Goal: Complete application form: Complete application form

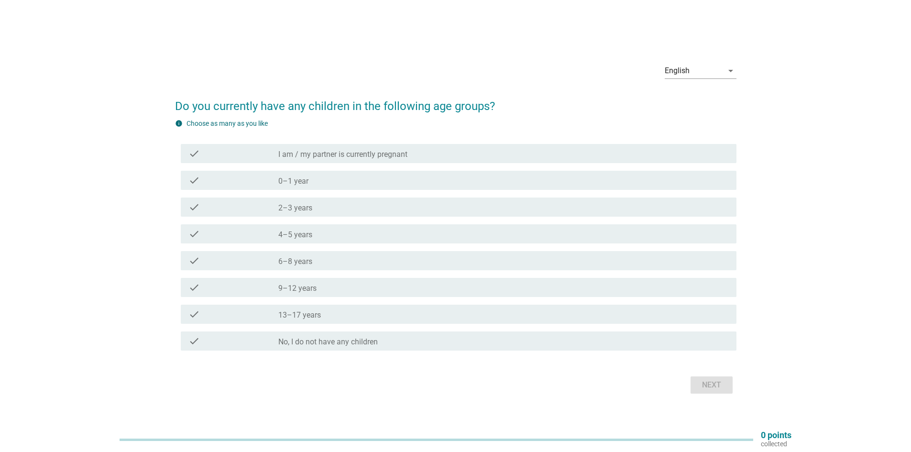
click at [332, 226] on div "check check_box_outline_blank 4–5 years" at bounding box center [459, 233] width 556 height 19
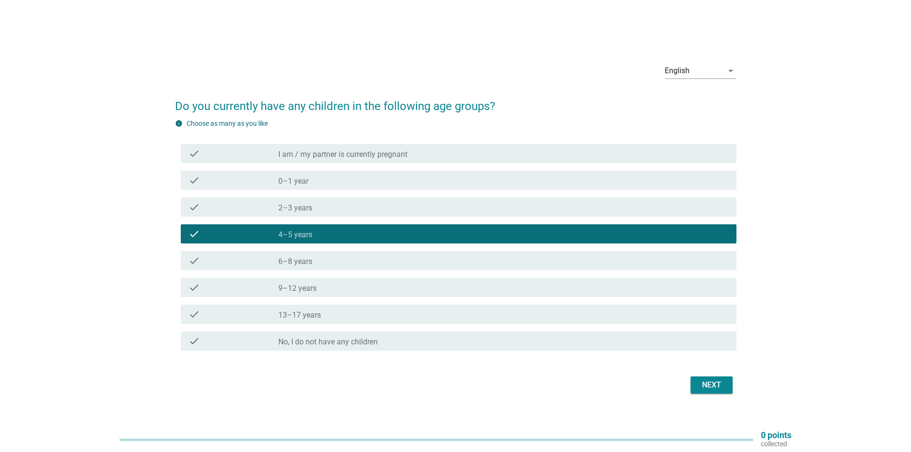
click at [712, 387] on div "Next" at bounding box center [711, 384] width 27 height 11
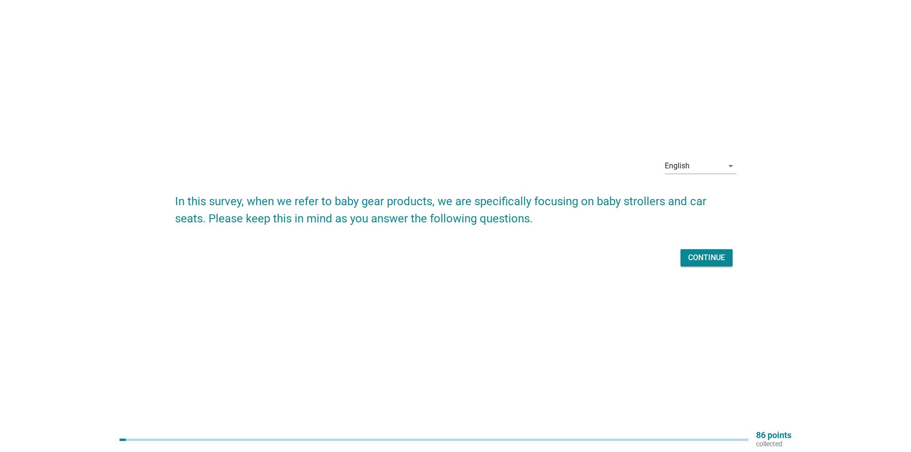
scroll to position [25, 0]
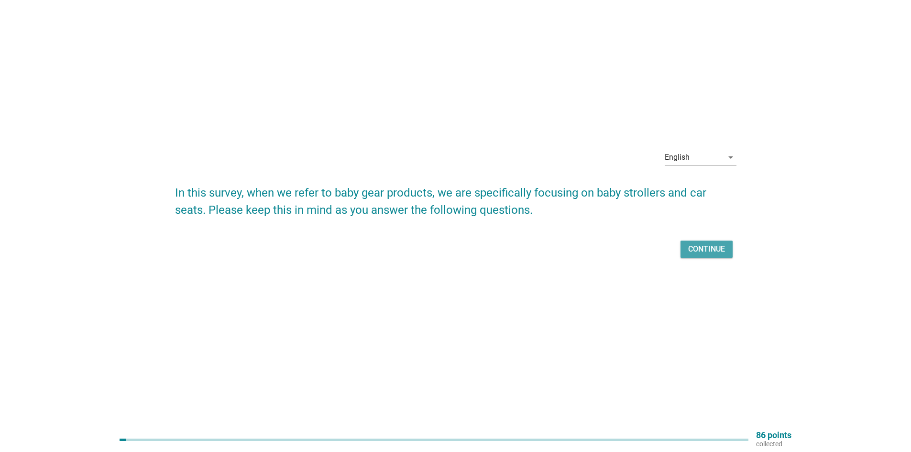
click at [710, 250] on div "Continue" at bounding box center [706, 248] width 37 height 11
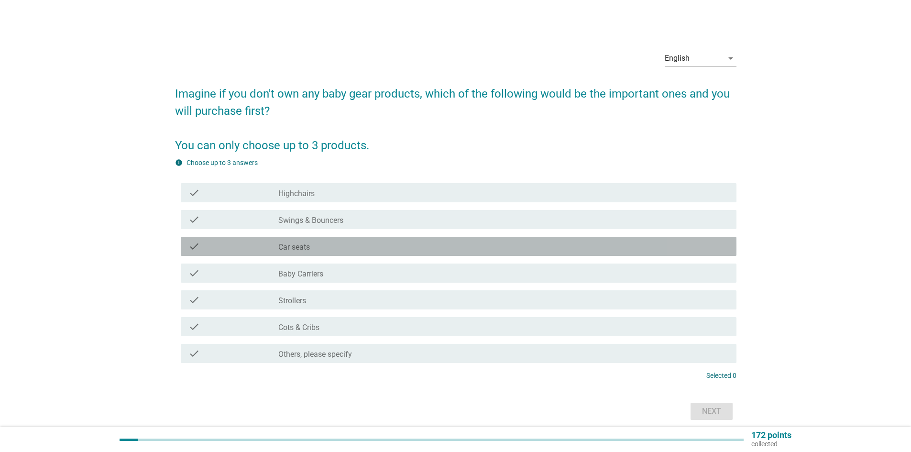
click at [336, 243] on div "check_box_outline_blank Car seats" at bounding box center [503, 246] width 451 height 11
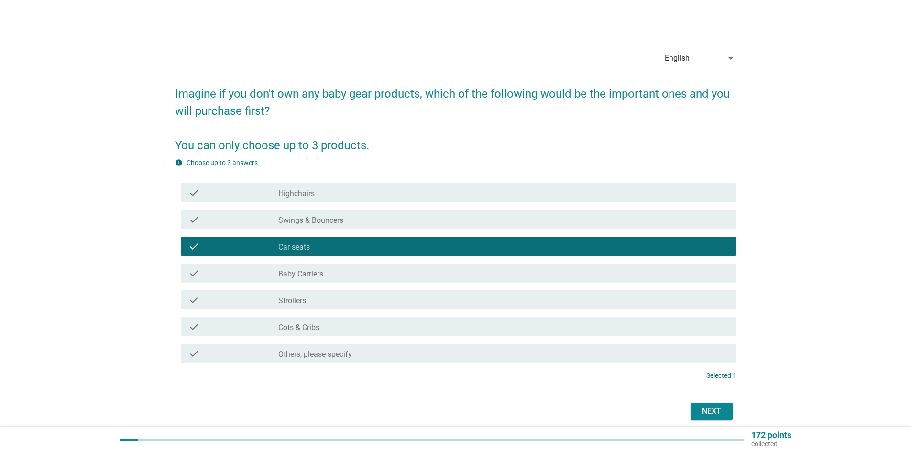
click at [340, 295] on div "check_box_outline_blank Strollers" at bounding box center [503, 299] width 451 height 11
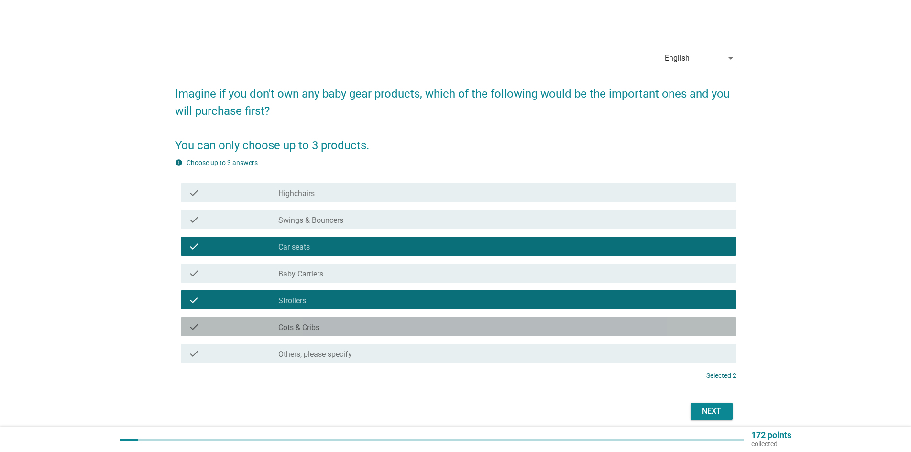
click at [331, 324] on div "check_box_outline_blank Cots & Cribs" at bounding box center [503, 326] width 451 height 11
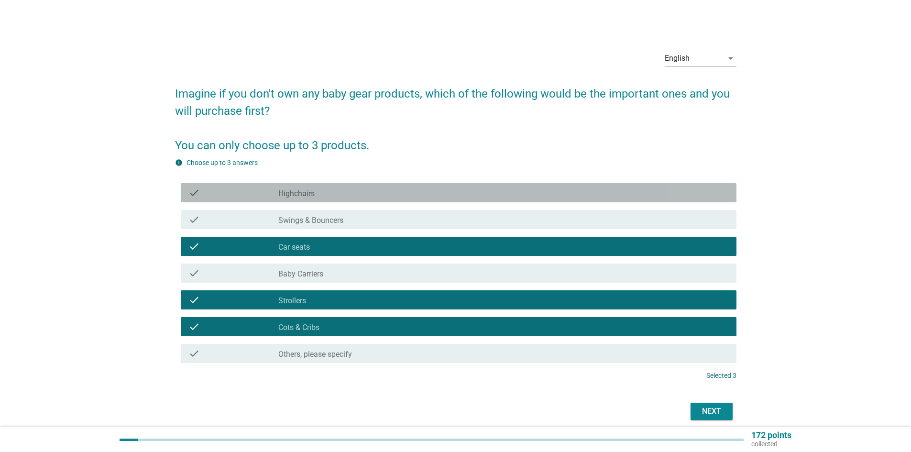
click at [332, 191] on div "check_box_outline_blank Highchairs" at bounding box center [503, 192] width 451 height 11
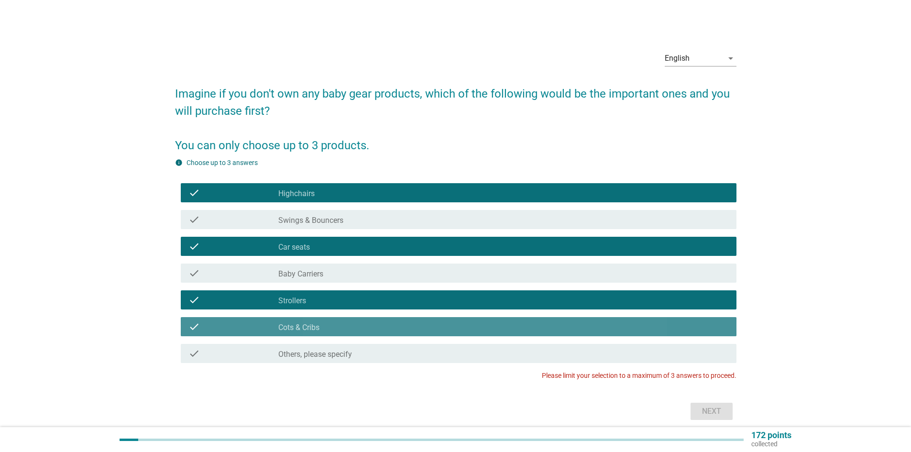
click at [349, 322] on div "check_box_outline_blank Cots & Cribs" at bounding box center [503, 326] width 451 height 11
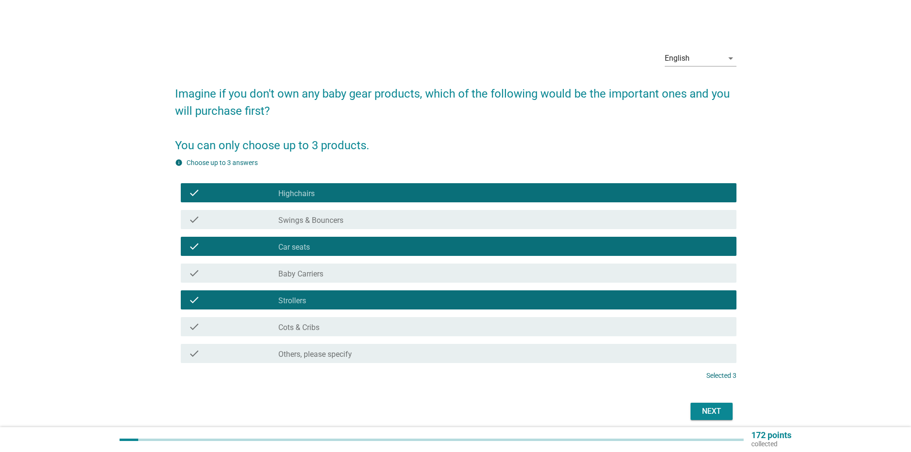
click at [711, 408] on div "Next" at bounding box center [711, 411] width 27 height 11
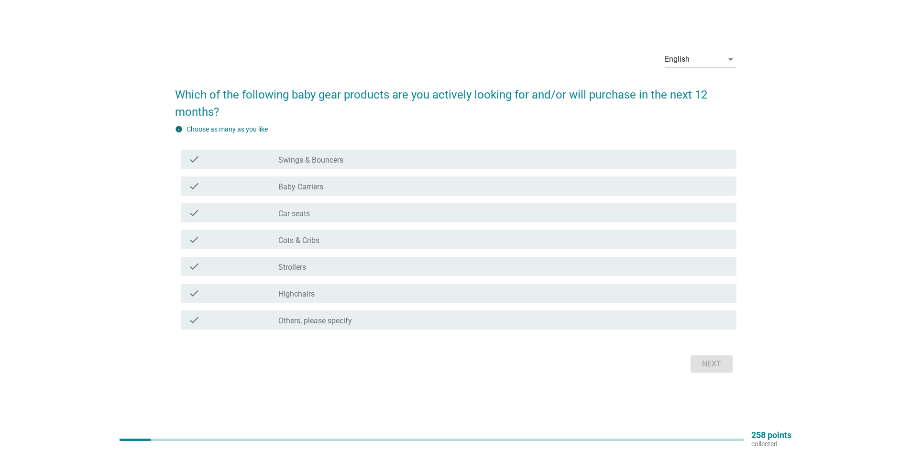
scroll to position [25, 0]
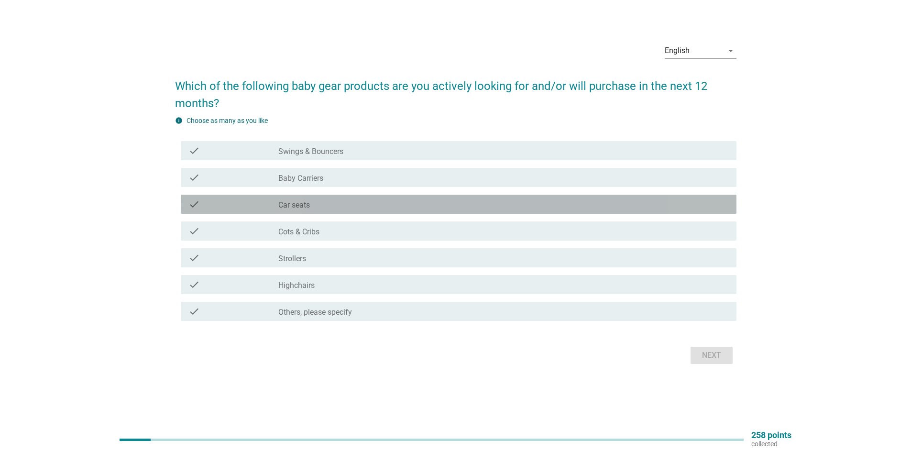
click at [422, 200] on div "check_box_outline_blank Car seats" at bounding box center [503, 204] width 451 height 11
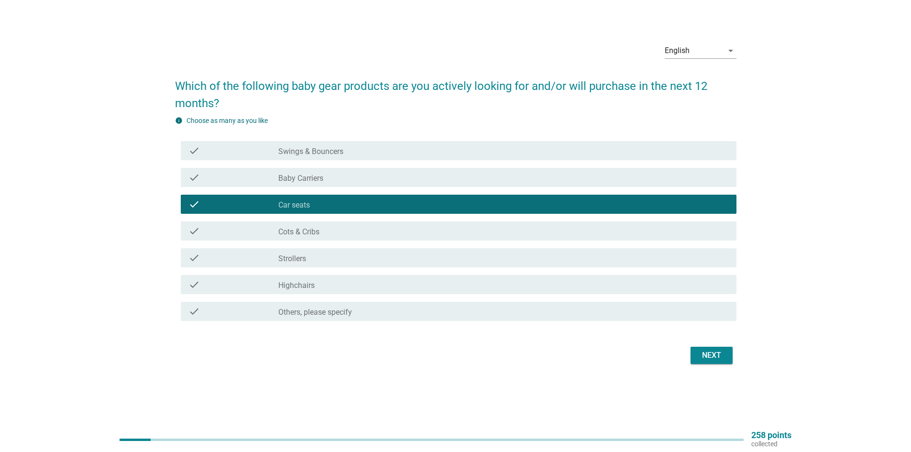
click at [398, 260] on div "check_box_outline_blank Strollers" at bounding box center [503, 257] width 451 height 11
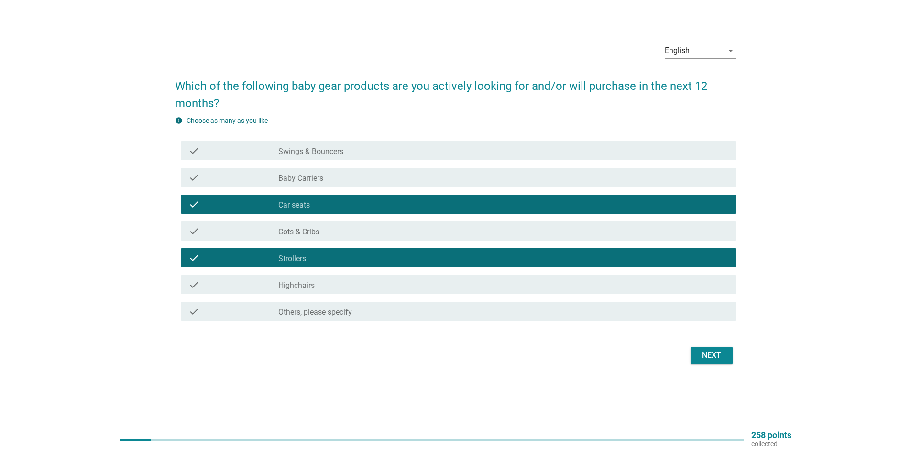
click at [365, 224] on div "check check_box_outline_blank Cots & Cribs" at bounding box center [459, 230] width 556 height 19
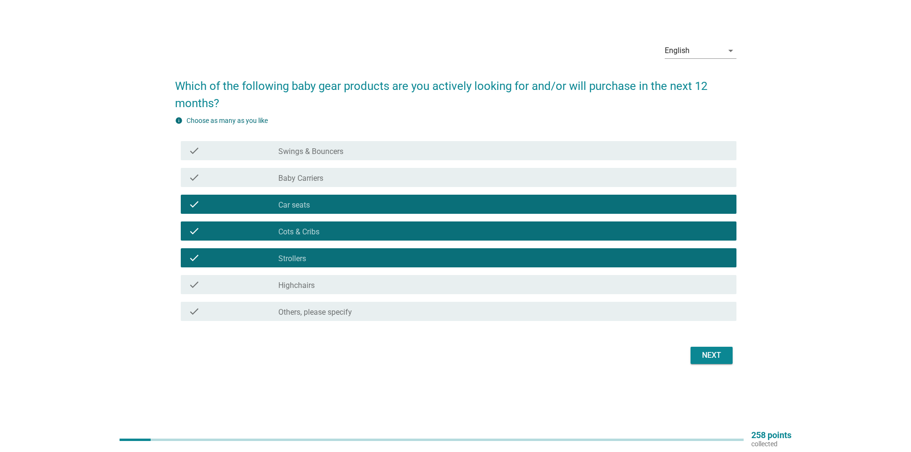
click at [354, 278] on div "check check_box_outline_blank Highchairs" at bounding box center [459, 284] width 556 height 19
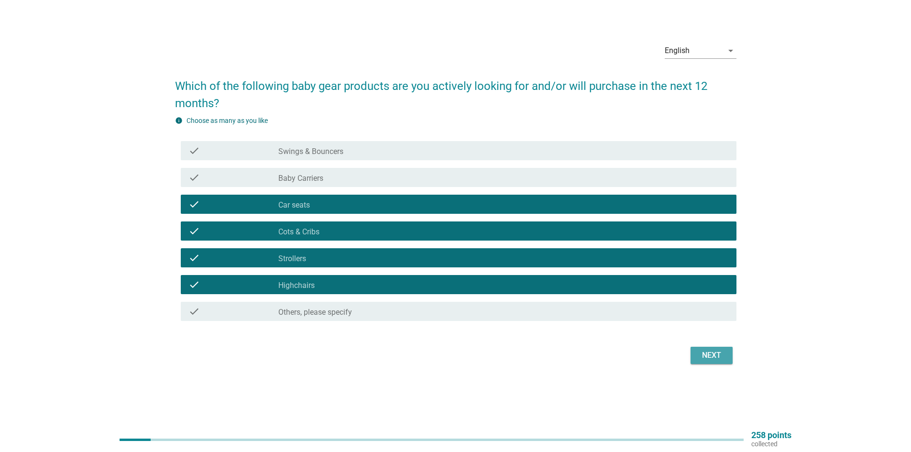
click at [708, 351] on div "Next" at bounding box center [711, 355] width 27 height 11
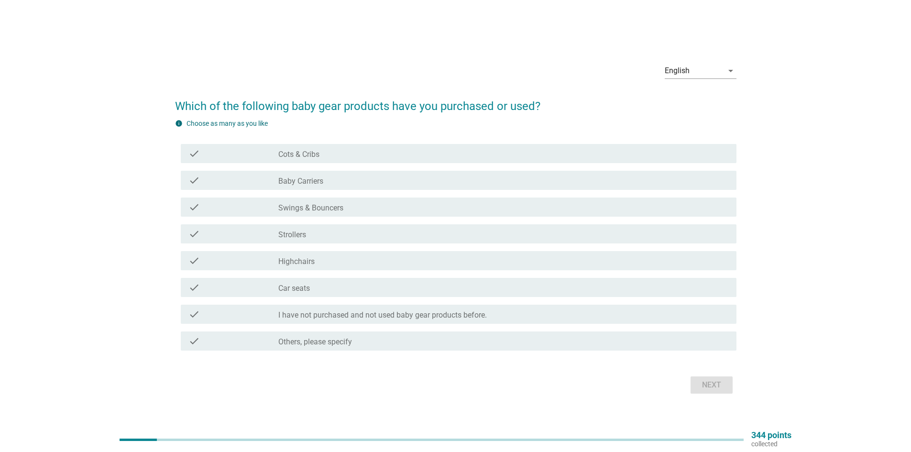
click at [339, 150] on div "check_box_outline_blank Cots & Cribs" at bounding box center [503, 153] width 451 height 11
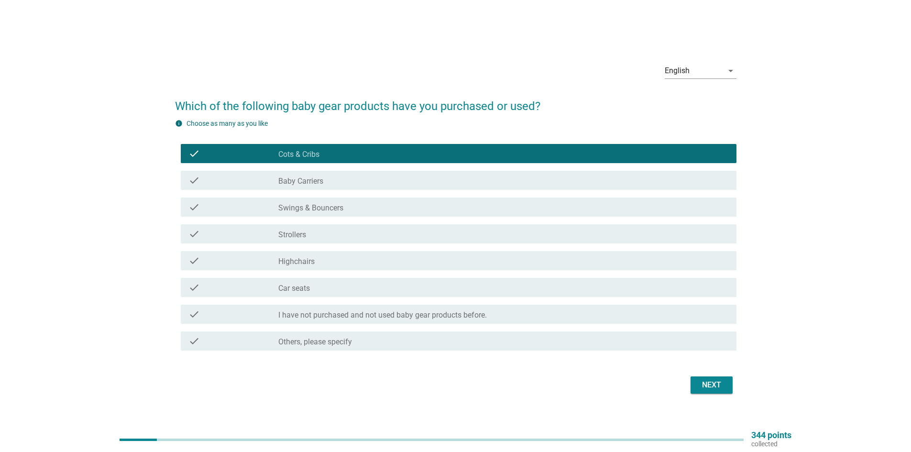
click at [340, 230] on div "check_box_outline_blank Strollers" at bounding box center [503, 233] width 451 height 11
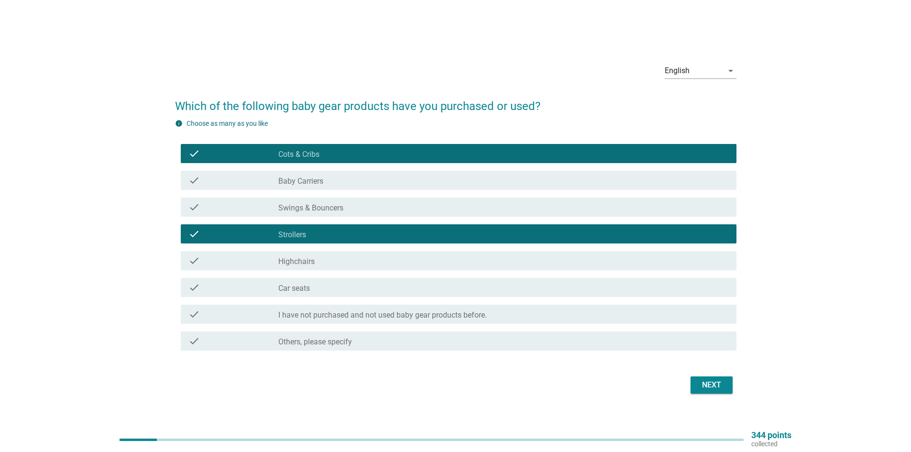
click at [336, 260] on div "check_box_outline_blank Highchairs" at bounding box center [503, 260] width 451 height 11
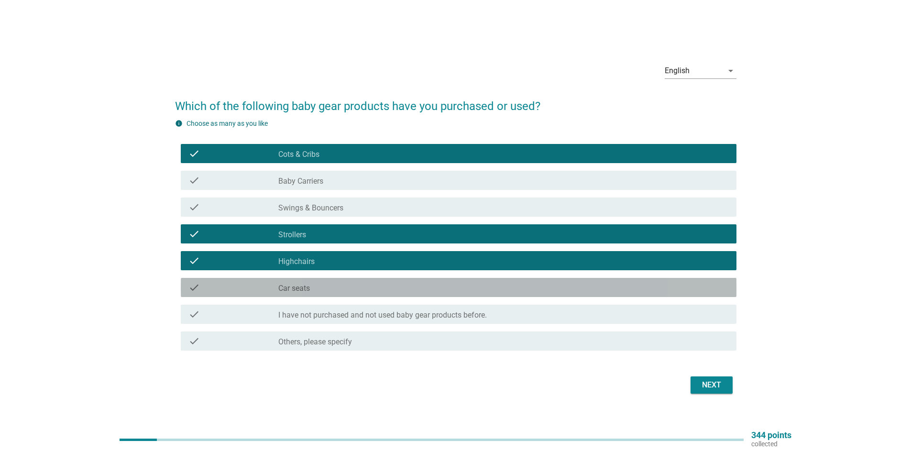
click at [341, 285] on div "check_box_outline_blank Car seats" at bounding box center [503, 287] width 451 height 11
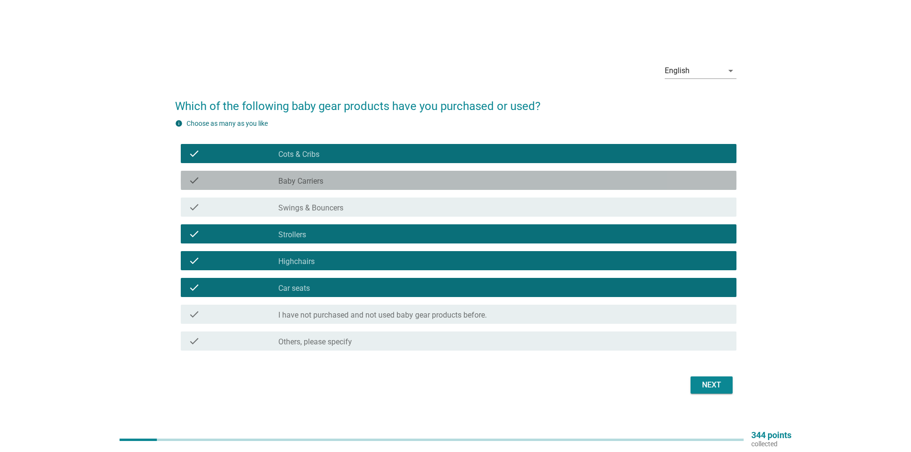
click at [393, 171] on div "check check_box_outline_blank Baby Carriers" at bounding box center [459, 180] width 556 height 19
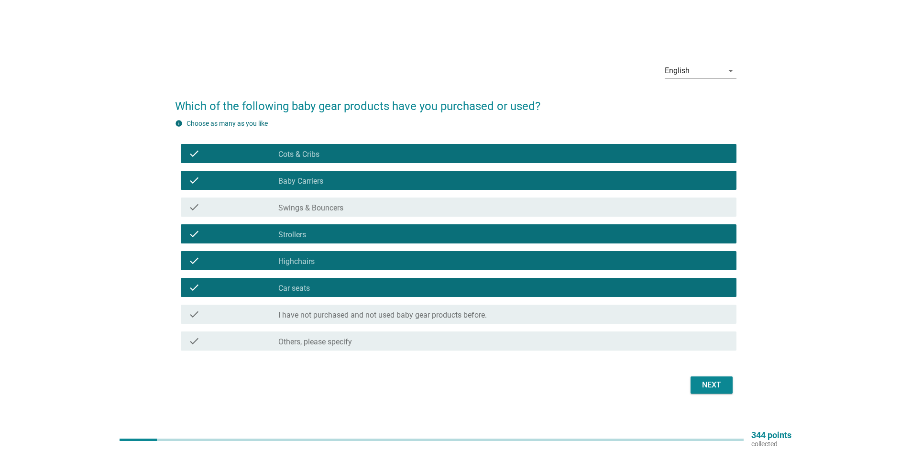
click at [718, 389] on div "Next" at bounding box center [711, 384] width 27 height 11
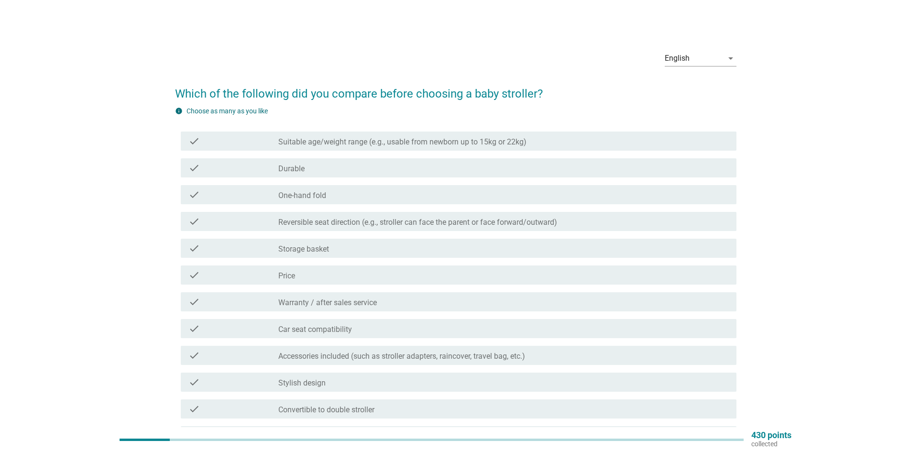
click at [389, 140] on label "Suitable age/weight range (e.g., usable from newborn up to 15kg or 22kg)" at bounding box center [402, 142] width 248 height 10
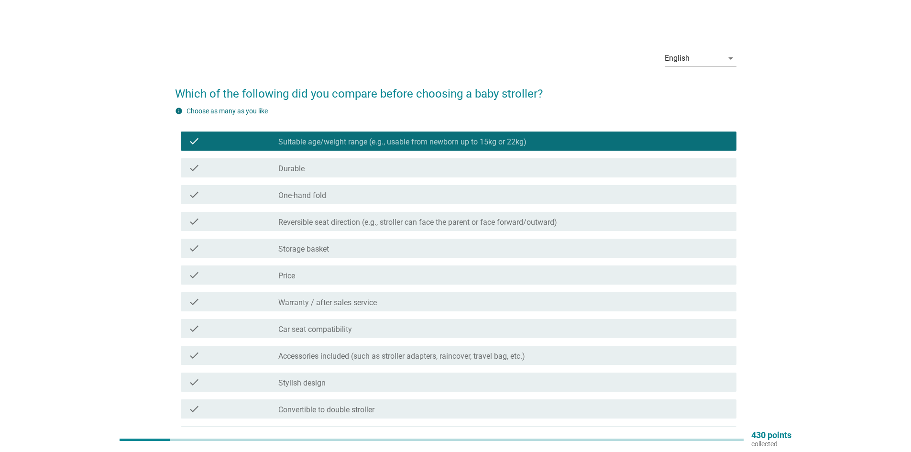
click at [383, 222] on label "Reversible seat direction (e.g., stroller can face the parent or face forward/o…" at bounding box center [417, 223] width 279 height 10
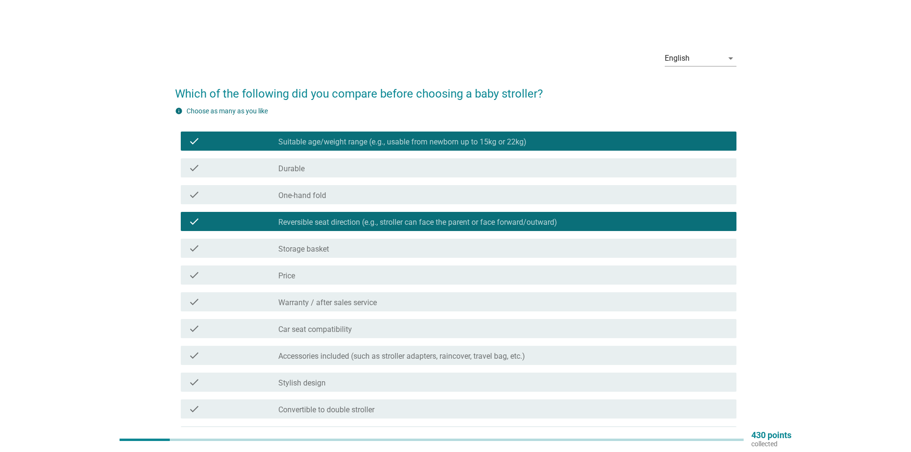
click at [374, 271] on div "check_box_outline_blank Price" at bounding box center [503, 274] width 451 height 11
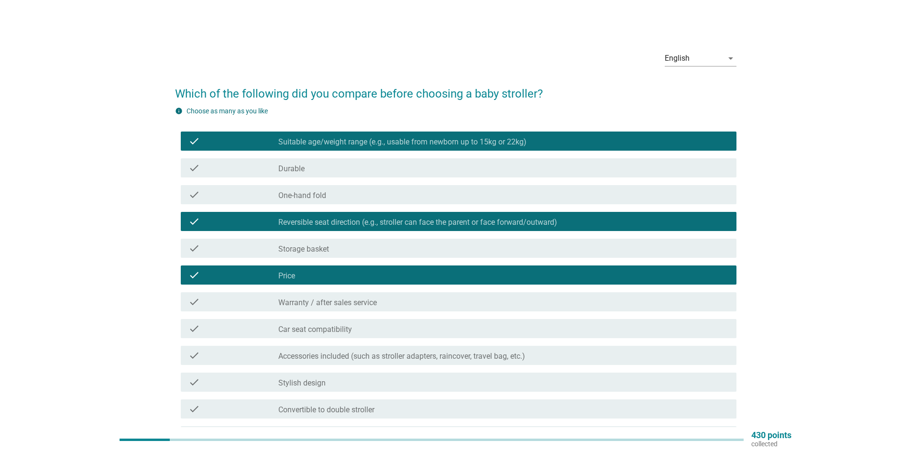
click at [377, 305] on label "Warranty / after sales service" at bounding box center [327, 303] width 99 height 10
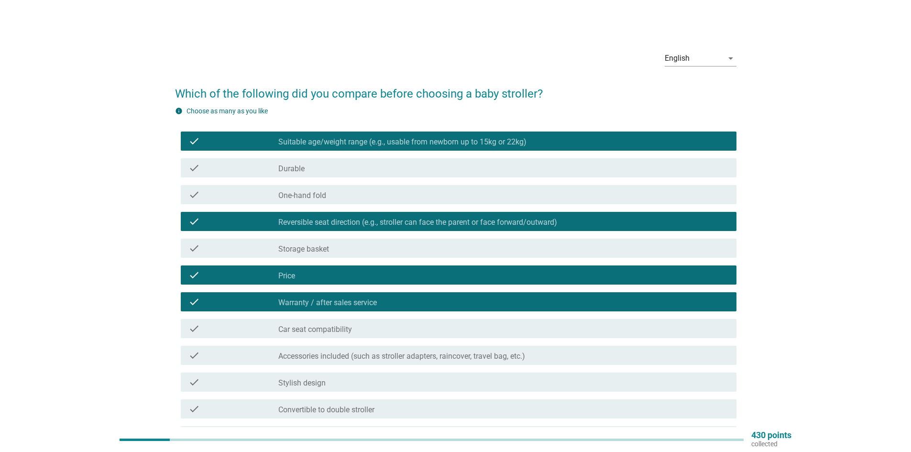
click at [375, 330] on div "check_box_outline_blank Car seat compatibility" at bounding box center [503, 328] width 451 height 11
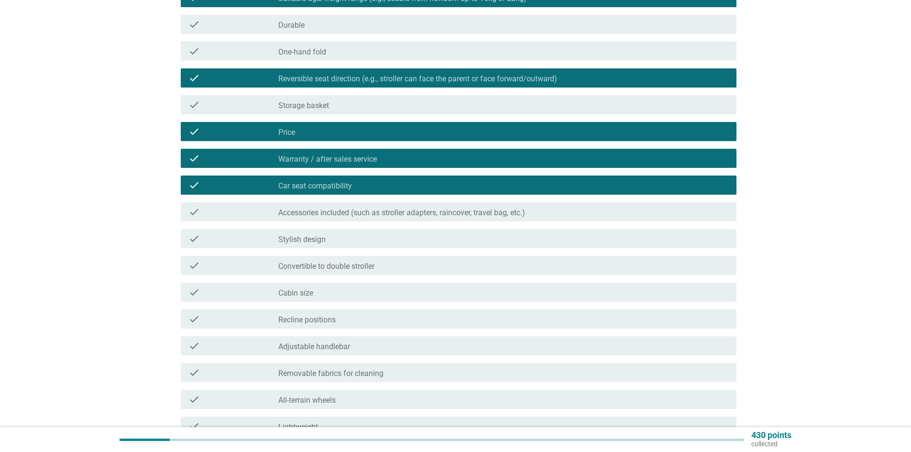
scroll to position [191, 0]
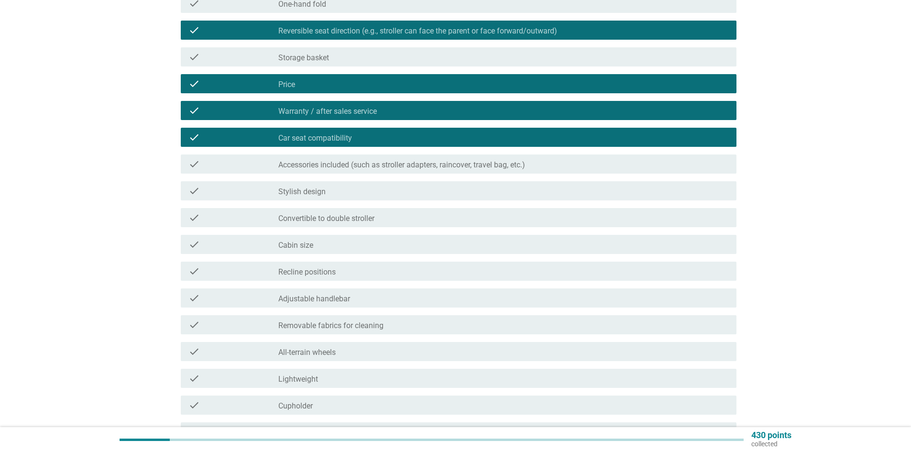
click at [338, 272] on div "check_box_outline_blank Recline positions" at bounding box center [503, 270] width 451 height 11
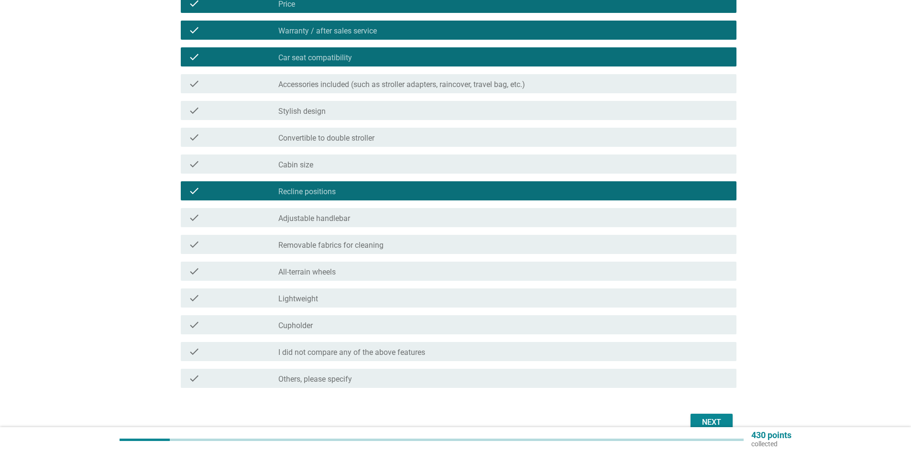
scroll to position [287, 0]
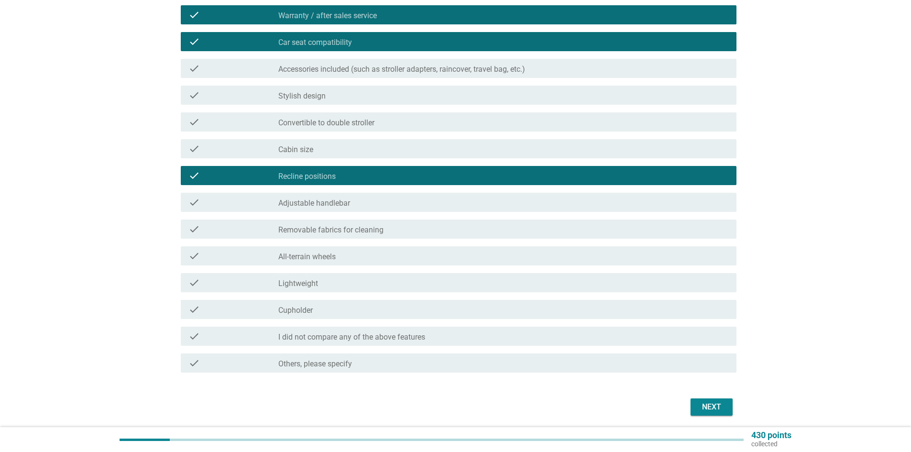
click at [692, 407] on button "Next" at bounding box center [712, 406] width 42 height 17
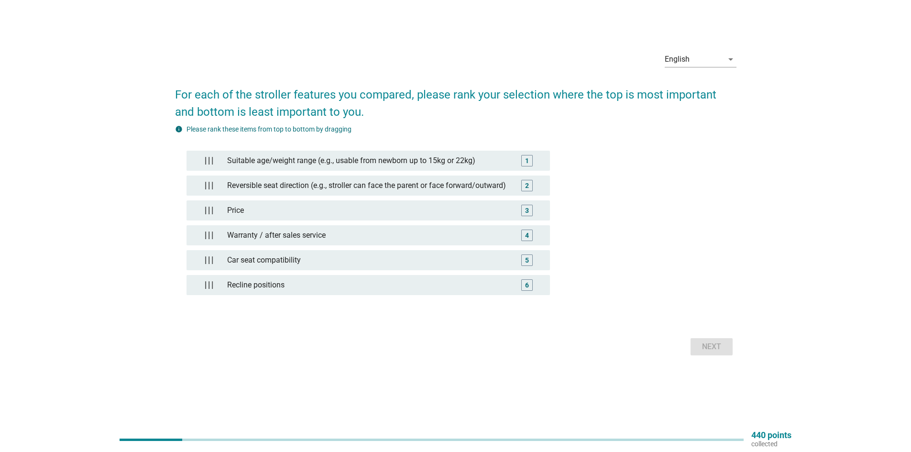
scroll to position [0, 0]
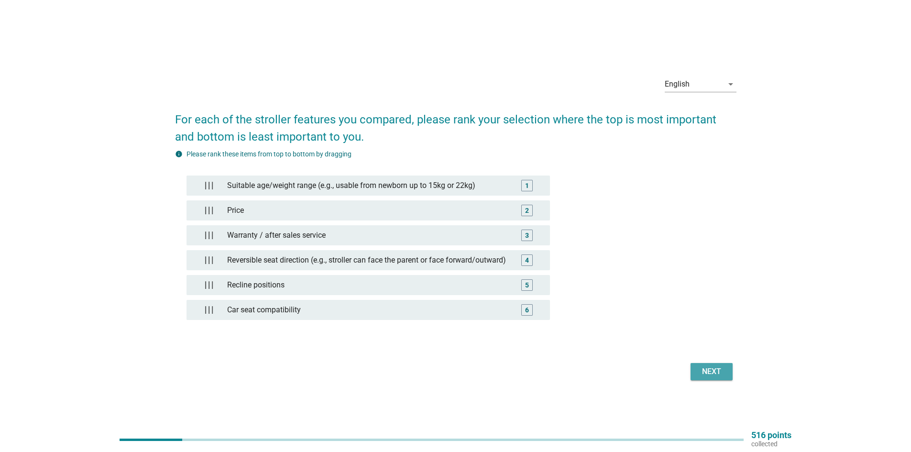
click at [710, 374] on div "Next" at bounding box center [711, 371] width 27 height 11
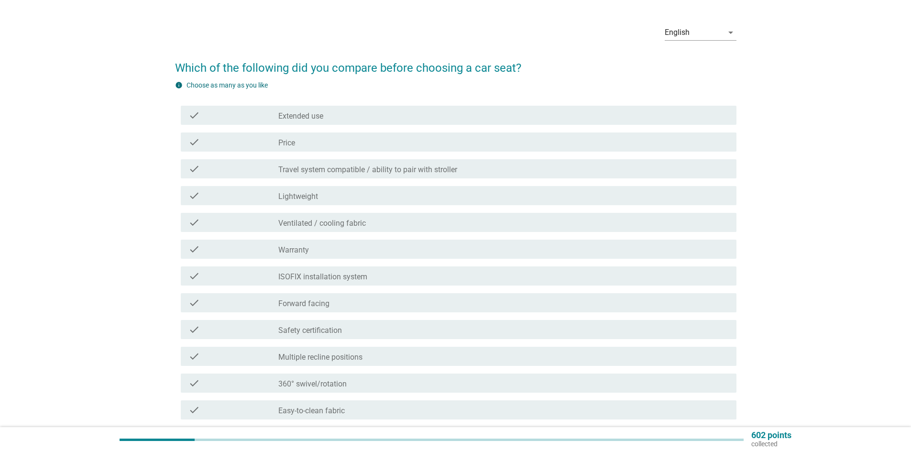
scroll to position [48, 0]
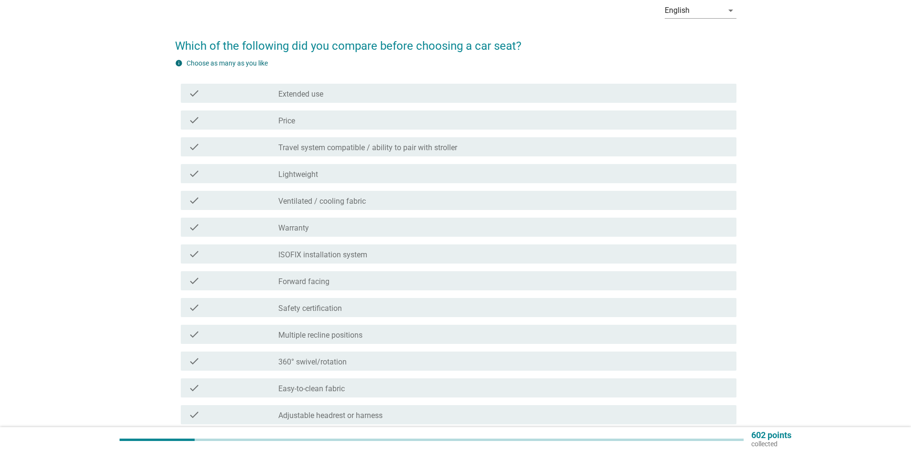
click at [390, 255] on div "check_box_outline_blank ISOFIX installation system" at bounding box center [503, 253] width 451 height 11
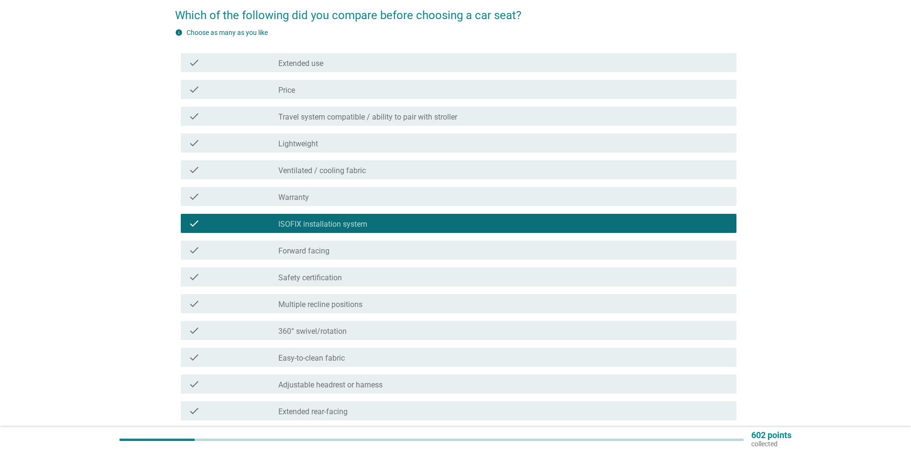
scroll to position [96, 0]
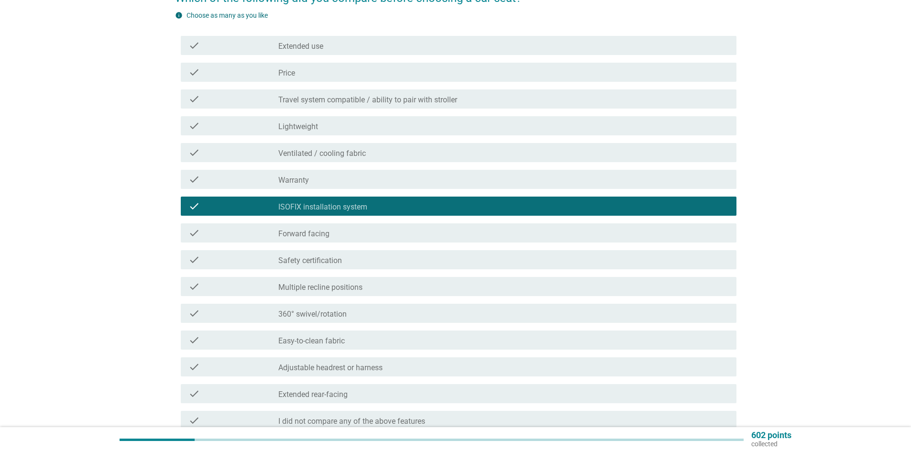
click at [305, 229] on div "check_box_outline_blank Forward facing" at bounding box center [503, 232] width 451 height 11
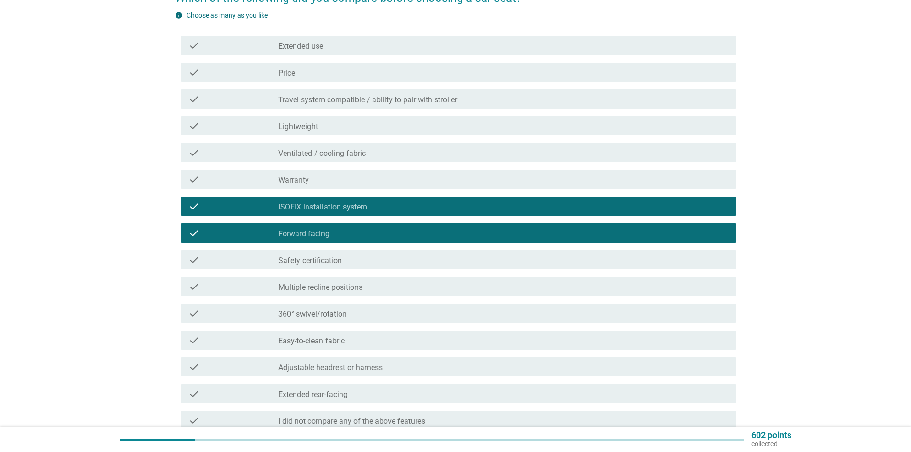
click at [339, 259] on label "Safety certification" at bounding box center [310, 261] width 64 height 10
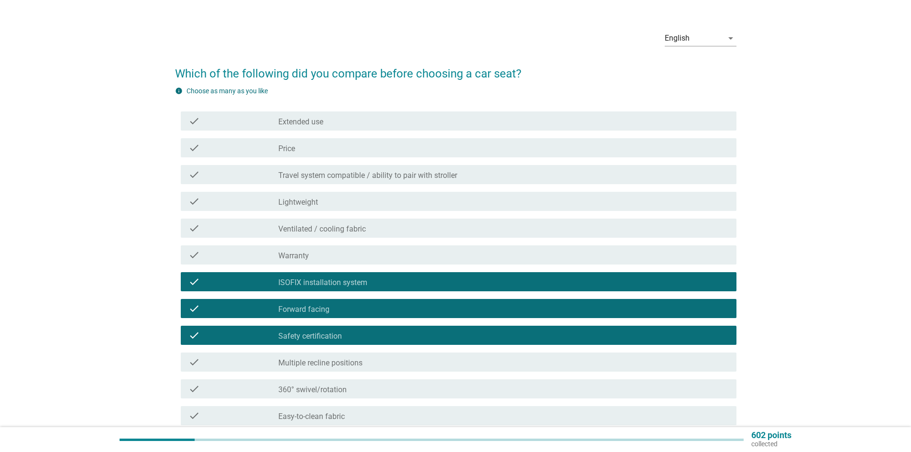
scroll to position [0, 0]
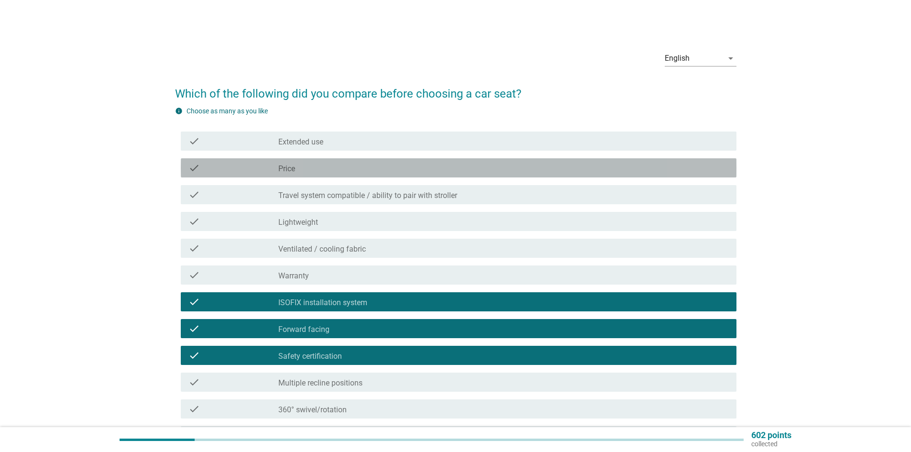
click at [371, 168] on div "check_box_outline_blank Price" at bounding box center [503, 167] width 451 height 11
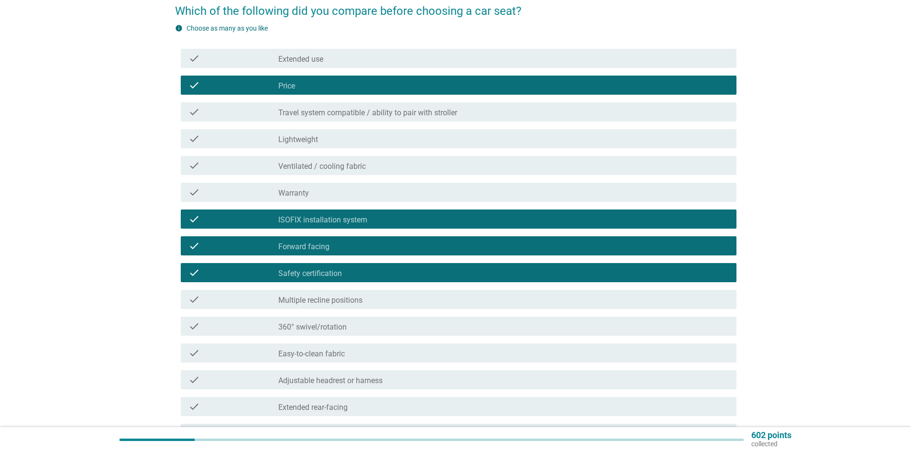
scroll to position [96, 0]
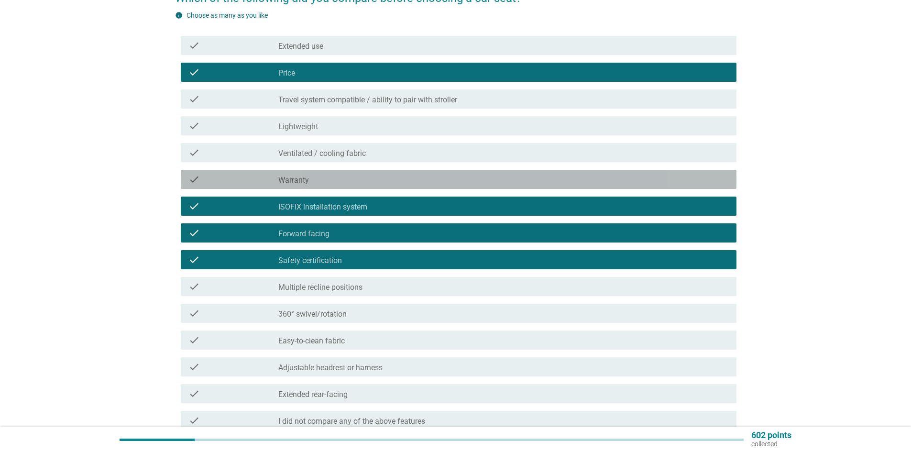
click at [327, 175] on div "check_box_outline_blank Warranty" at bounding box center [503, 179] width 451 height 11
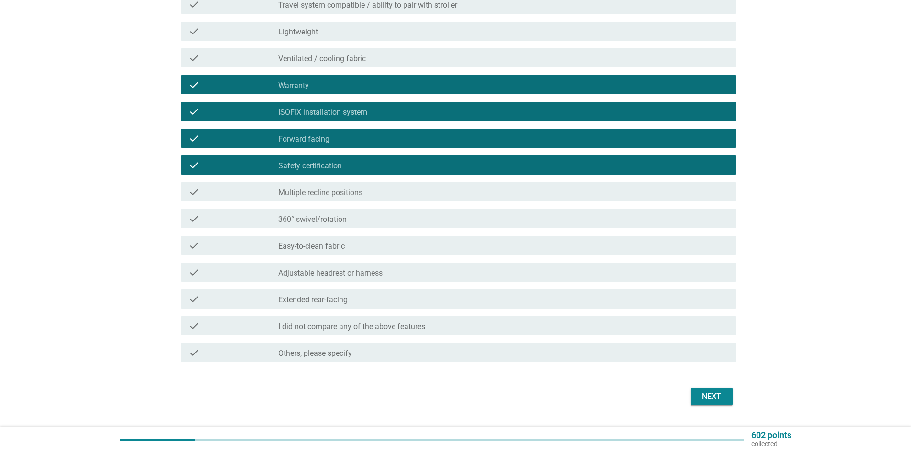
scroll to position [191, 0]
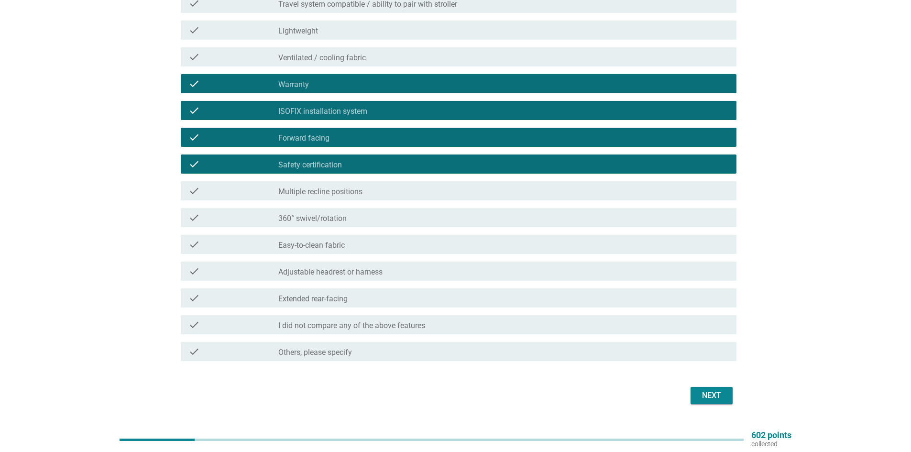
click at [388, 246] on div "check_box_outline_blank Easy-to-clean fabric" at bounding box center [503, 244] width 451 height 11
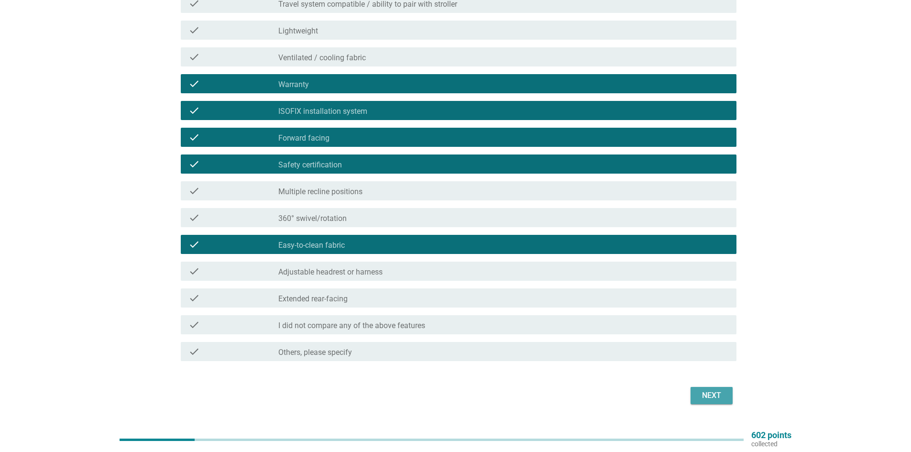
click at [725, 396] on div "Next" at bounding box center [711, 395] width 27 height 11
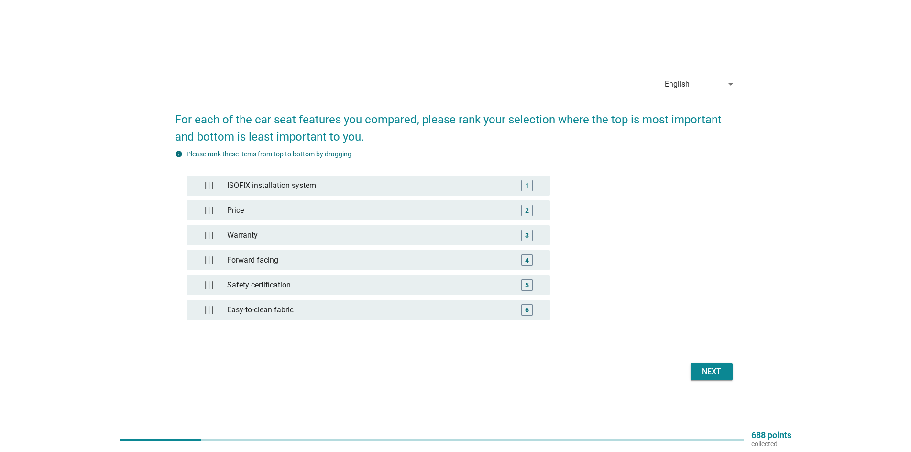
click at [462, 249] on div "ISOFIX installation system 1 Price 2 Warranty 3 Forward facing 4 Safety certifi…" at bounding box center [369, 253] width 364 height 154
click at [703, 365] on button "Next" at bounding box center [712, 371] width 42 height 17
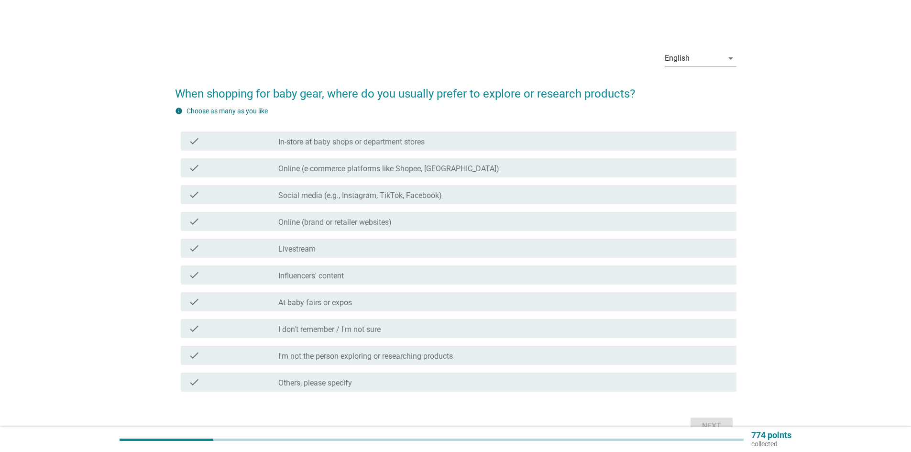
click at [403, 172] on label "Online (e-commerce platforms like Shopee, [GEOGRAPHIC_DATA])" at bounding box center [388, 169] width 221 height 10
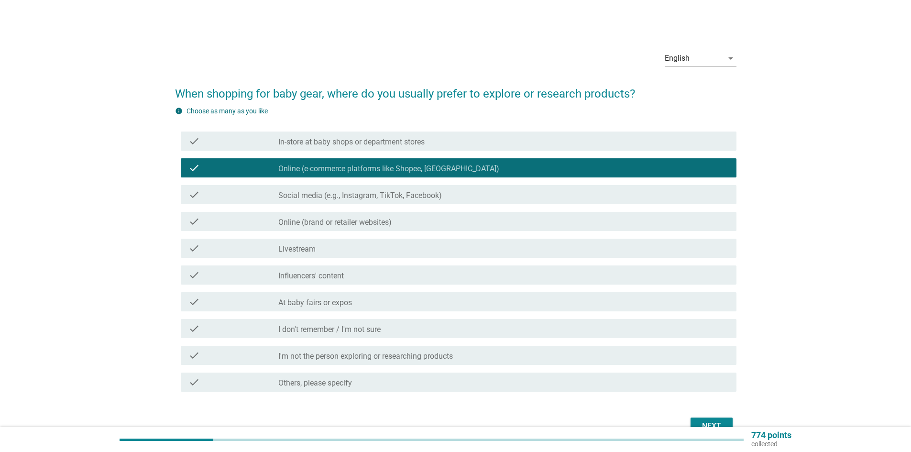
click at [379, 218] on label "Online (brand or retailer websites)" at bounding box center [334, 223] width 113 height 10
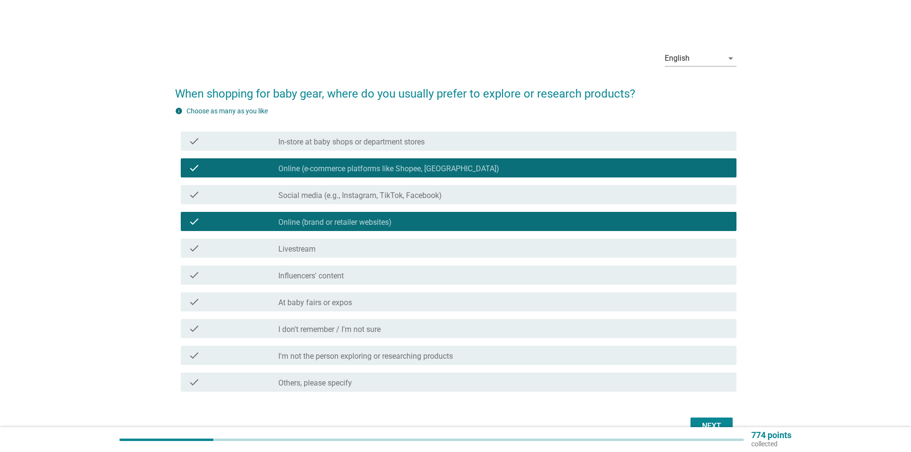
click at [371, 138] on label "In-store at baby shops or department stores" at bounding box center [351, 142] width 146 height 10
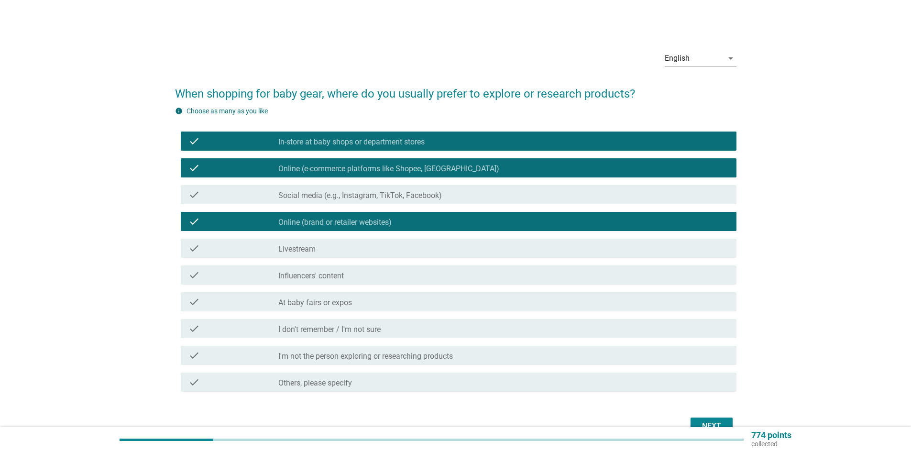
click at [374, 306] on div "check_box_outline_blank At baby fairs or expos" at bounding box center [503, 301] width 451 height 11
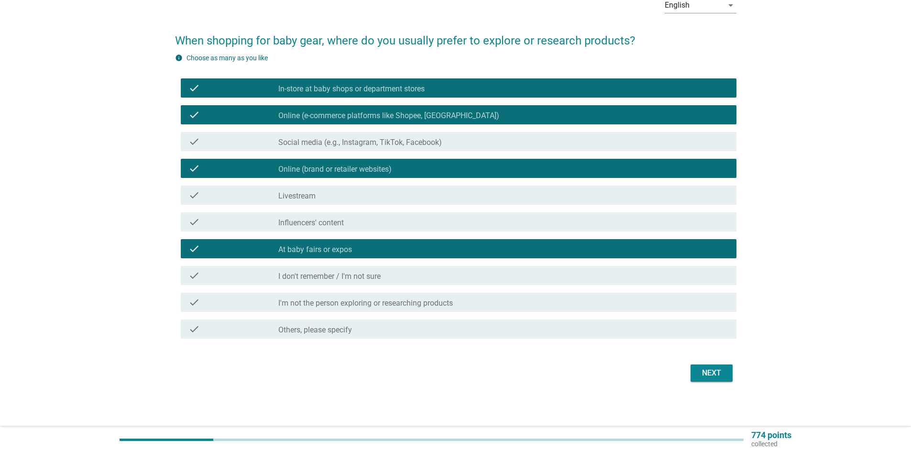
scroll to position [54, 0]
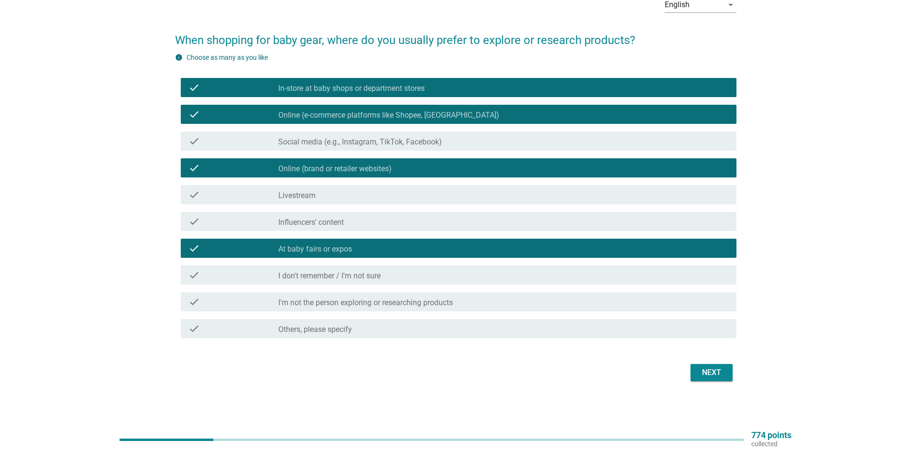
click at [711, 374] on div "Next" at bounding box center [711, 372] width 27 height 11
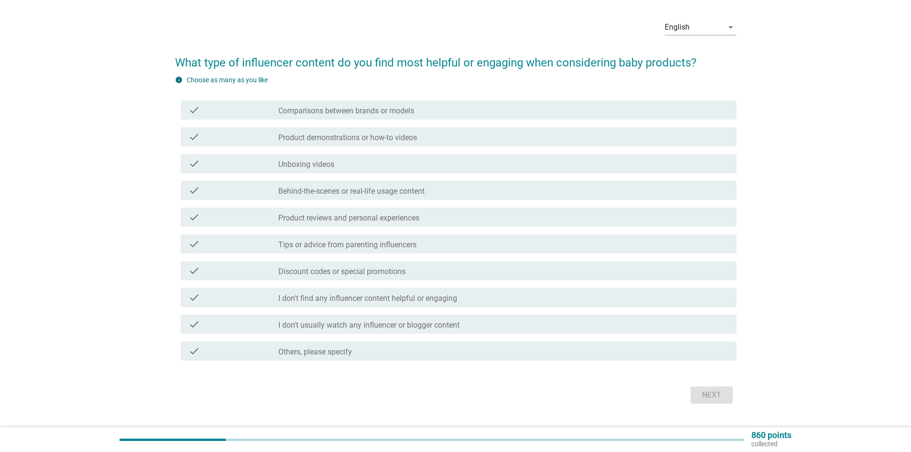
scroll to position [48, 0]
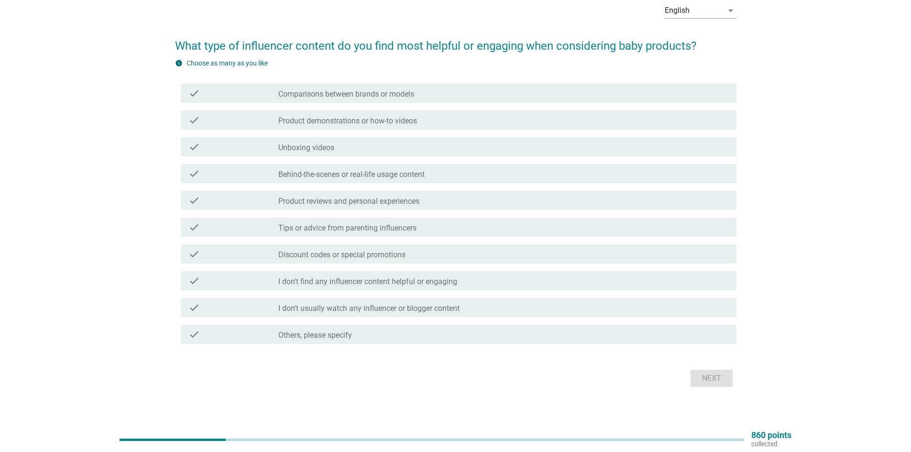
click at [365, 120] on label "Product demonstrations or how-to videos" at bounding box center [347, 121] width 139 height 10
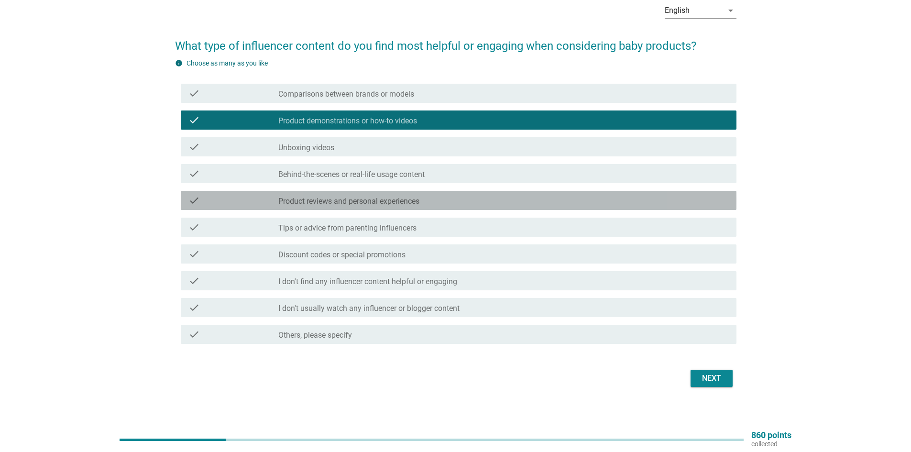
click at [396, 198] on label "Product reviews and personal experiences" at bounding box center [348, 202] width 141 height 10
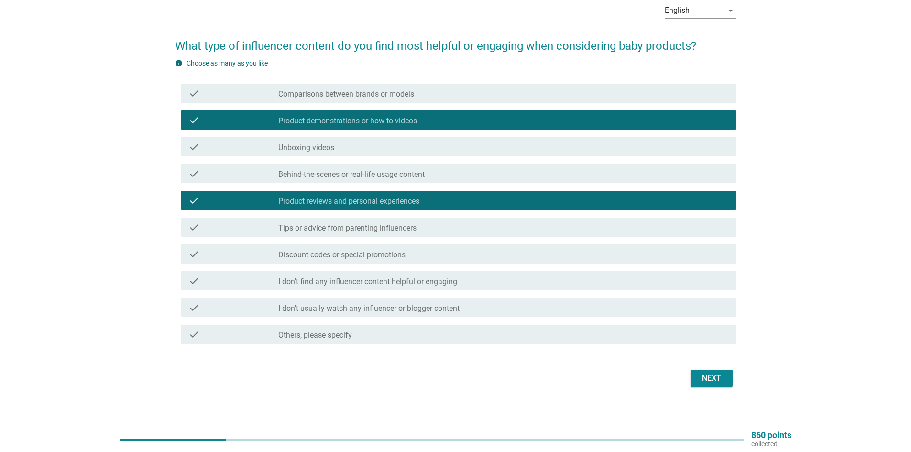
click at [396, 228] on label "Tips or advice from parenting influencers" at bounding box center [347, 228] width 138 height 10
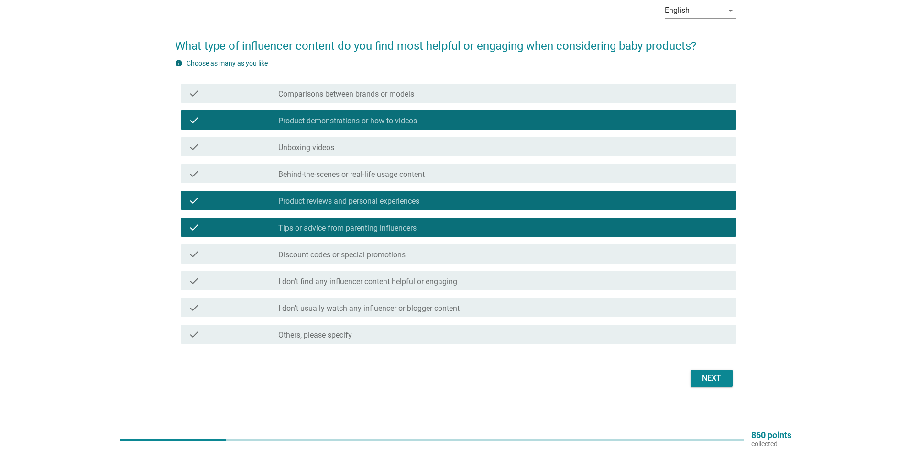
click at [711, 376] on div "Next" at bounding box center [711, 378] width 27 height 11
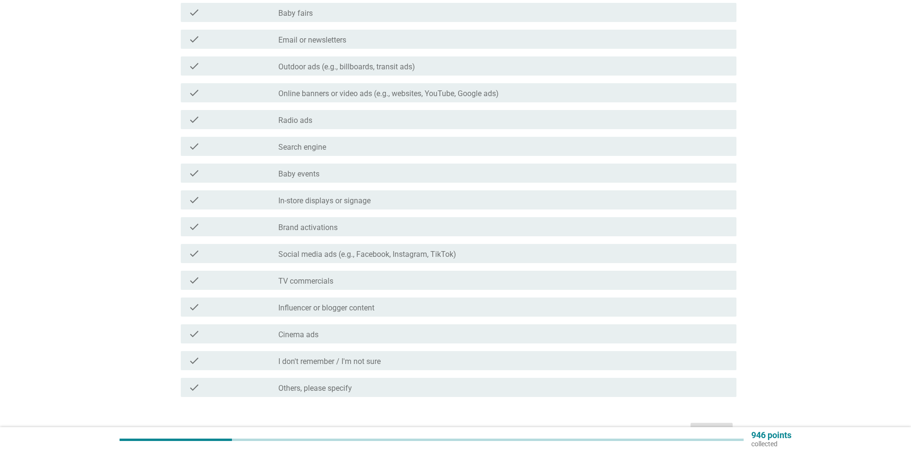
scroll to position [144, 0]
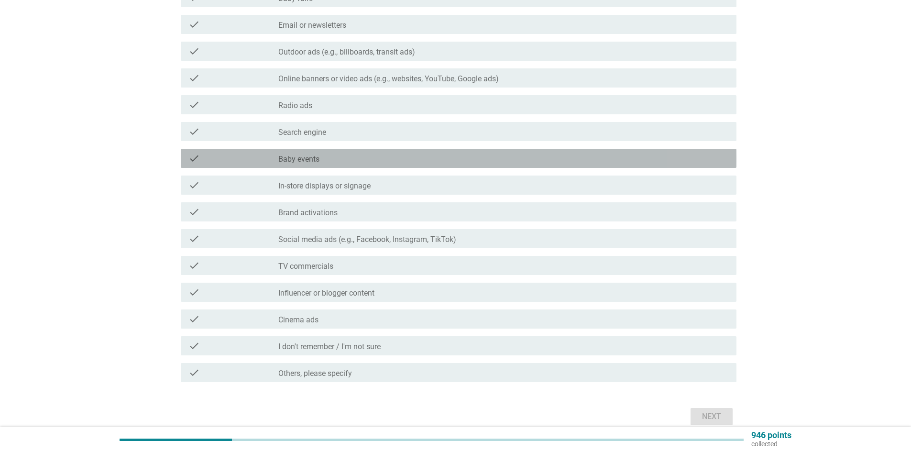
click at [309, 156] on label "Baby events" at bounding box center [298, 160] width 41 height 10
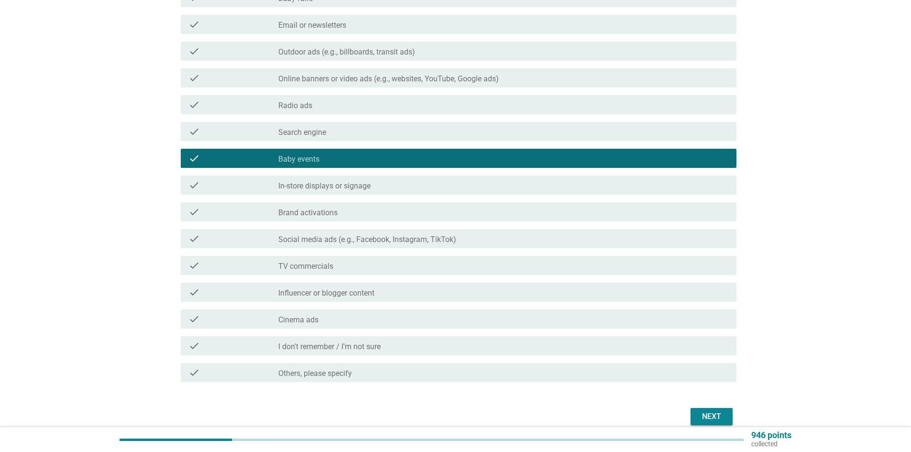
click at [342, 241] on label "Social media ads (e.g., Facebook, Instagram, TikTok)" at bounding box center [367, 240] width 178 height 10
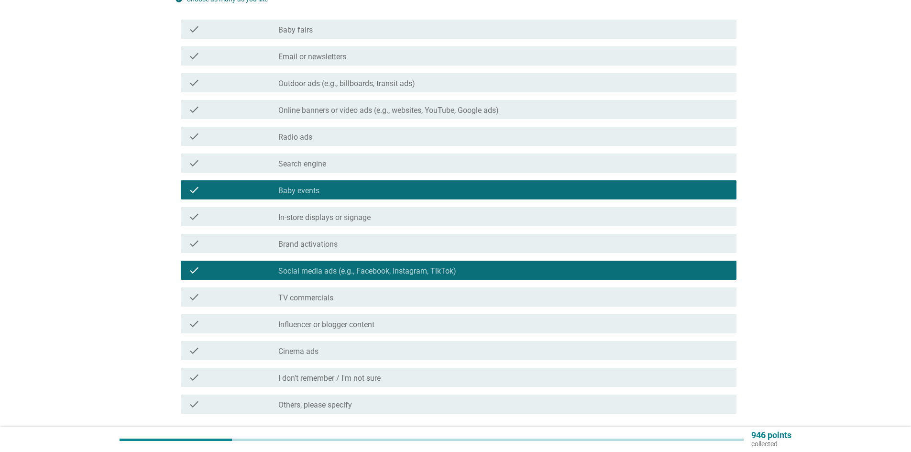
scroll to position [48, 0]
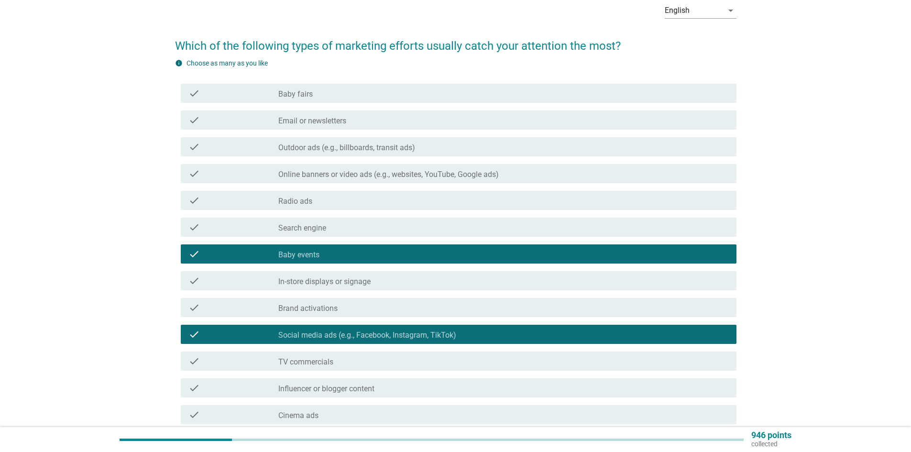
click at [322, 90] on div "check_box_outline_blank Baby fairs" at bounding box center [503, 93] width 451 height 11
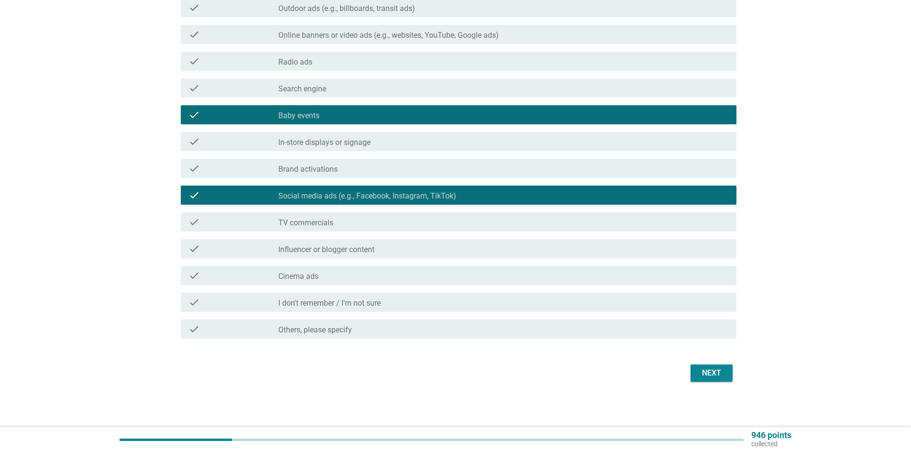
scroll to position [188, 0]
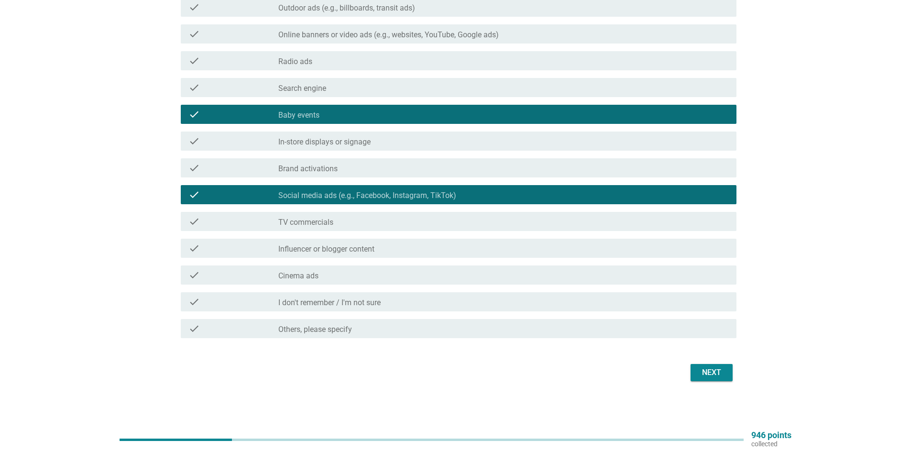
click at [359, 142] on label "In-store displays or signage" at bounding box center [324, 142] width 92 height 10
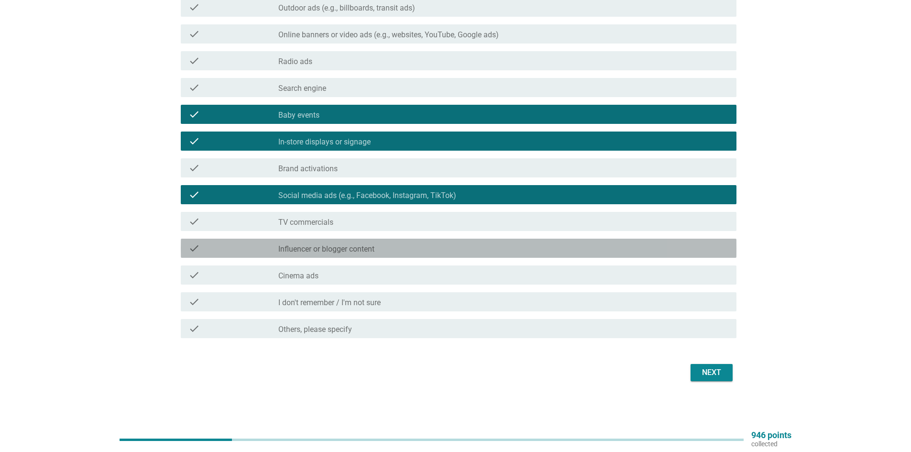
click at [346, 254] on div "check check_box_outline_blank Influencer or blogger content" at bounding box center [459, 248] width 556 height 19
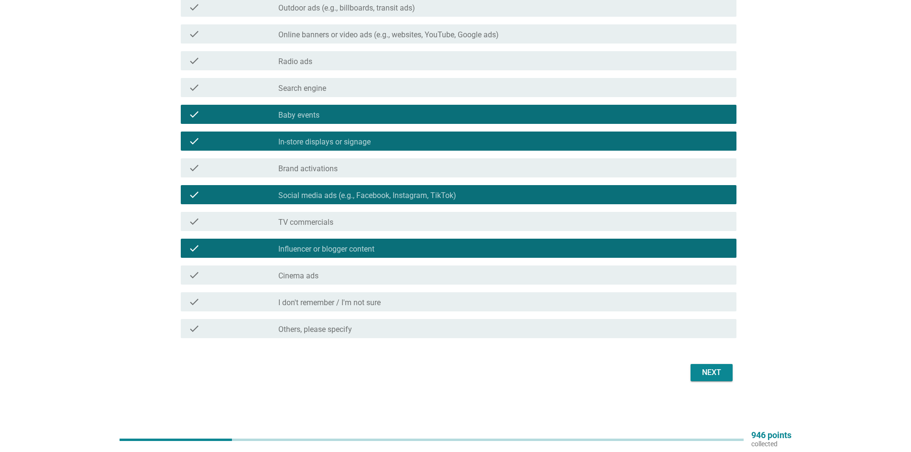
click at [700, 370] on div "Next" at bounding box center [711, 372] width 27 height 11
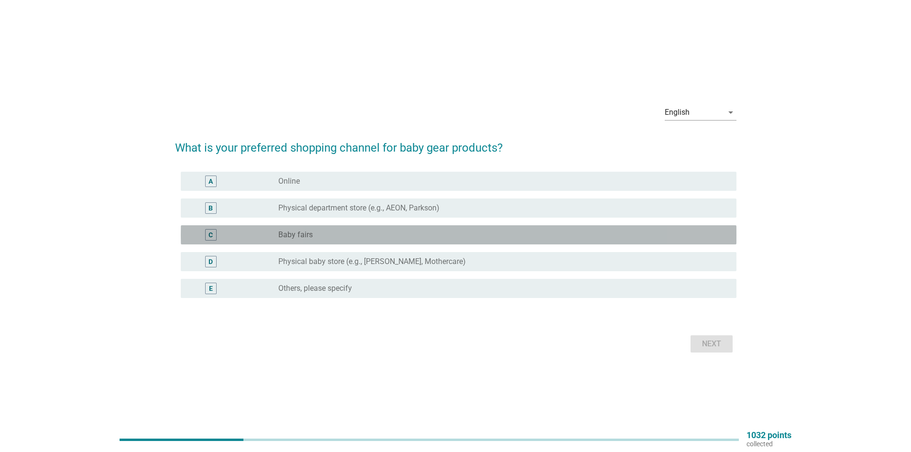
click at [345, 232] on div "radio_button_unchecked Baby fairs" at bounding box center [499, 235] width 443 height 10
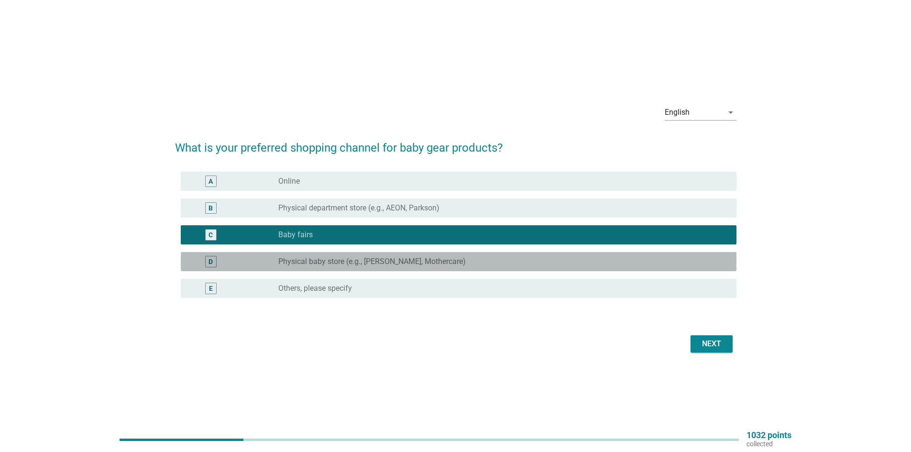
click at [348, 258] on label "Physical baby store (e.g., [PERSON_NAME], Mothercare)" at bounding box center [372, 262] width 188 height 10
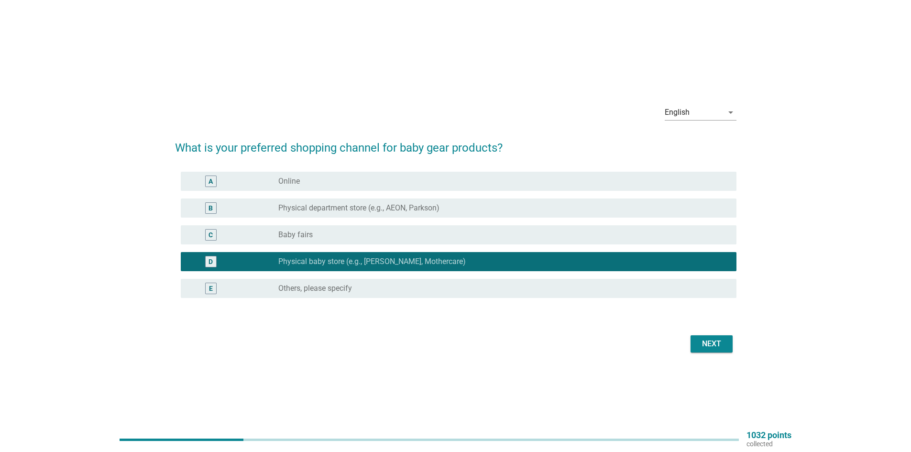
click at [270, 235] on div "C" at bounding box center [233, 234] width 90 height 11
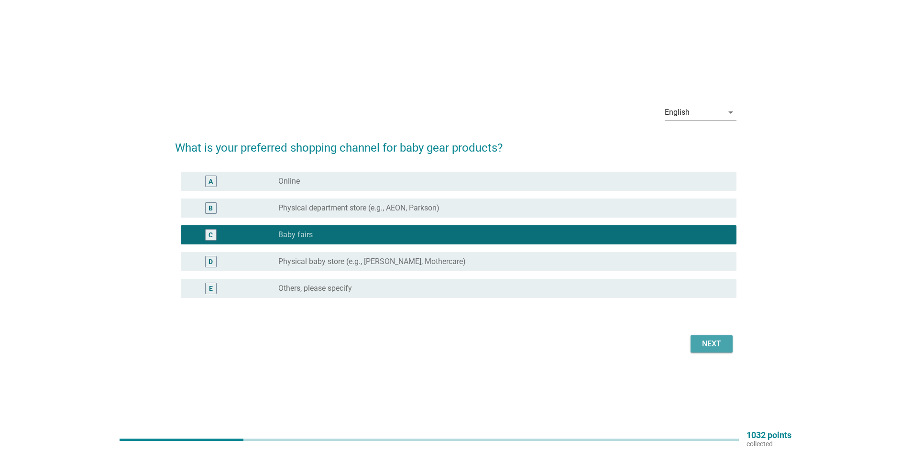
click at [700, 339] on div "Next" at bounding box center [711, 343] width 27 height 11
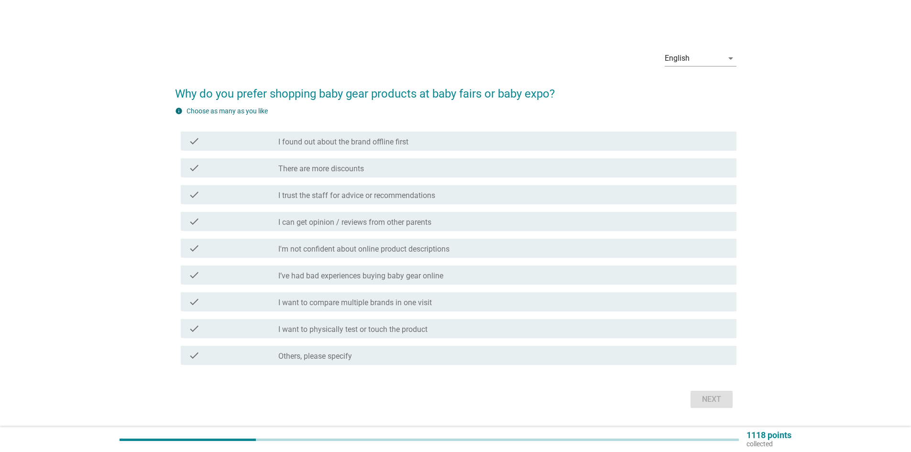
click at [334, 223] on label "I can get opinion / reviews from other parents" at bounding box center [354, 223] width 153 height 10
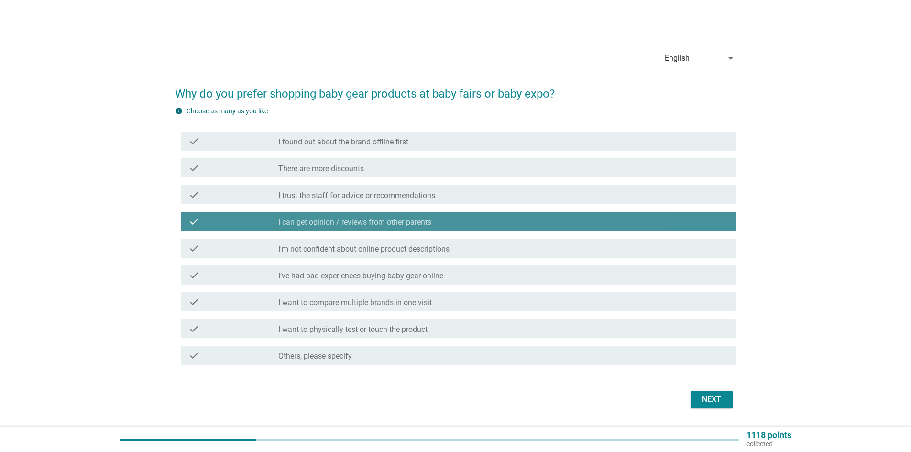
click at [334, 223] on label "I can get opinion / reviews from other parents" at bounding box center [354, 223] width 153 height 10
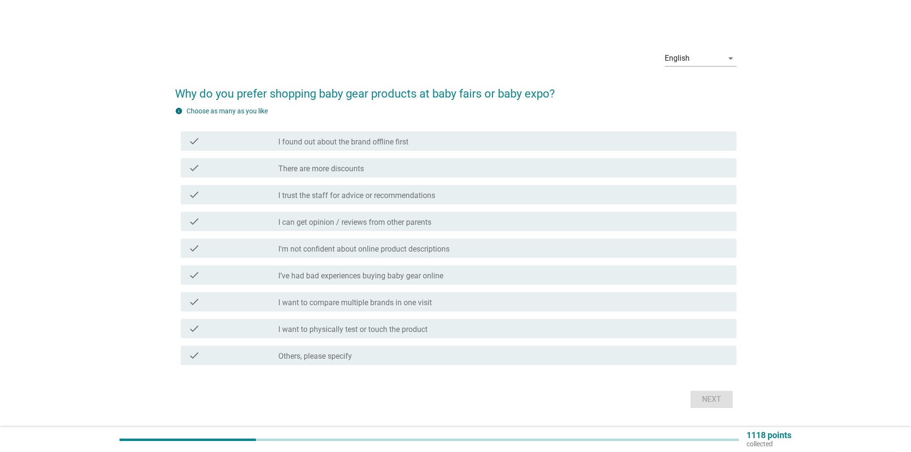
click at [337, 304] on label "I want to compare multiple brands in one visit" at bounding box center [355, 303] width 154 height 10
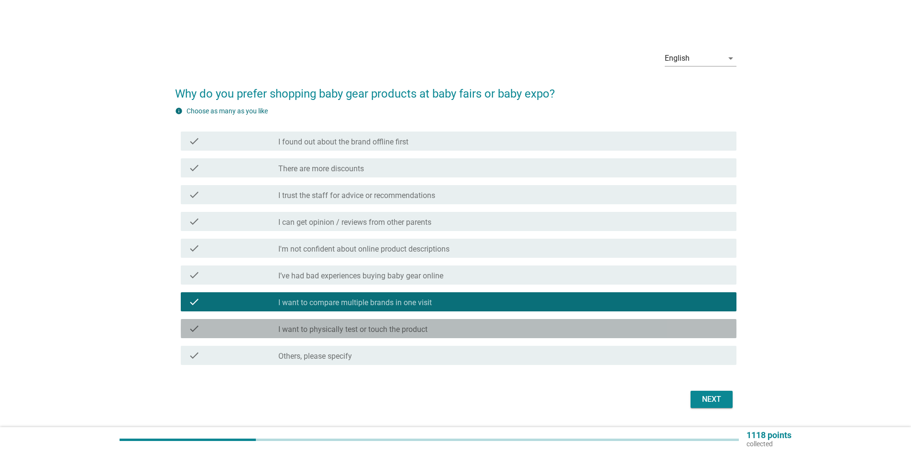
click at [340, 326] on label "I want to physically test or touch the product" at bounding box center [352, 330] width 149 height 10
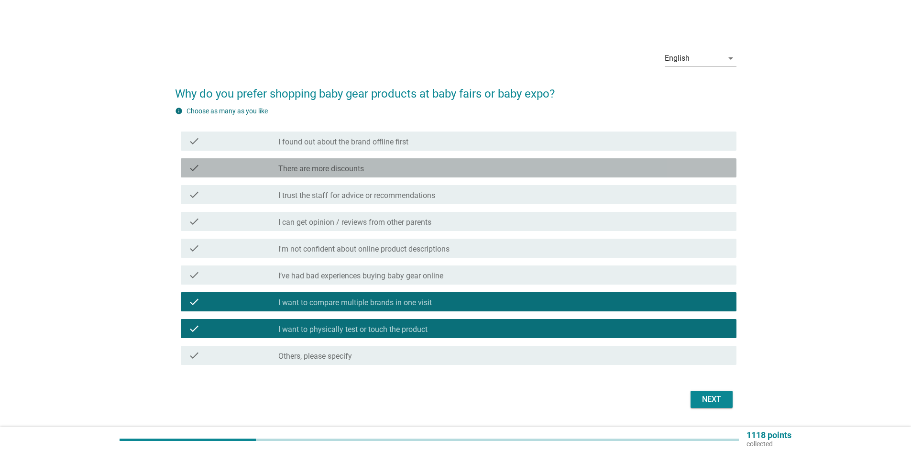
click at [334, 165] on label "There are more discounts" at bounding box center [321, 169] width 86 height 10
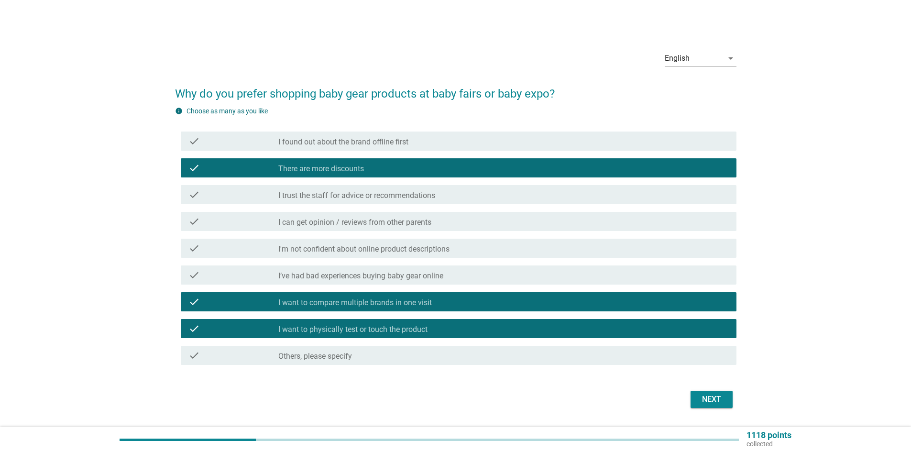
click at [350, 191] on label "I trust the staff for advice or recommendations" at bounding box center [356, 196] width 157 height 10
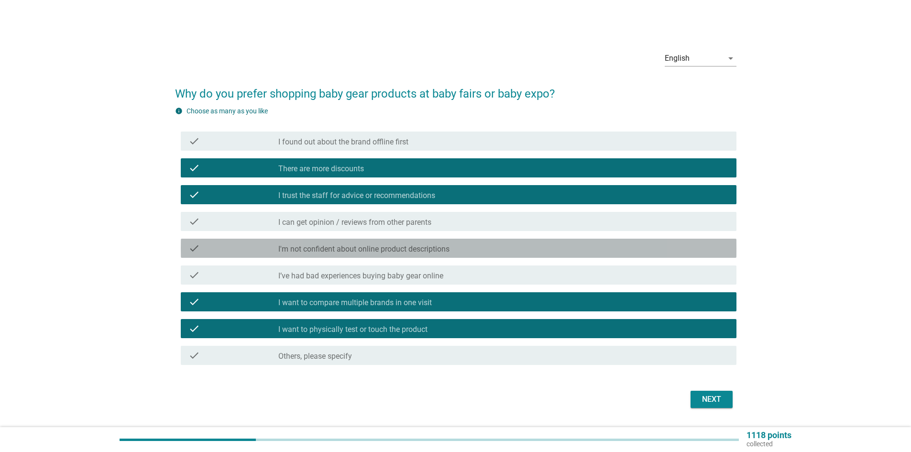
click at [464, 243] on div "check_box_outline_blank I'm not confident about online product descriptions" at bounding box center [503, 248] width 451 height 11
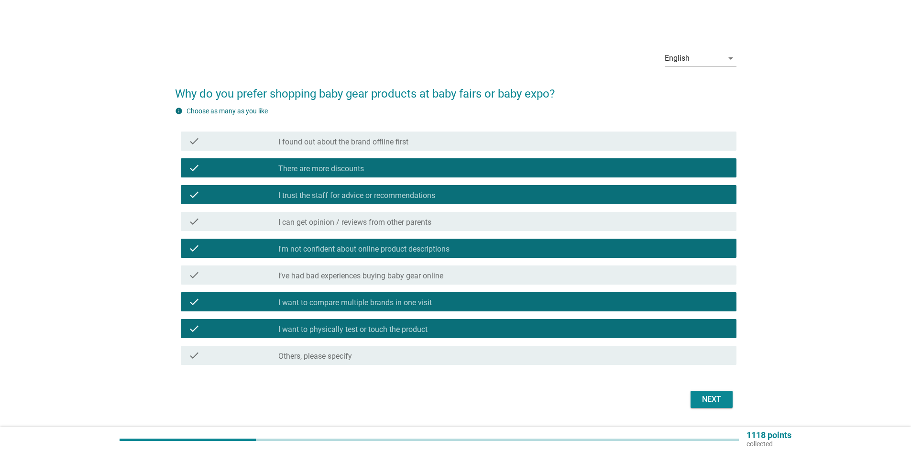
click at [705, 398] on div "Next" at bounding box center [711, 399] width 27 height 11
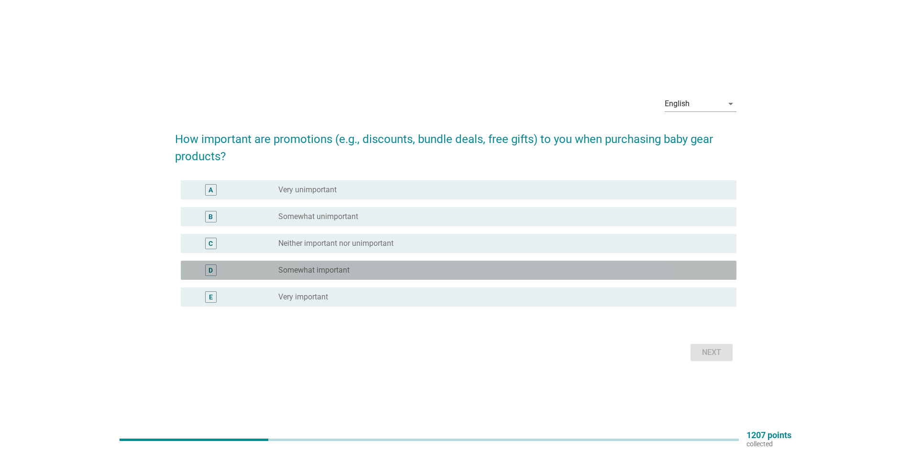
click at [313, 271] on label "Somewhat important" at bounding box center [313, 270] width 71 height 10
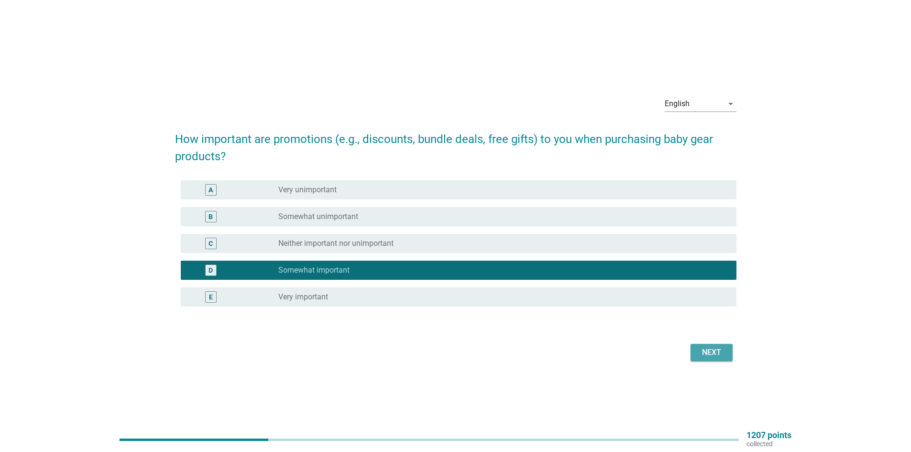
click at [696, 352] on button "Next" at bounding box center [712, 352] width 42 height 17
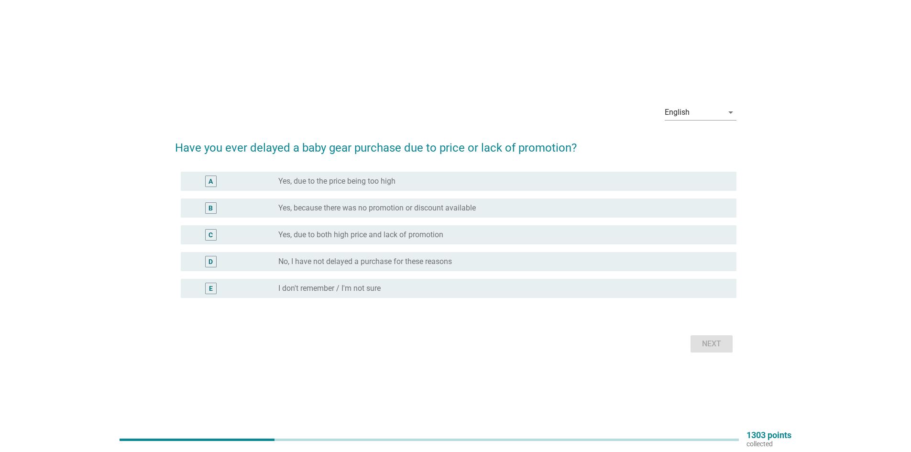
click at [351, 265] on label "No, I have not delayed a purchase for these reasons" at bounding box center [365, 262] width 174 height 10
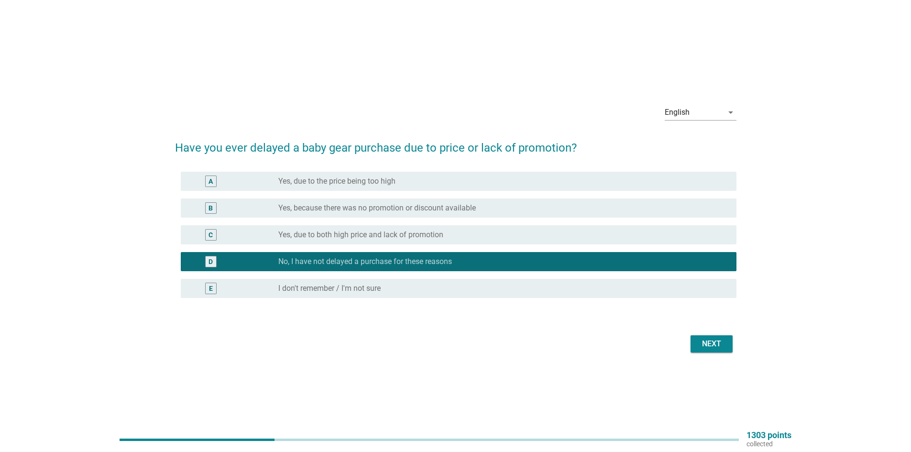
click at [280, 186] on label "Yes, due to the price being too high" at bounding box center [336, 182] width 117 height 10
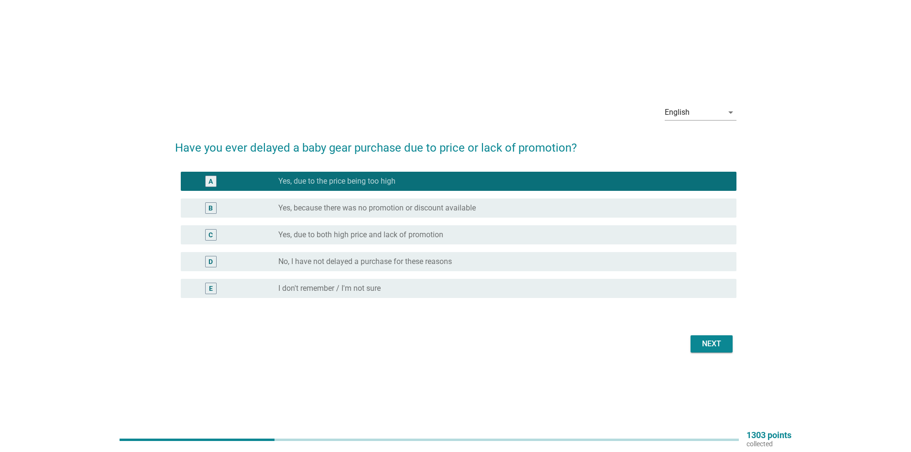
drag, startPoint x: 711, startPoint y: 345, endPoint x: 432, endPoint y: 146, distance: 343.0
click at [711, 344] on div "Next" at bounding box center [711, 343] width 27 height 11
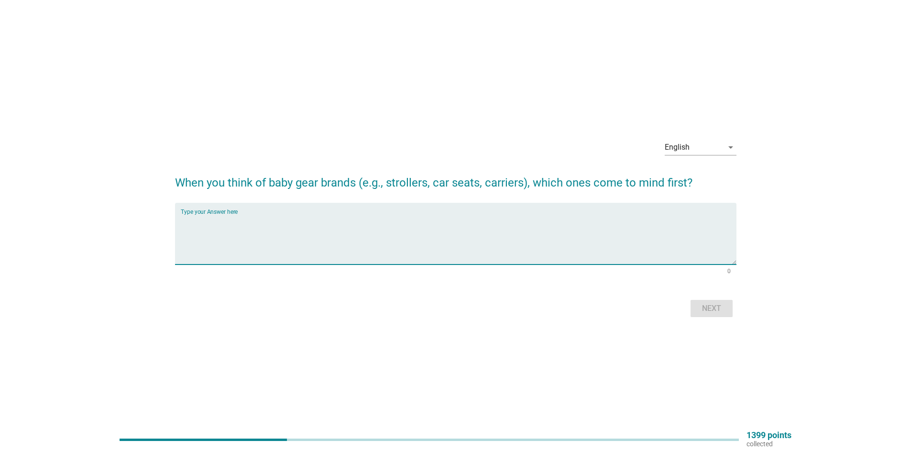
click at [352, 238] on textarea "Type your Answer here" at bounding box center [459, 239] width 556 height 50
click at [310, 214] on div "Type your Answer here" at bounding box center [459, 234] width 556 height 62
type textarea "quinny"
click at [718, 308] on div "Next" at bounding box center [711, 308] width 27 height 11
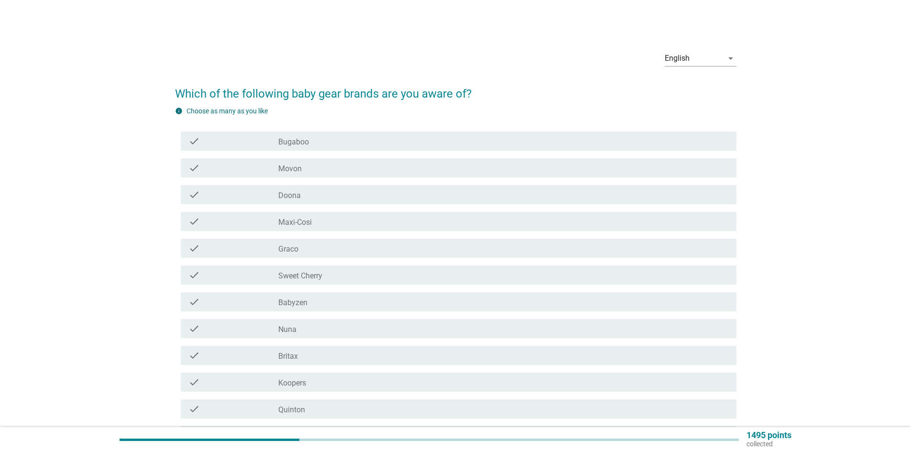
scroll to position [48, 0]
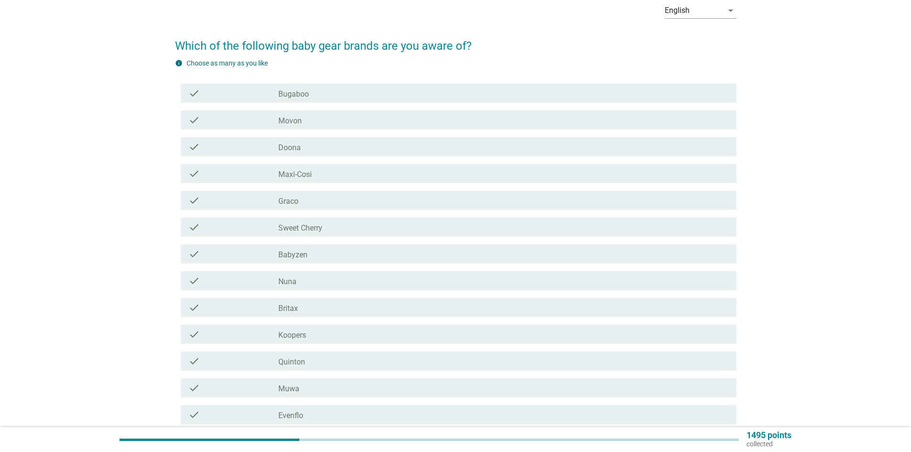
click at [336, 174] on div "check_box_outline_blank Maxi-Cosi" at bounding box center [503, 173] width 451 height 11
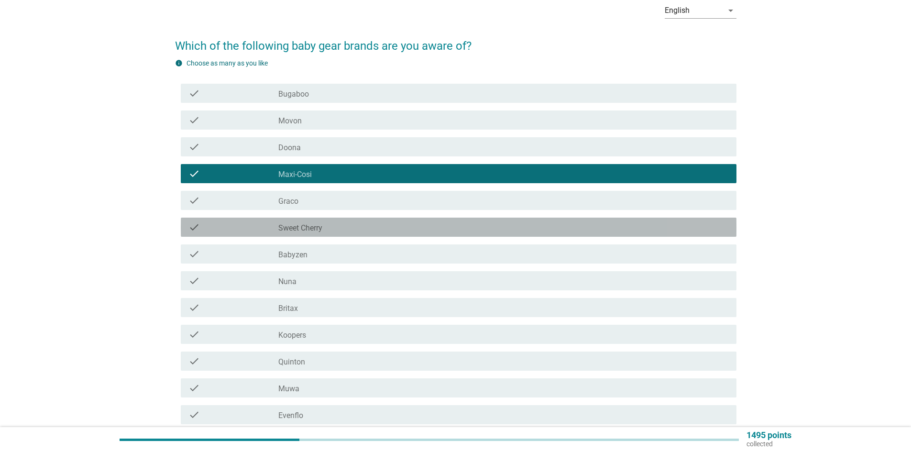
click at [341, 223] on div "check_box_outline_blank Sweet Cherry" at bounding box center [503, 226] width 451 height 11
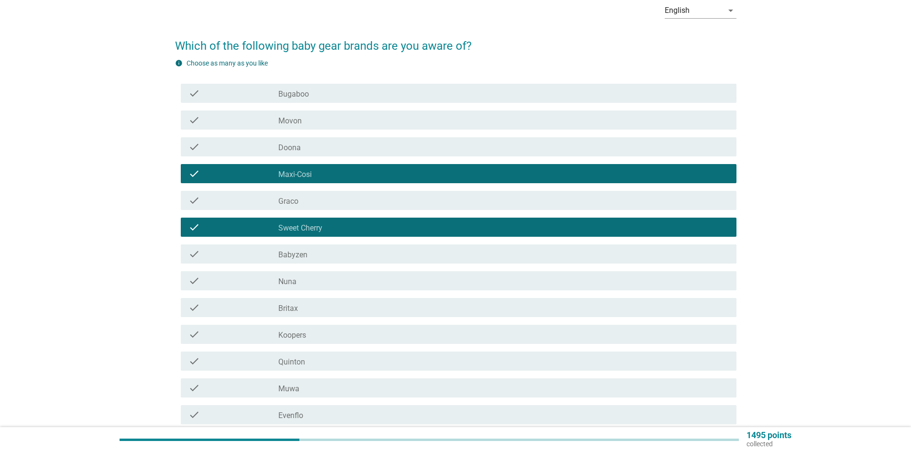
click at [355, 279] on div "check_box_outline_blank Nuna" at bounding box center [503, 280] width 451 height 11
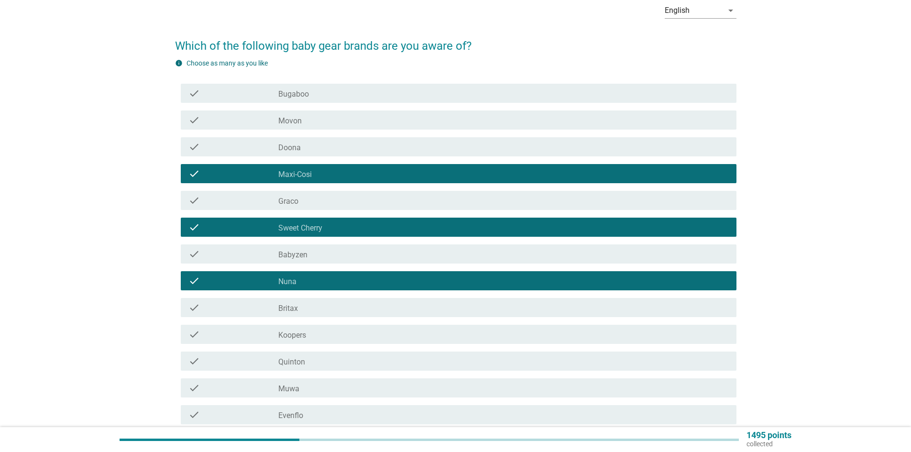
scroll to position [96, 0]
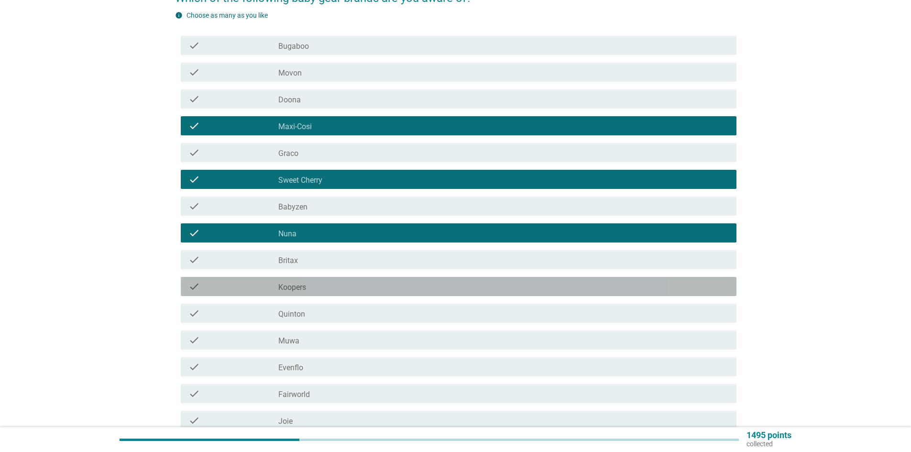
click at [333, 283] on div "check_box_outline_blank Koopers" at bounding box center [503, 286] width 451 height 11
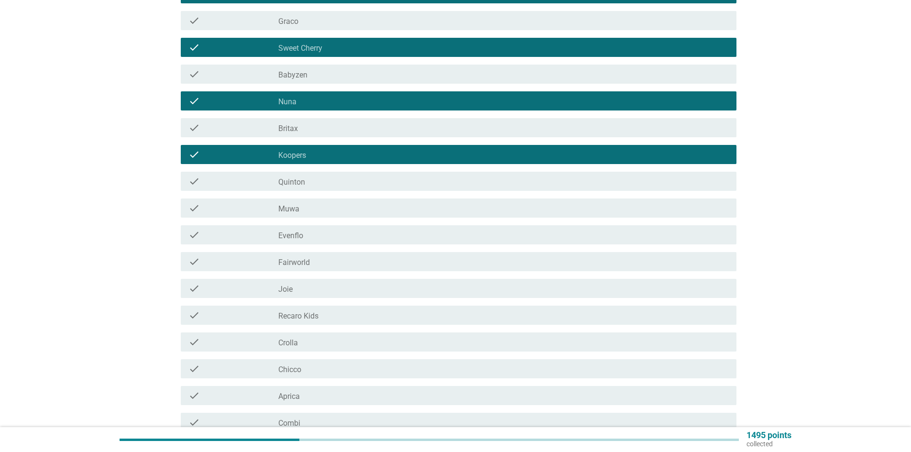
scroll to position [239, 0]
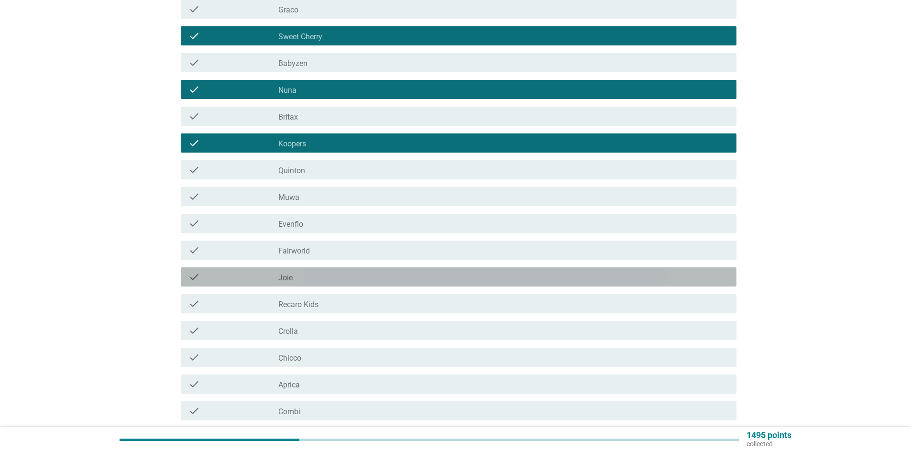
click at [295, 278] on div "check_box_outline_blank Joie" at bounding box center [503, 276] width 451 height 11
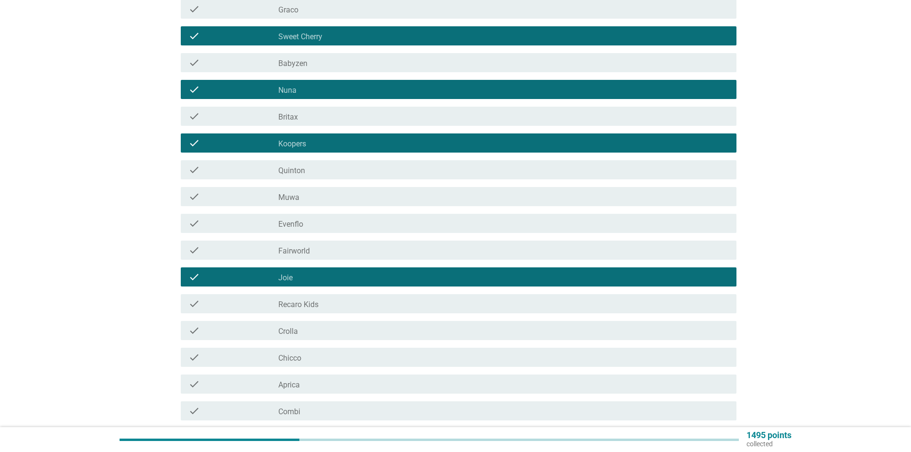
click at [326, 299] on div "check_box_outline_blank Recaro Kids" at bounding box center [503, 303] width 451 height 11
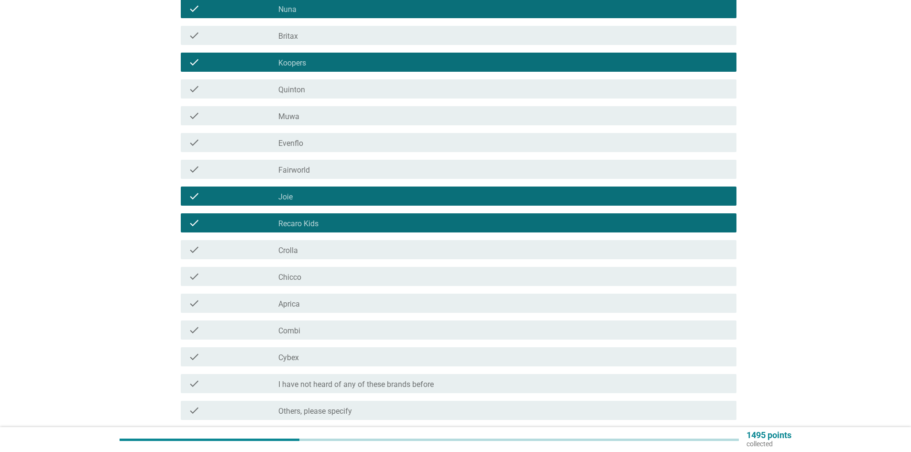
scroll to position [335, 0]
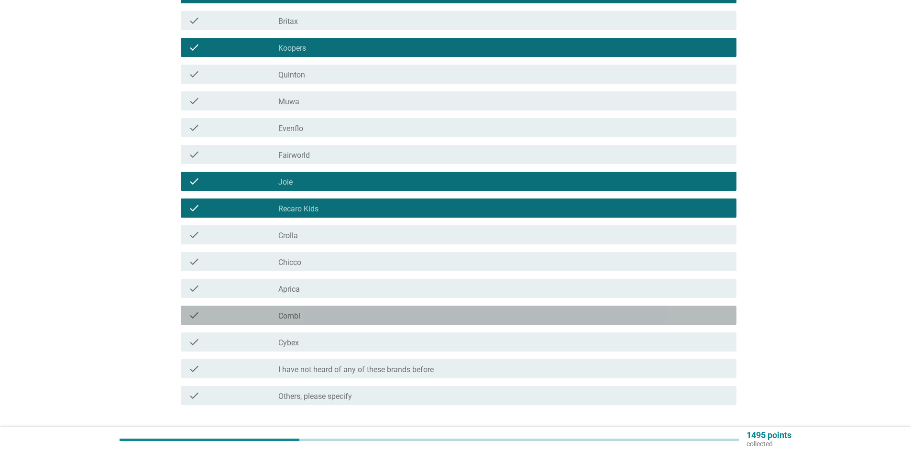
click at [355, 320] on div "check_box_outline_blank Combi" at bounding box center [503, 314] width 451 height 11
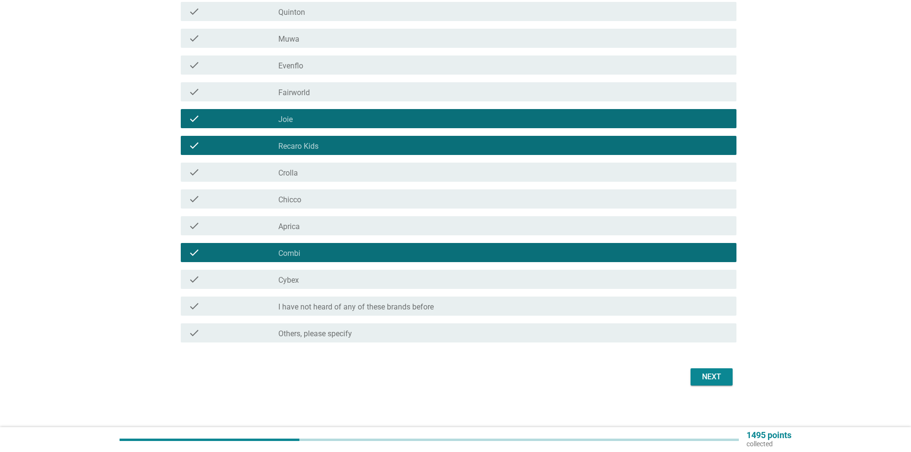
scroll to position [402, 0]
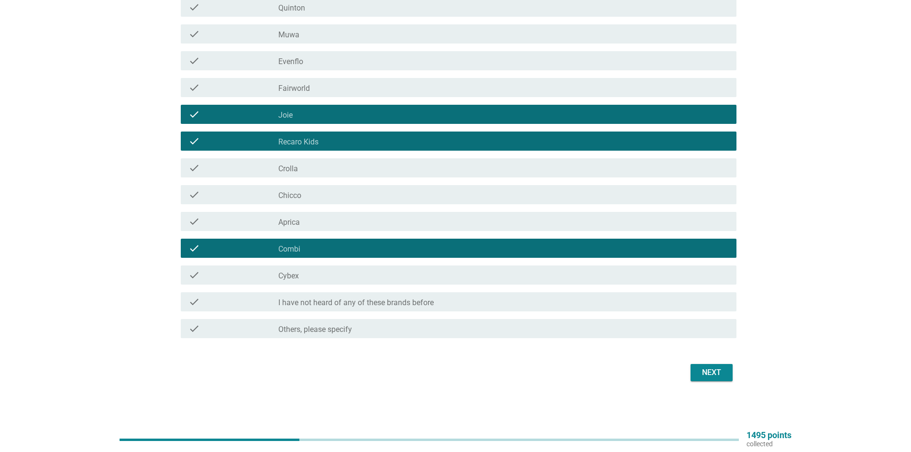
click at [698, 370] on div "Next" at bounding box center [711, 372] width 27 height 11
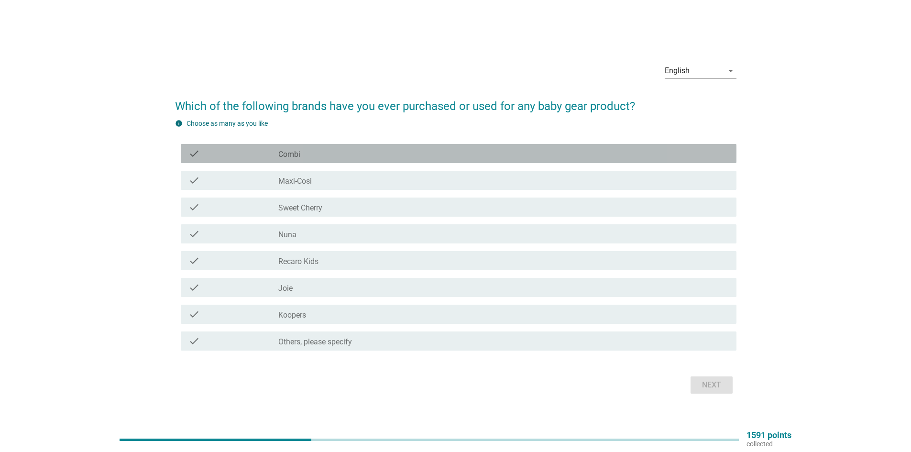
click at [361, 155] on div "check_box_outline_blank Combi" at bounding box center [503, 153] width 451 height 11
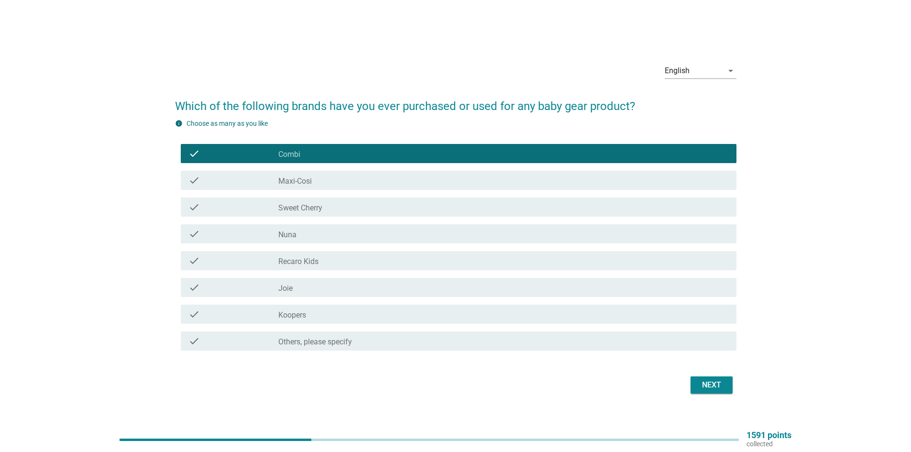
click at [346, 177] on div "check_box_outline_blank Maxi-Cosi" at bounding box center [503, 180] width 451 height 11
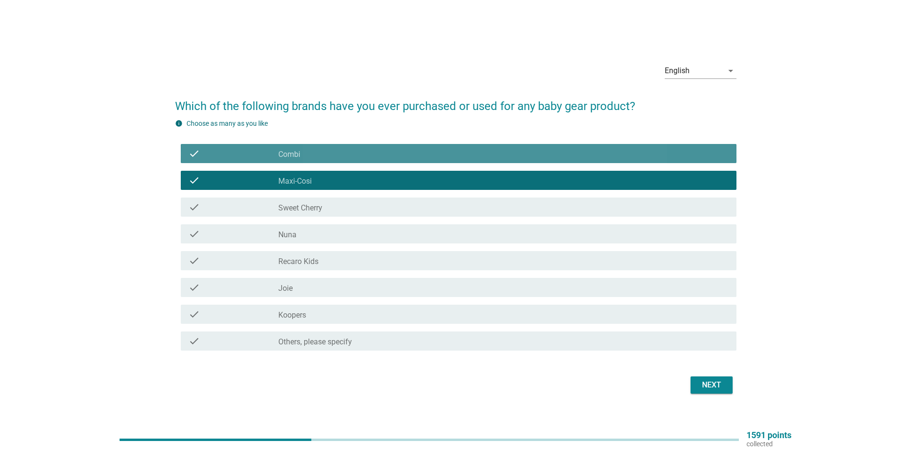
click at [302, 154] on div "check_box_outline_blank Combi" at bounding box center [503, 153] width 451 height 11
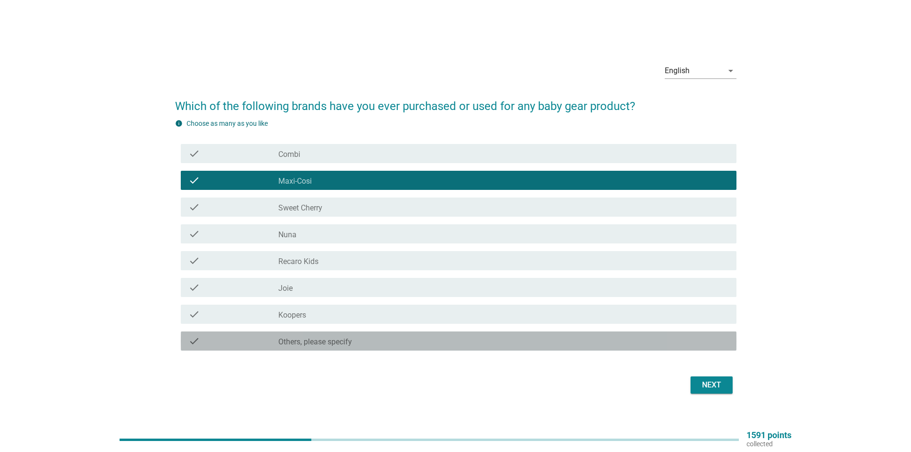
click at [417, 340] on div "check_box Others, please specify" at bounding box center [503, 340] width 451 height 11
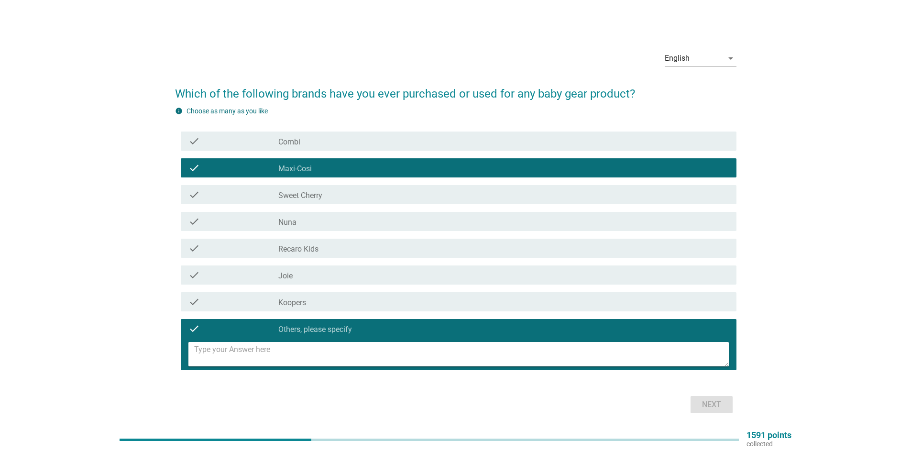
click at [358, 361] on textarea at bounding box center [461, 354] width 535 height 24
type textarea "Quinny"
click at [698, 405] on div "Next" at bounding box center [711, 404] width 27 height 11
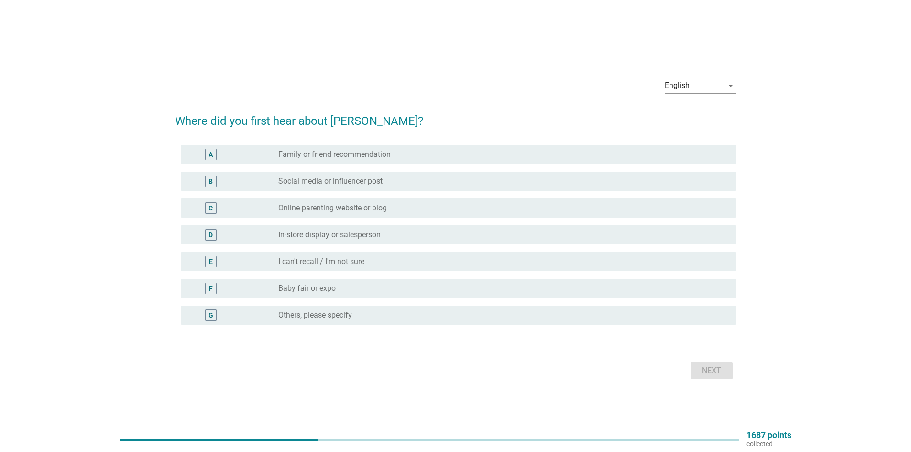
click at [330, 181] on label "Social media or influencer post" at bounding box center [330, 182] width 104 height 10
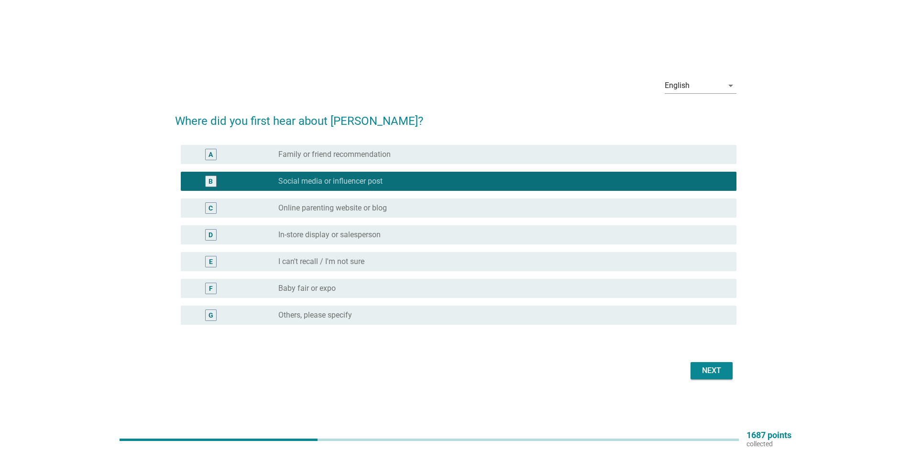
click at [325, 287] on label "Baby fair or expo" at bounding box center [306, 289] width 57 height 10
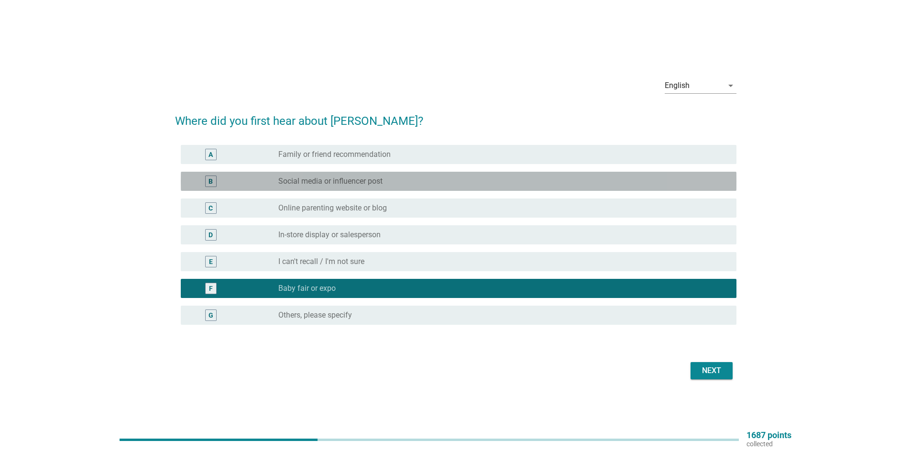
click at [334, 177] on label "Social media or influencer post" at bounding box center [330, 182] width 104 height 10
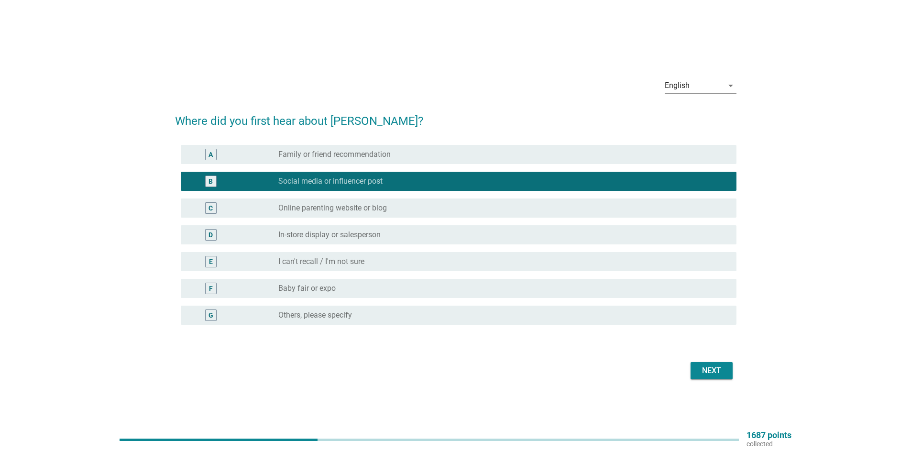
click at [705, 366] on div "Next" at bounding box center [711, 370] width 27 height 11
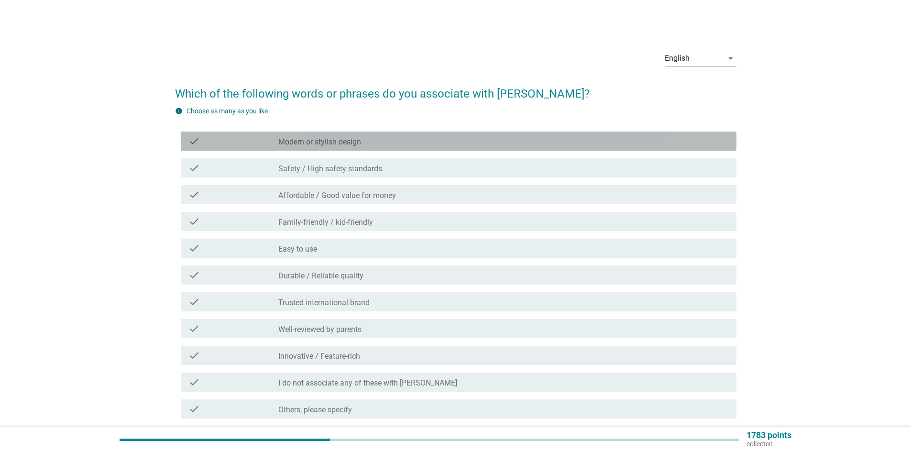
click at [356, 139] on label "Modern or stylish design" at bounding box center [319, 142] width 83 height 10
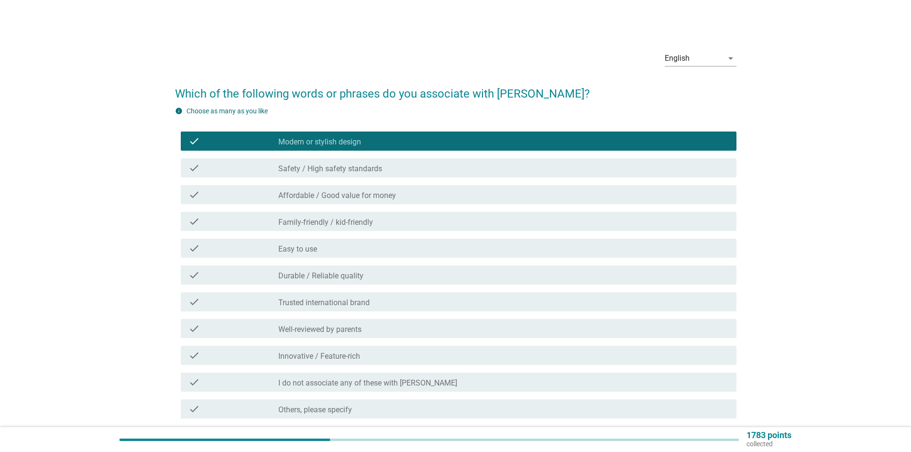
click at [362, 165] on label "Safety / High safety standards" at bounding box center [330, 169] width 104 height 10
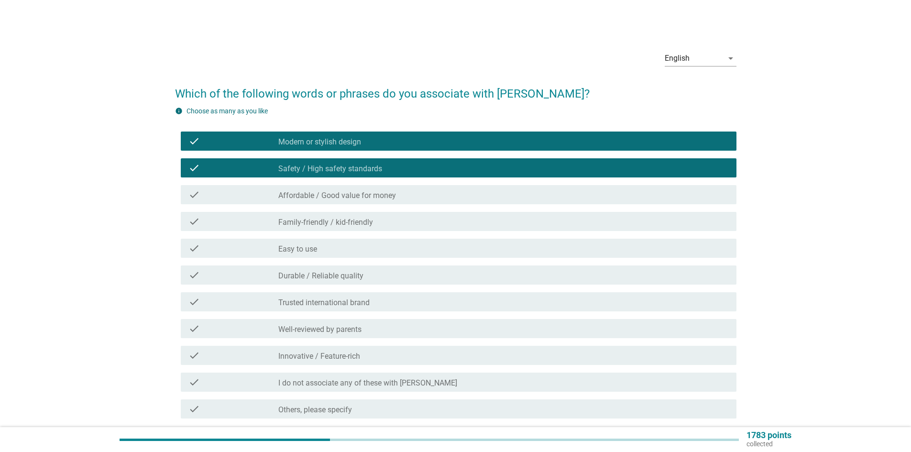
click at [376, 195] on label "Affordable / Good value for money" at bounding box center [337, 196] width 118 height 10
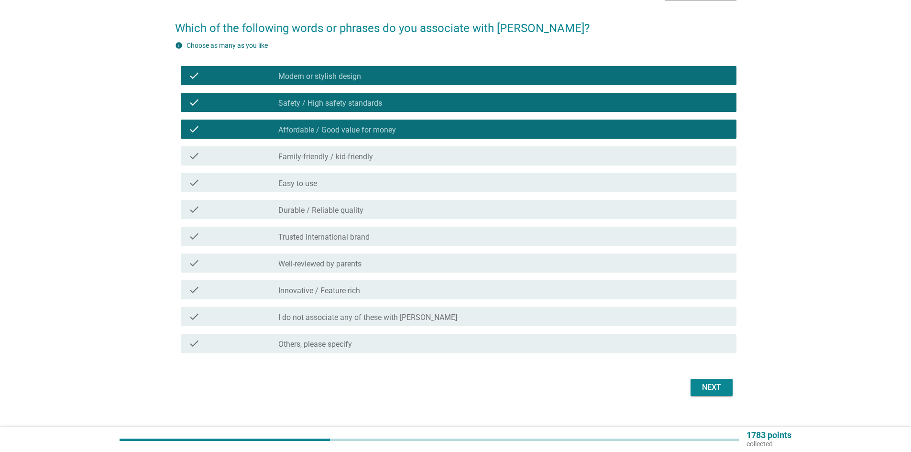
scroll to position [80, 0]
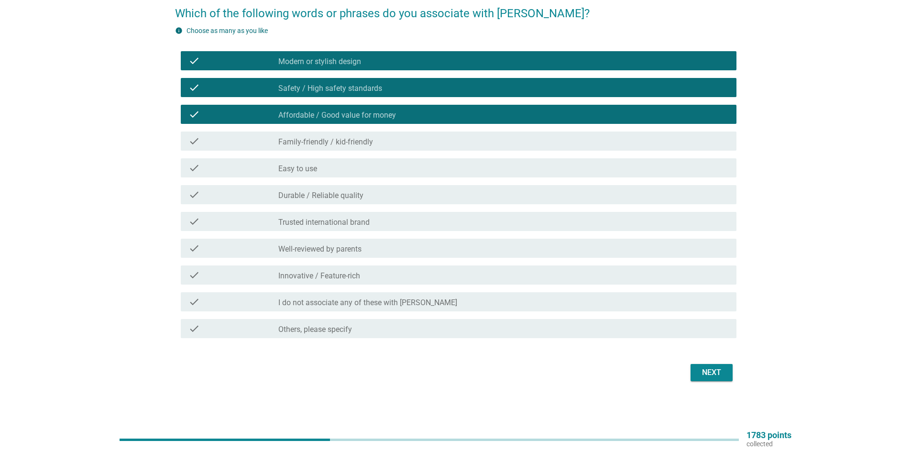
click at [327, 170] on div "check_box_outline_blank Easy to use" at bounding box center [503, 167] width 451 height 11
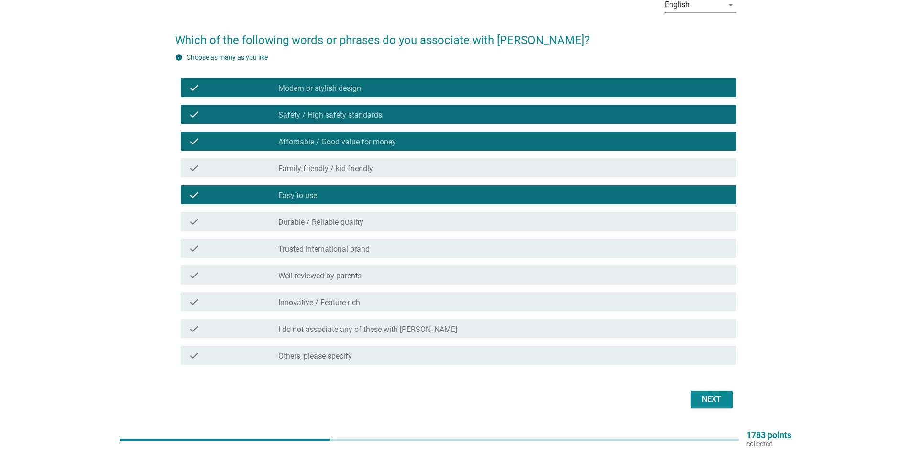
scroll to position [33, 0]
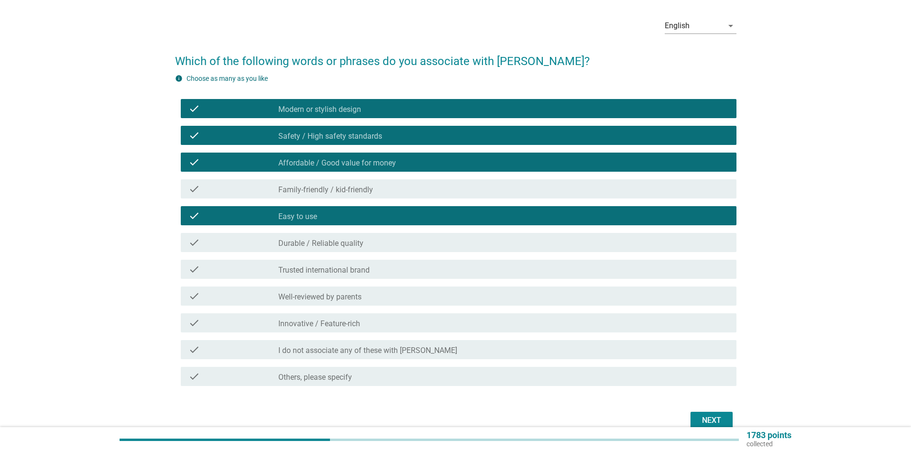
drag, startPoint x: 337, startPoint y: 310, endPoint x: 337, endPoint y: 295, distance: 14.8
click at [337, 307] on div "check check_box Modern or stylish design check check_box Safety / High safety s…" at bounding box center [456, 242] width 562 height 295
click at [727, 418] on button "Next" at bounding box center [712, 420] width 42 height 17
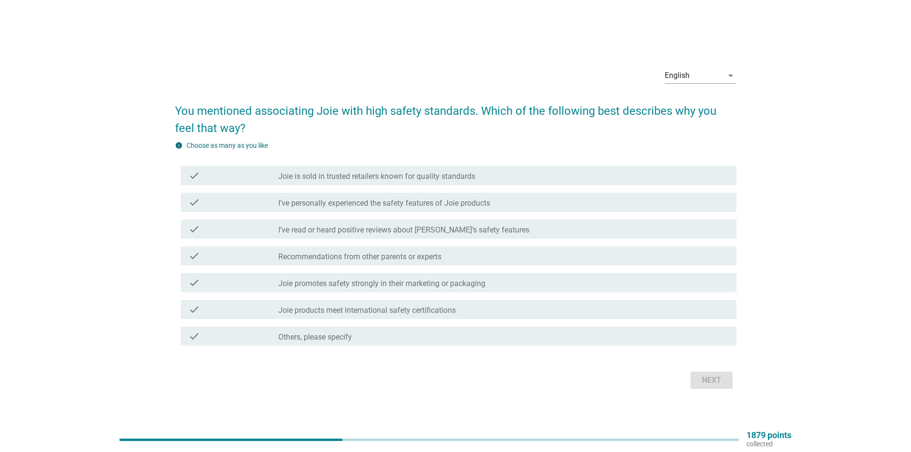
click at [354, 182] on div "check check_box_outline_blank Joie is sold in trusted retailers known for quali…" at bounding box center [459, 175] width 556 height 19
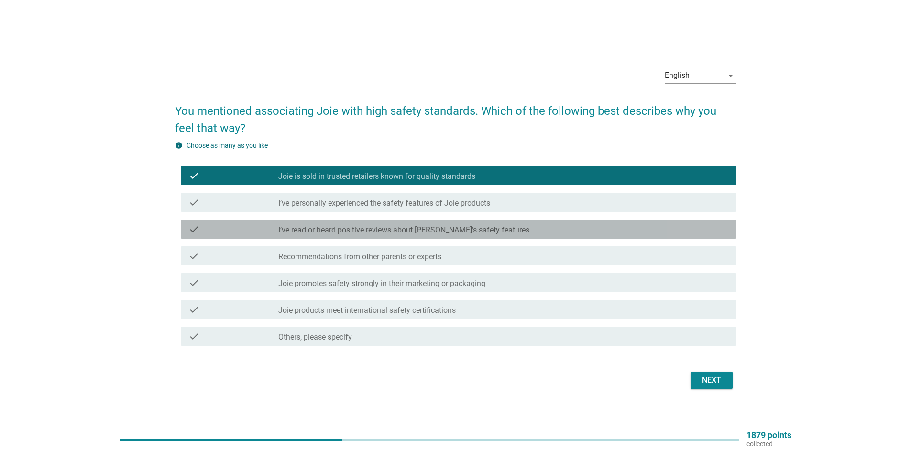
click at [354, 227] on label "I’ve read or heard positive reviews about [PERSON_NAME]’s safety features" at bounding box center [403, 230] width 251 height 10
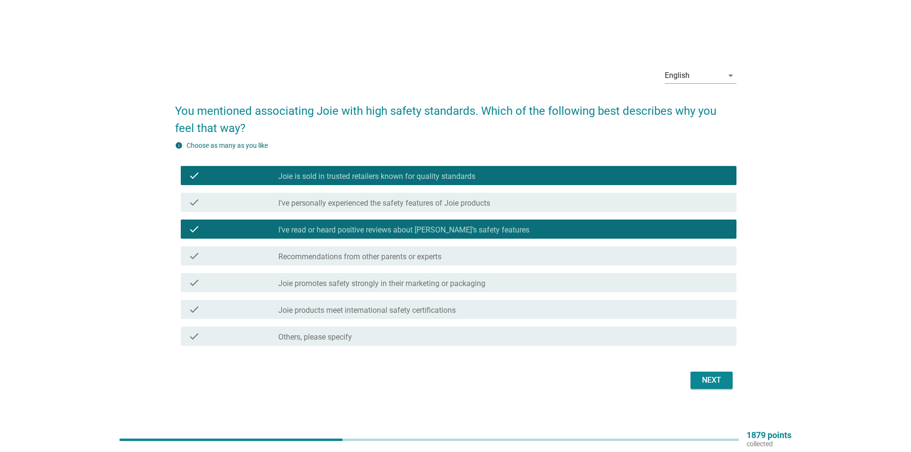
click at [723, 376] on div "Next" at bounding box center [711, 380] width 27 height 11
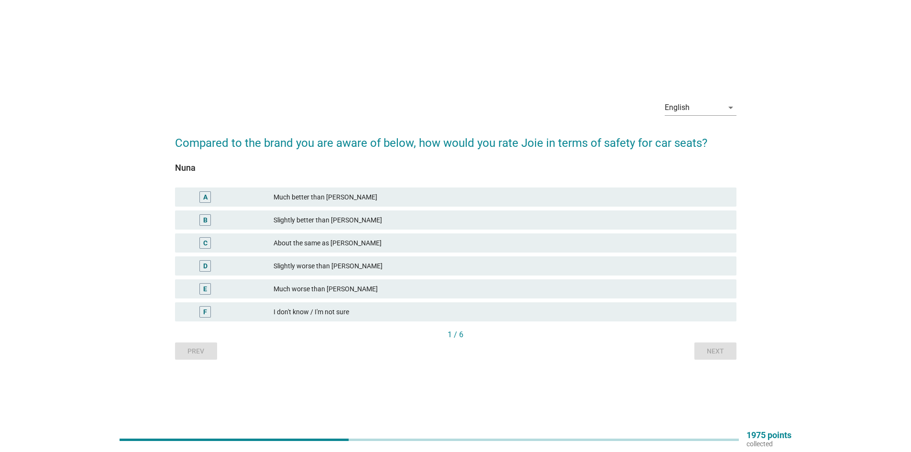
click at [364, 245] on div "About the same as [PERSON_NAME]" at bounding box center [501, 242] width 455 height 11
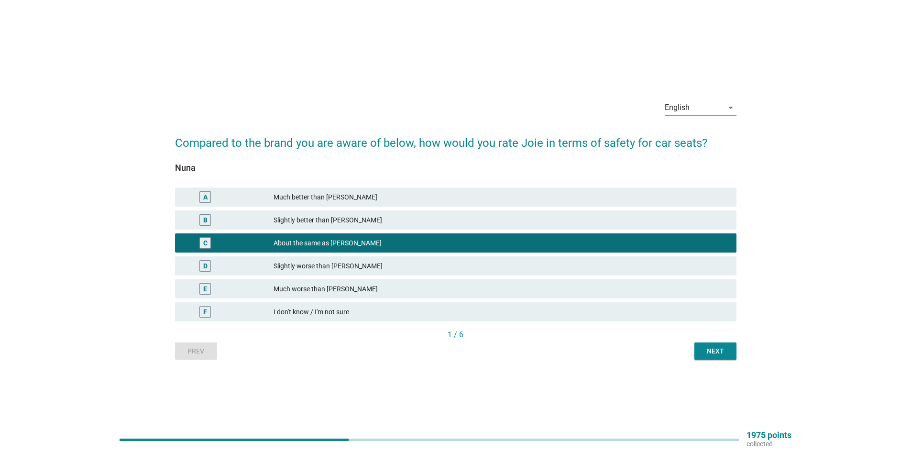
click at [704, 347] on div "Next" at bounding box center [715, 351] width 27 height 10
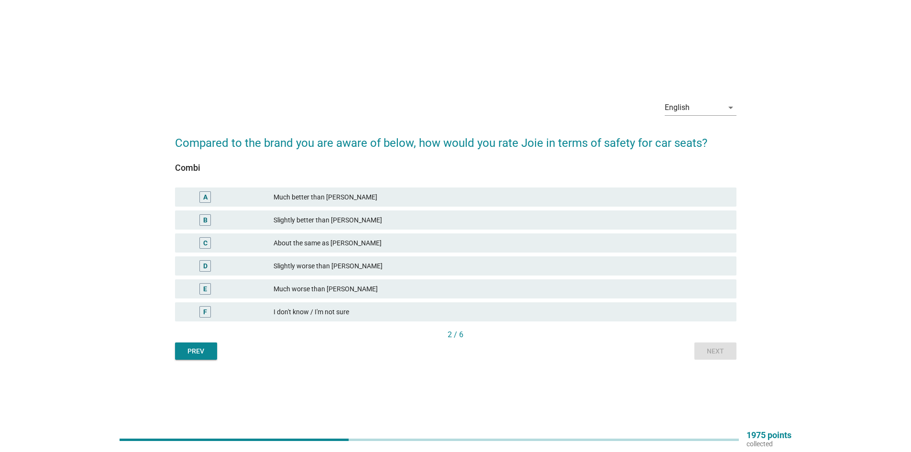
click at [328, 241] on div "About the same as [PERSON_NAME]" at bounding box center [501, 242] width 455 height 11
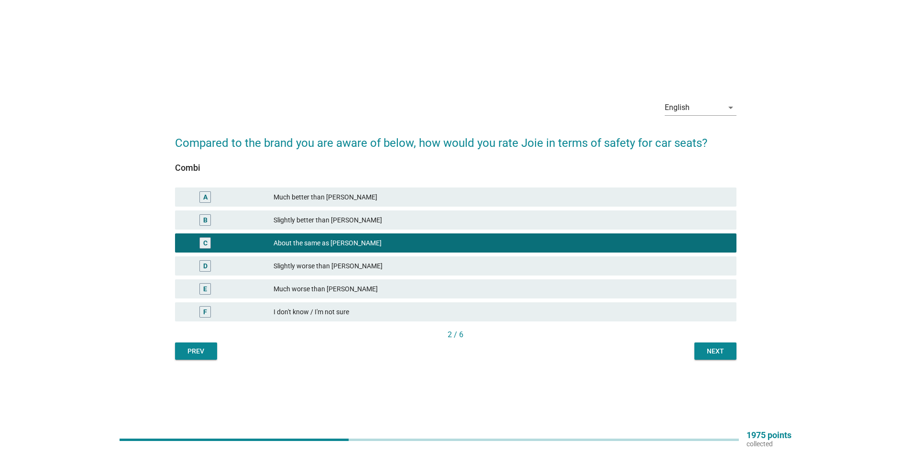
click at [194, 353] on div "Prev" at bounding box center [196, 351] width 27 height 10
click at [721, 352] on div "Next" at bounding box center [715, 351] width 27 height 10
click at [723, 352] on div "Next" at bounding box center [715, 351] width 27 height 10
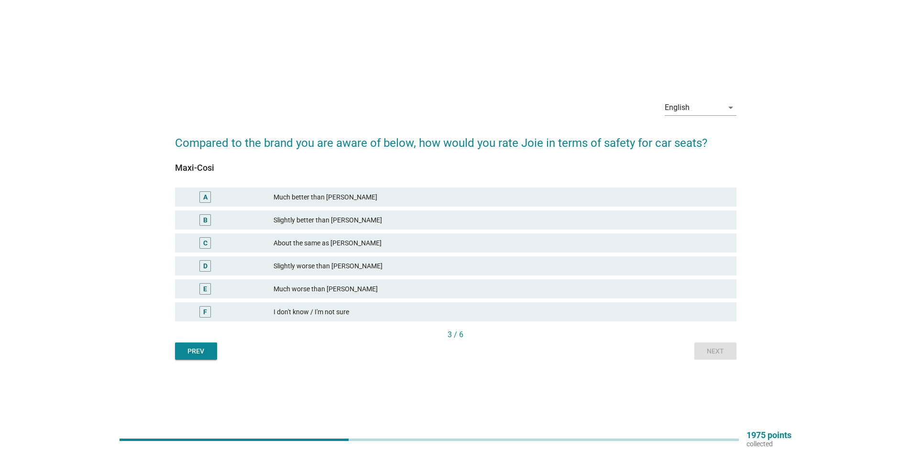
click at [182, 358] on button "Prev" at bounding box center [196, 350] width 42 height 17
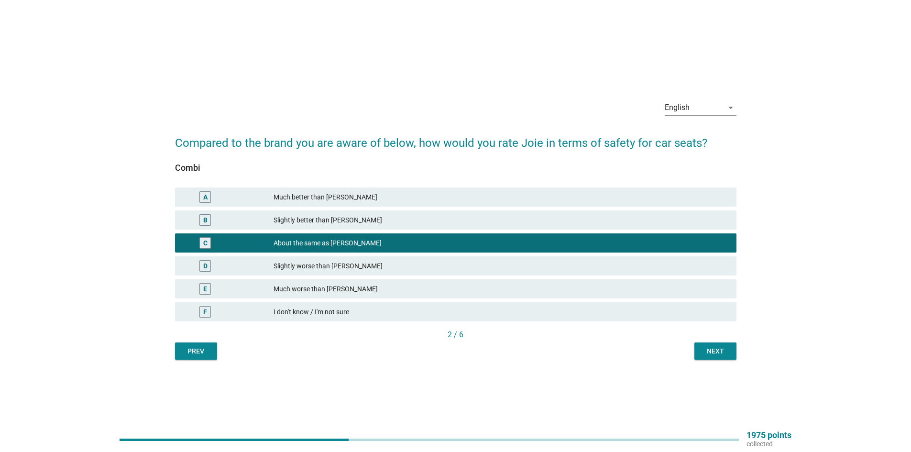
click at [185, 355] on div "Prev" at bounding box center [196, 351] width 27 height 10
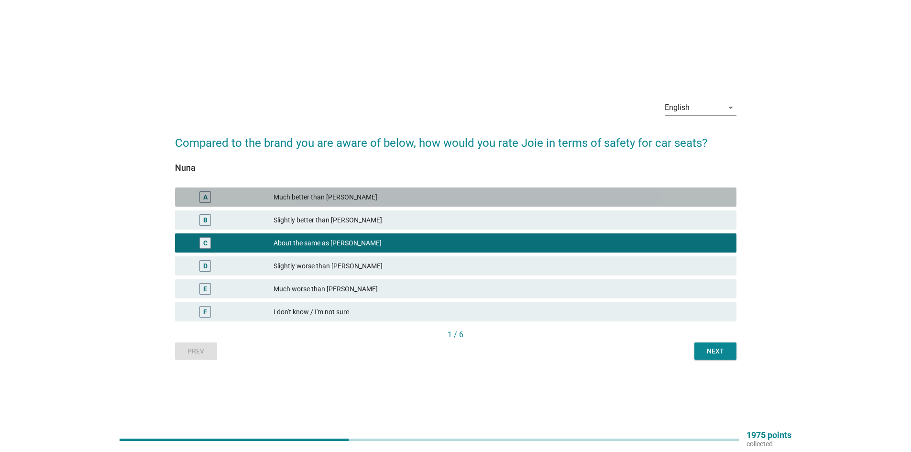
click at [293, 199] on div "Much better than [PERSON_NAME]" at bounding box center [501, 196] width 455 height 11
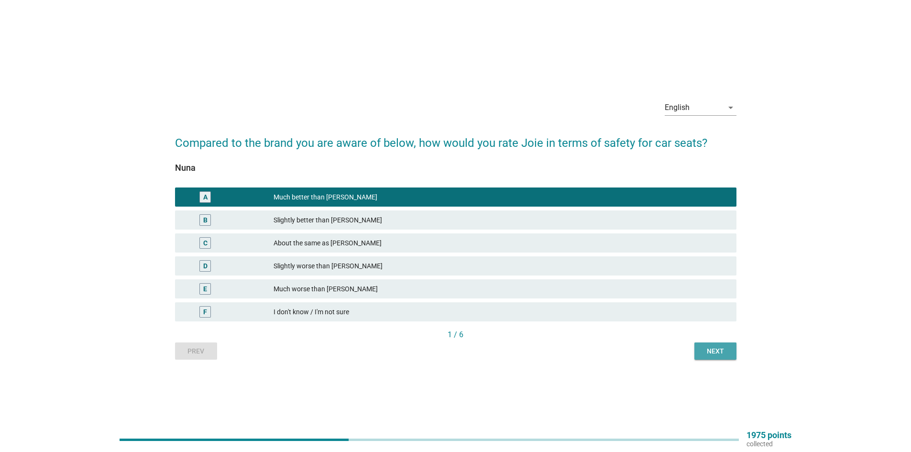
click at [725, 352] on div "Next" at bounding box center [715, 351] width 27 height 10
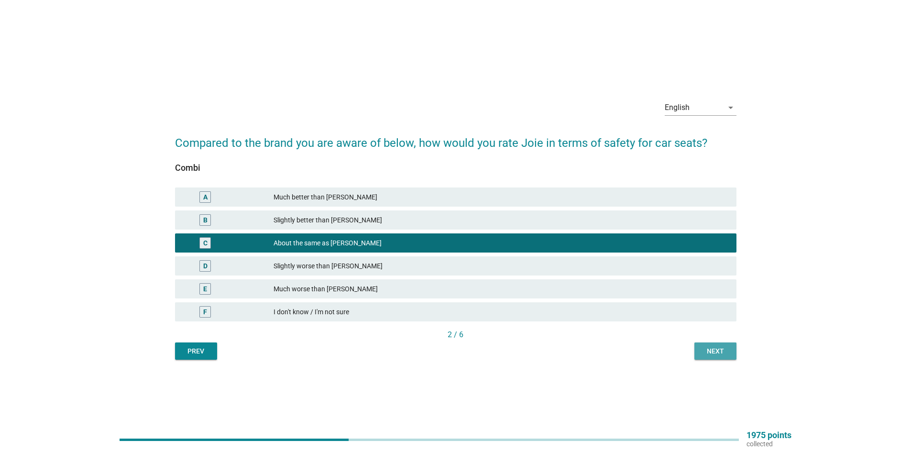
click at [704, 348] on div "Next" at bounding box center [715, 351] width 27 height 10
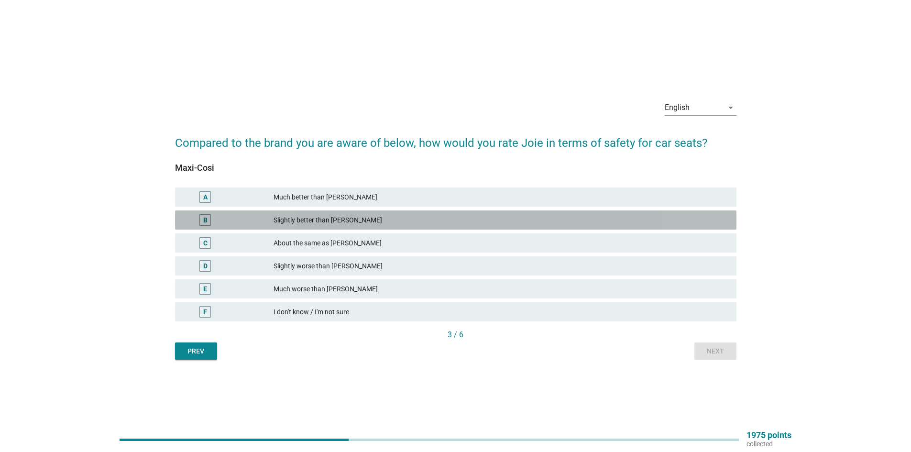
click at [290, 213] on div "B Slightly better than [PERSON_NAME]" at bounding box center [456, 219] width 562 height 19
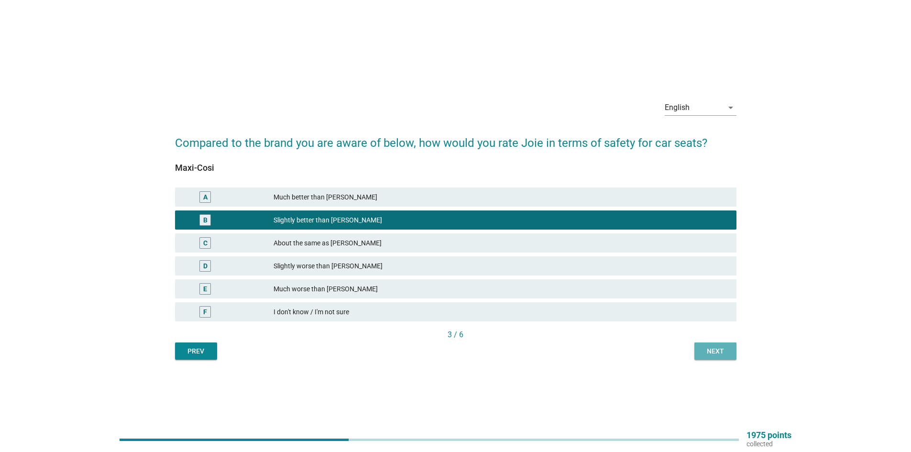
click at [712, 353] on div "Next" at bounding box center [715, 351] width 27 height 10
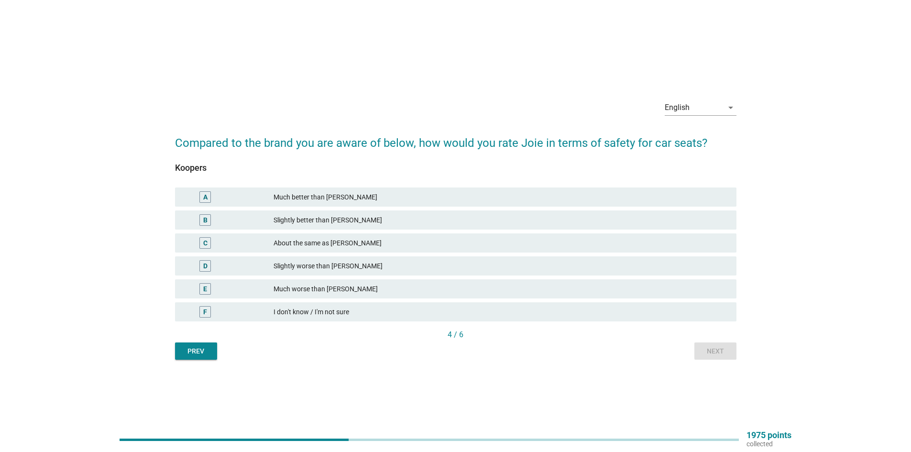
click at [322, 247] on div "About the same as [PERSON_NAME]" at bounding box center [501, 242] width 455 height 11
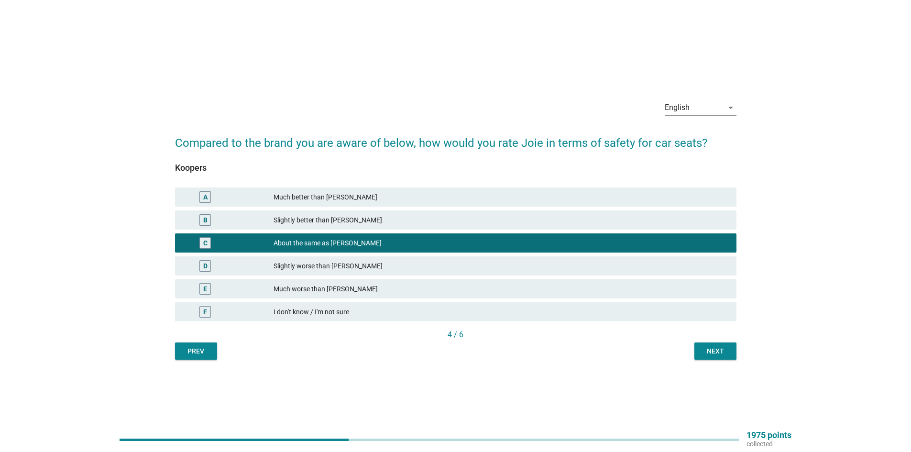
click at [715, 348] on div "Next" at bounding box center [715, 351] width 27 height 10
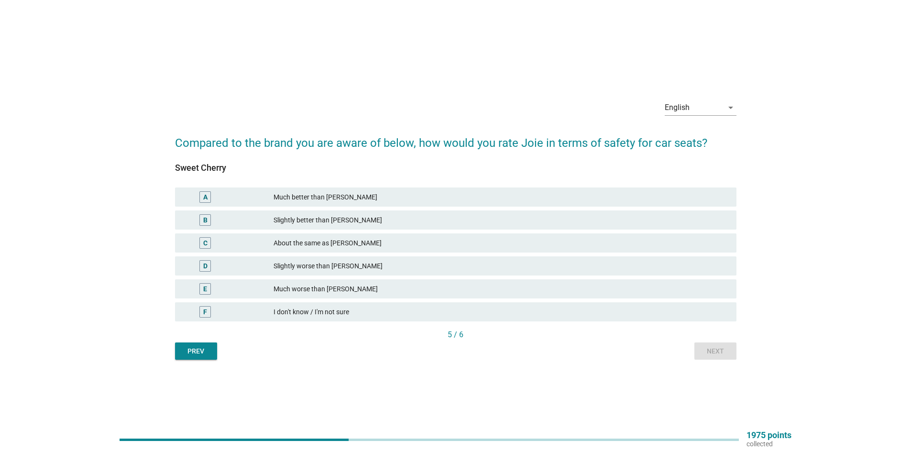
click at [347, 260] on div "D Slightly worse than [PERSON_NAME]" at bounding box center [456, 265] width 562 height 19
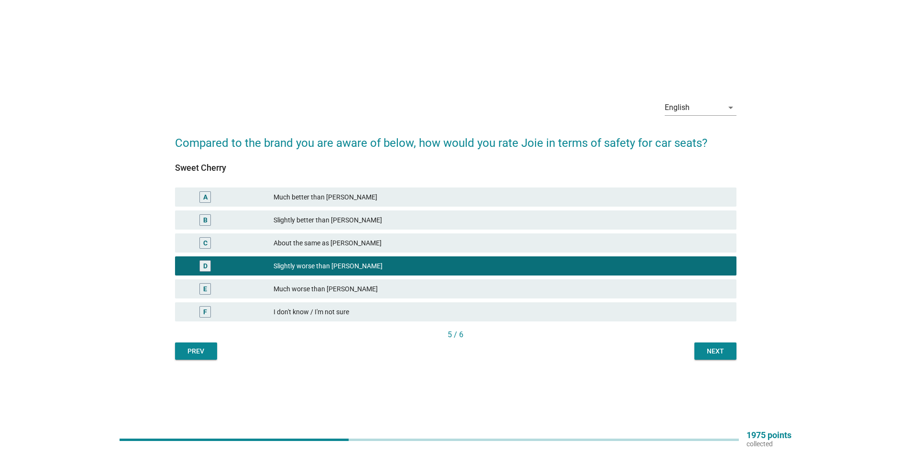
click at [357, 244] on div "About the same as [PERSON_NAME]" at bounding box center [501, 242] width 455 height 11
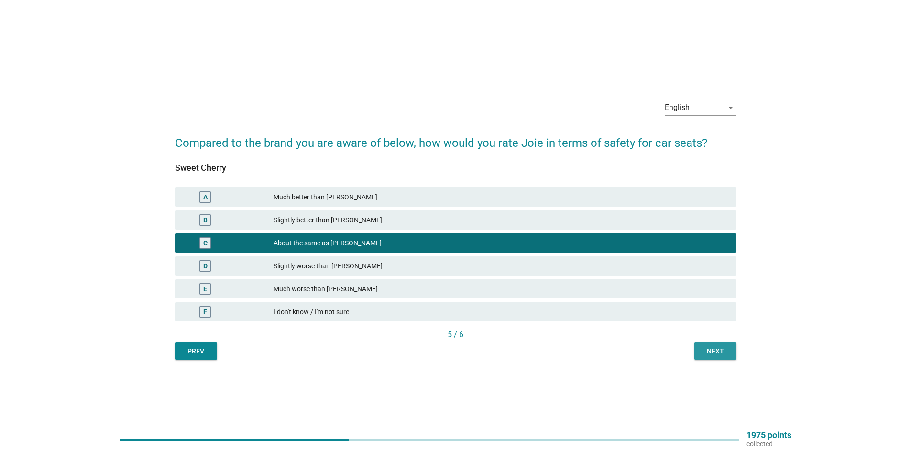
drag, startPoint x: 704, startPoint y: 351, endPoint x: 708, endPoint y: 346, distance: 6.8
click at [707, 348] on div "Next" at bounding box center [715, 351] width 27 height 10
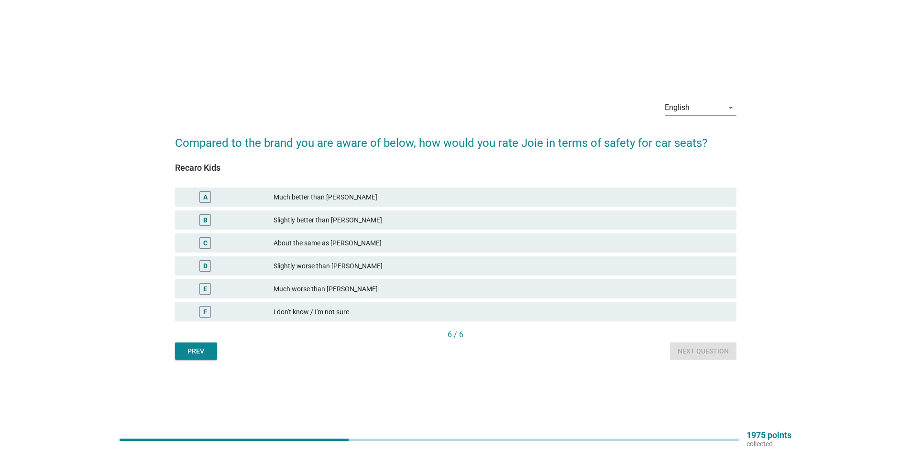
click at [305, 244] on div "About the same as [PERSON_NAME]" at bounding box center [501, 242] width 455 height 11
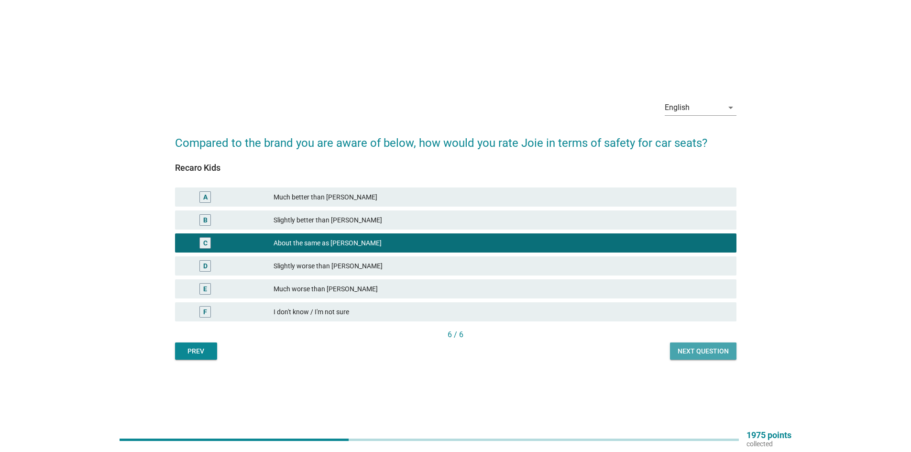
click at [696, 351] on div "Next question" at bounding box center [703, 351] width 51 height 10
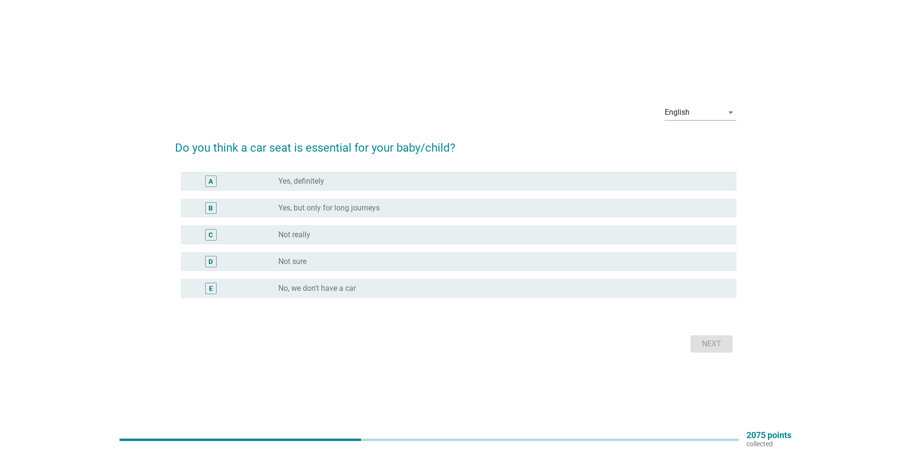
click at [285, 184] on label "Yes, definitely" at bounding box center [301, 182] width 46 height 10
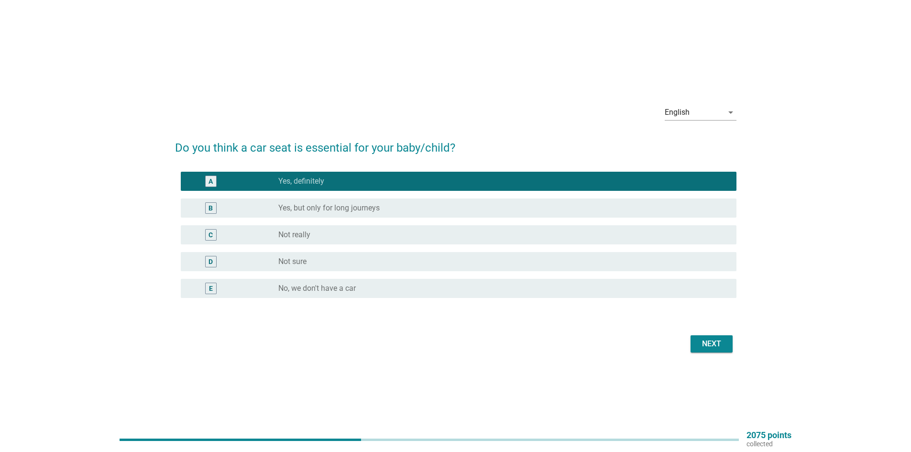
click at [697, 340] on button "Next" at bounding box center [712, 343] width 42 height 17
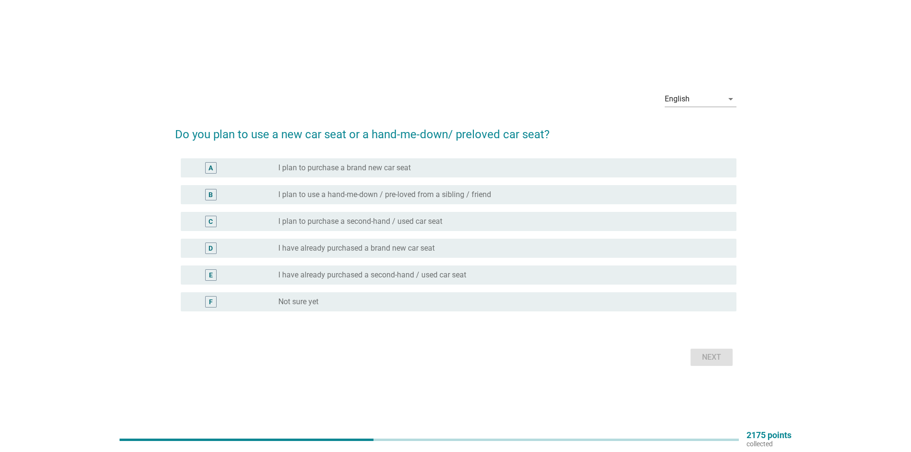
click at [325, 164] on label "I plan to purchase a brand new car seat" at bounding box center [344, 168] width 133 height 10
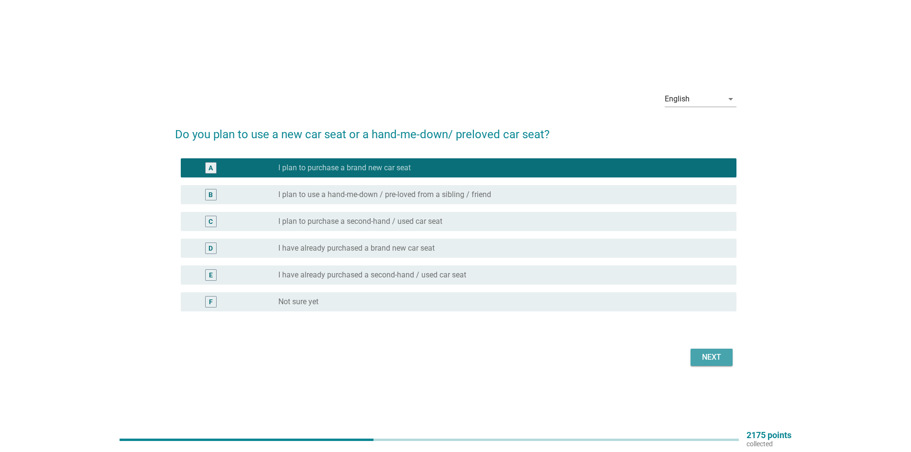
click at [707, 353] on div "Next" at bounding box center [711, 357] width 27 height 11
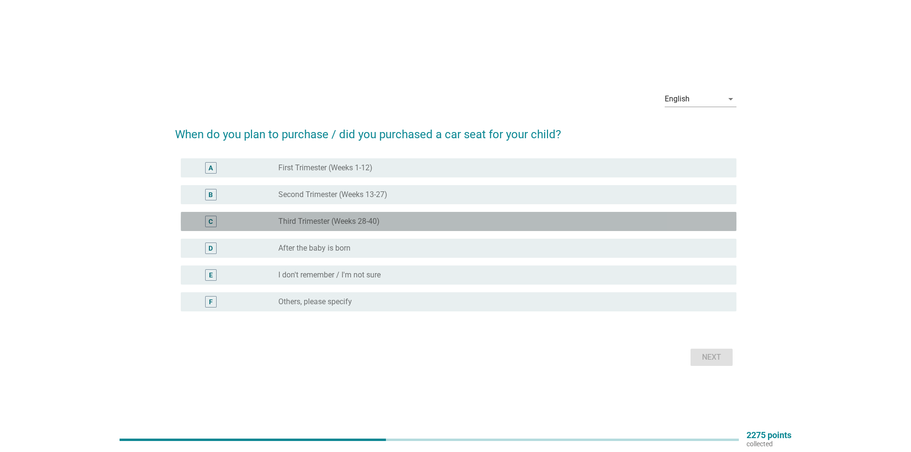
click at [316, 221] on label "Third Trimester (Weeks 28-40)" at bounding box center [328, 222] width 101 height 10
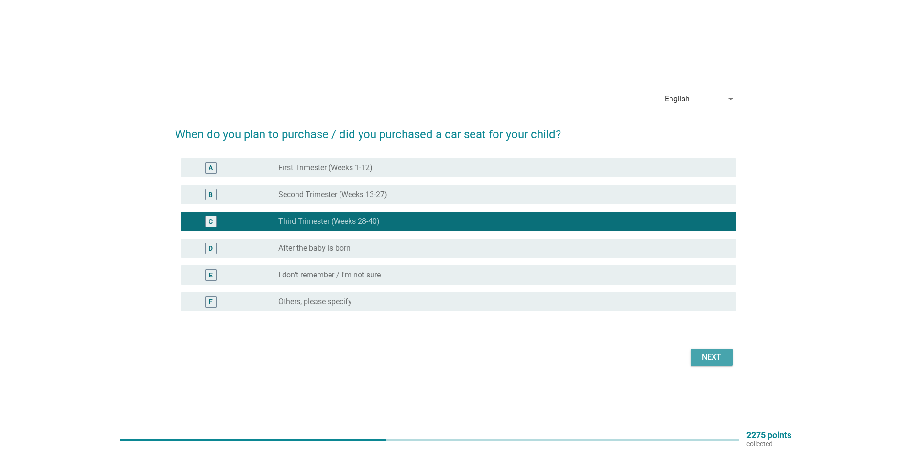
click at [704, 352] on div "Next" at bounding box center [711, 357] width 27 height 11
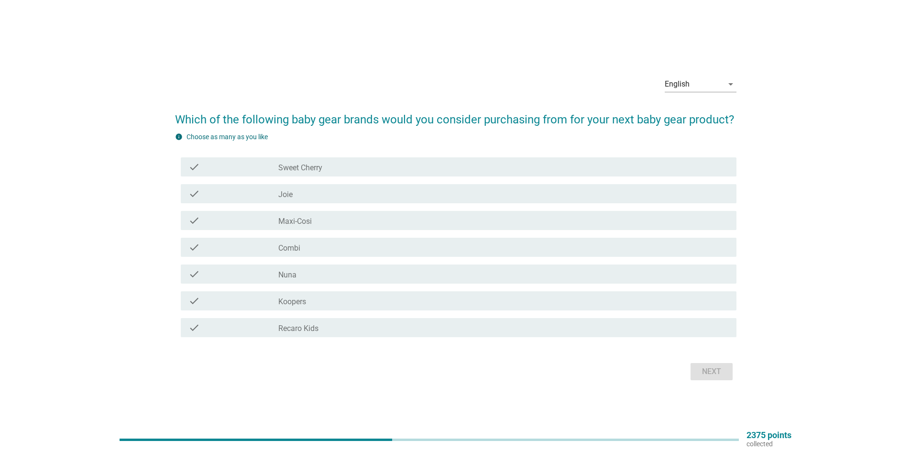
click at [322, 217] on div "check_box_outline_blank Maxi-Cosi" at bounding box center [503, 220] width 451 height 11
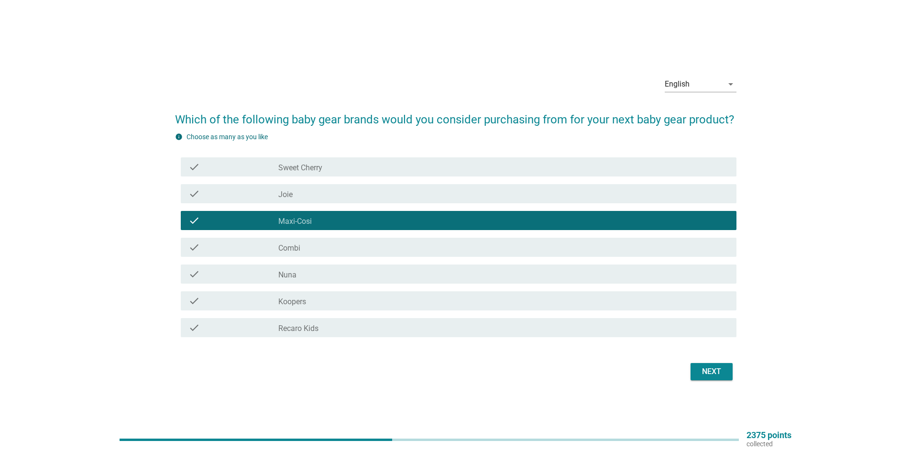
click at [307, 271] on div "check_box_outline_blank Nuna" at bounding box center [503, 273] width 451 height 11
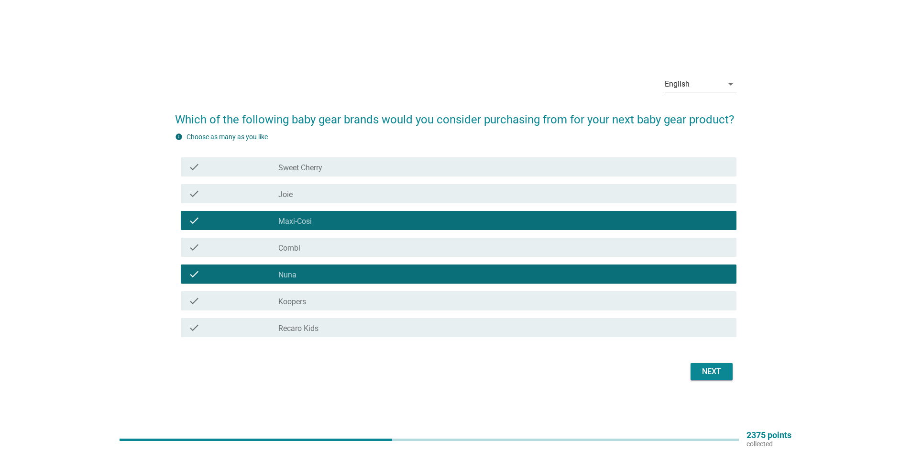
click at [304, 191] on div "check_box_outline_blank Joie" at bounding box center [503, 193] width 451 height 11
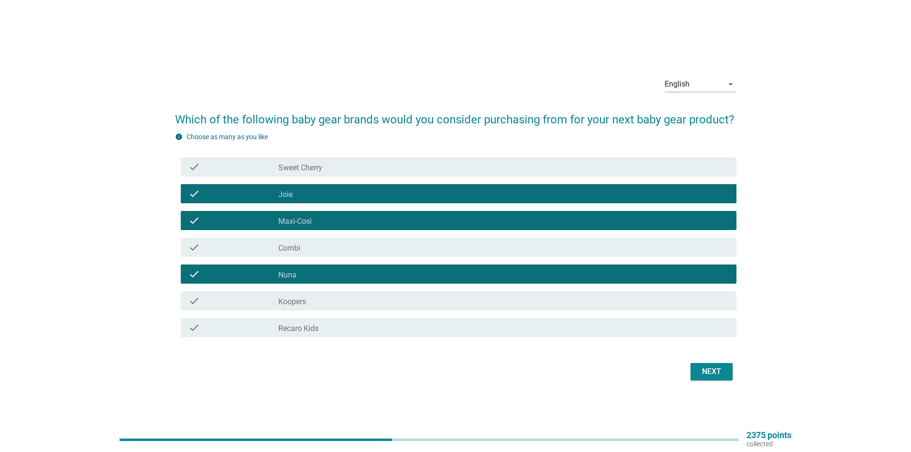
click at [701, 371] on div "Next" at bounding box center [711, 371] width 27 height 11
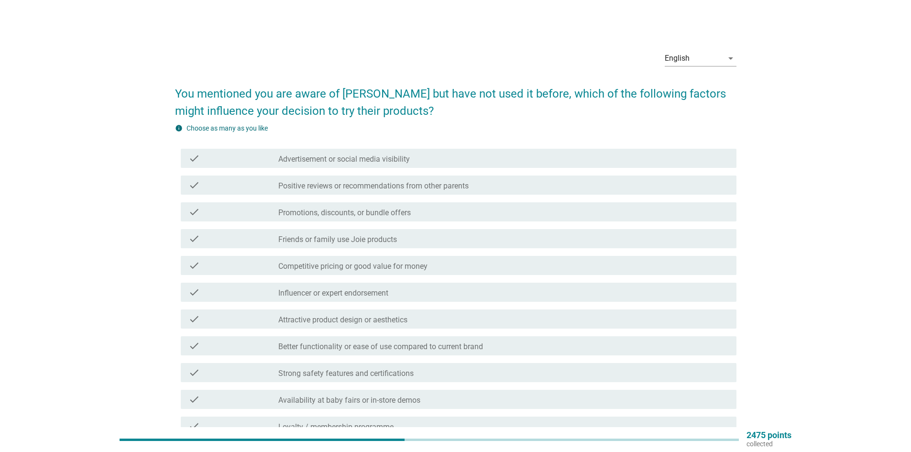
scroll to position [48, 0]
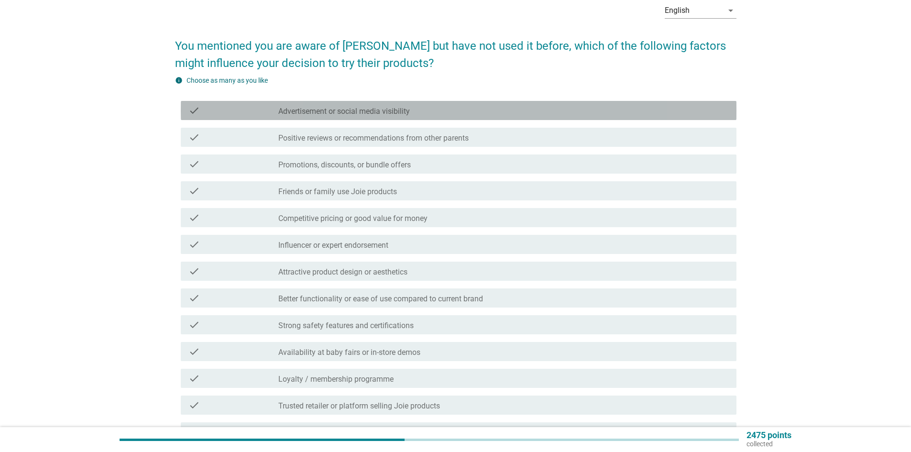
click at [324, 108] on label "Advertisement or social media visibility" at bounding box center [344, 112] width 132 height 10
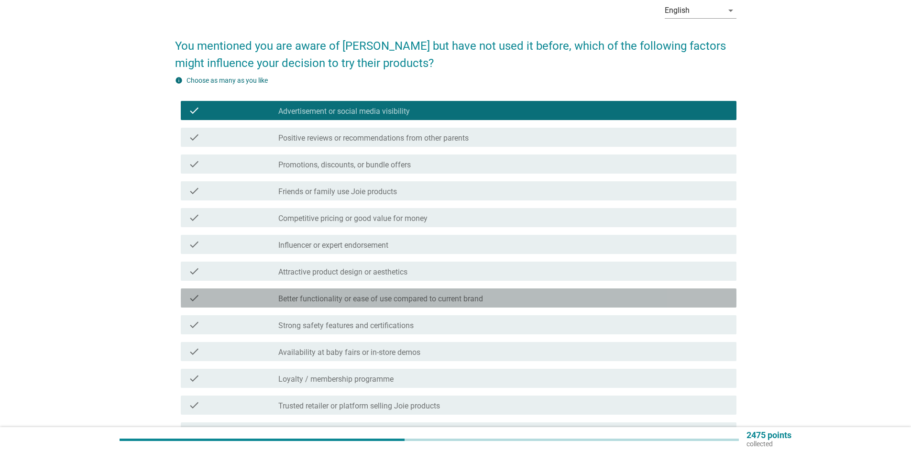
click at [363, 292] on div "check_box_outline_blank Better functionality or ease of use compared to current…" at bounding box center [503, 297] width 451 height 11
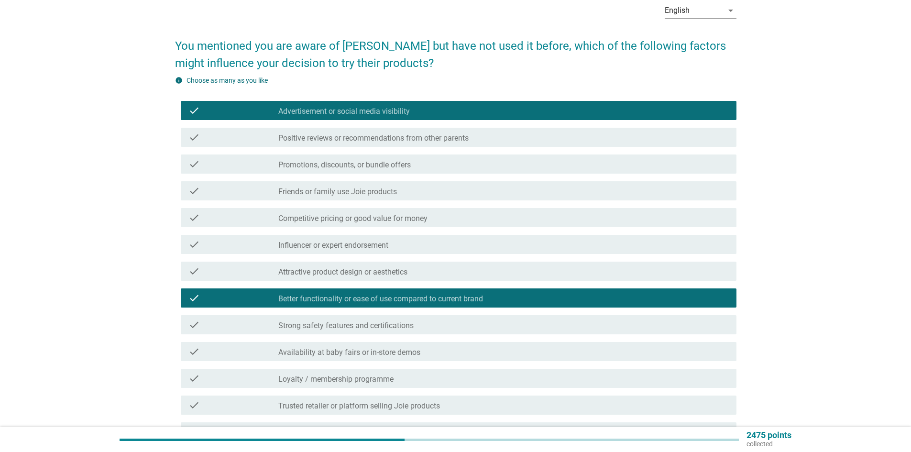
scroll to position [96, 0]
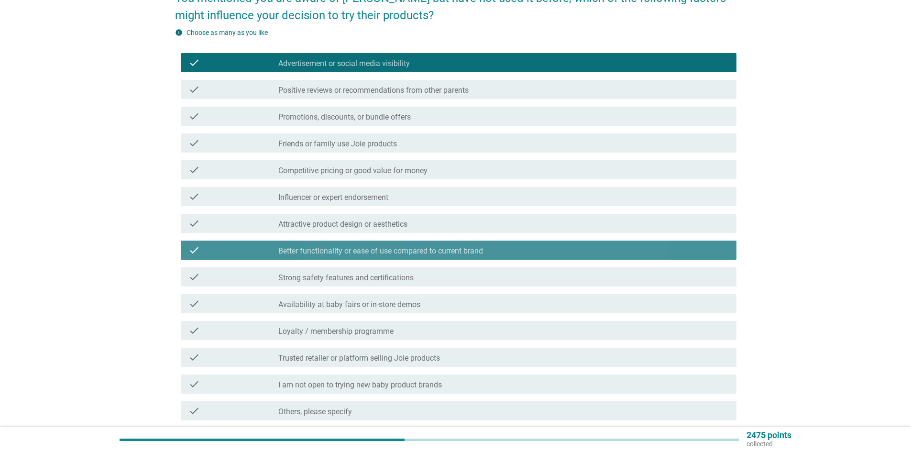
click at [338, 249] on label "Better functionality or ease of use compared to current brand" at bounding box center [380, 251] width 205 height 10
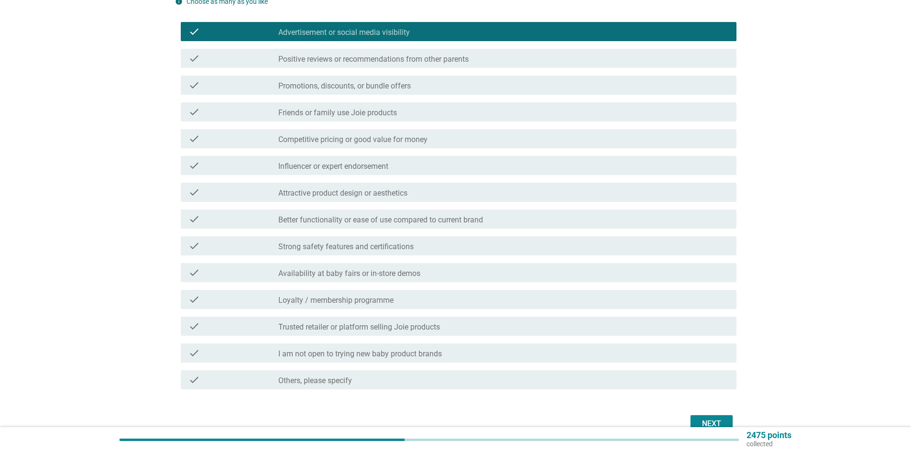
scroll to position [144, 0]
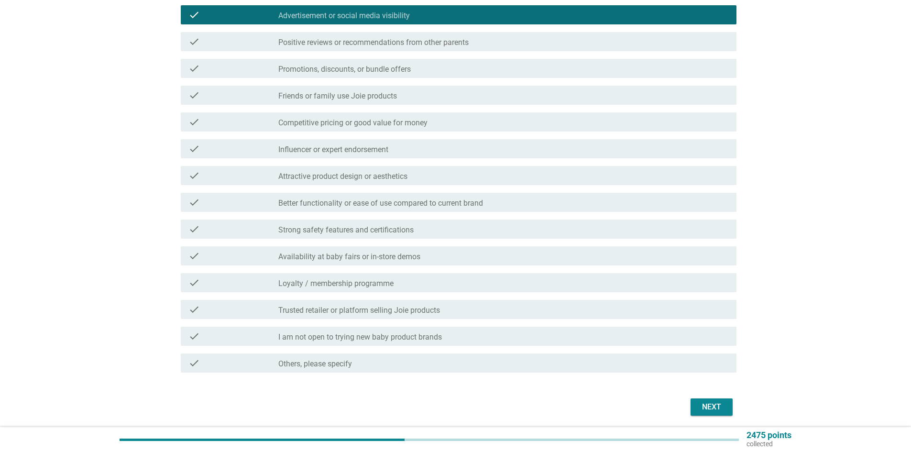
click at [317, 96] on label "Friends or family use Joie products" at bounding box center [337, 96] width 119 height 10
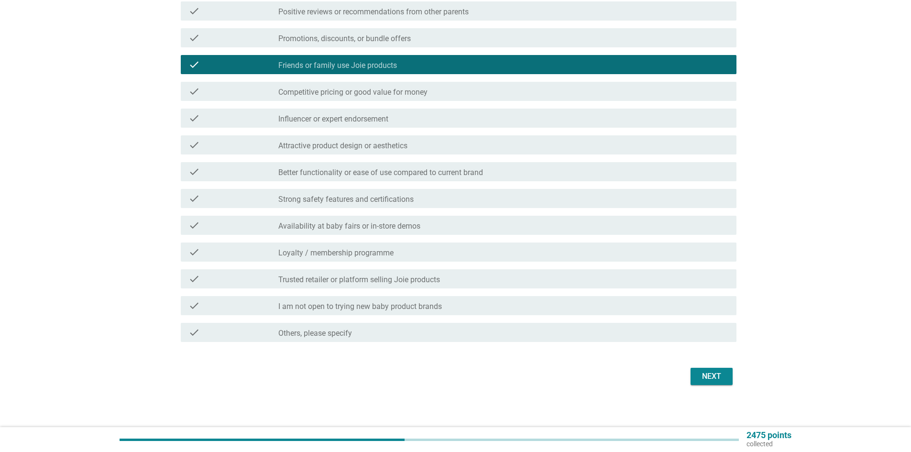
scroll to position [178, 0]
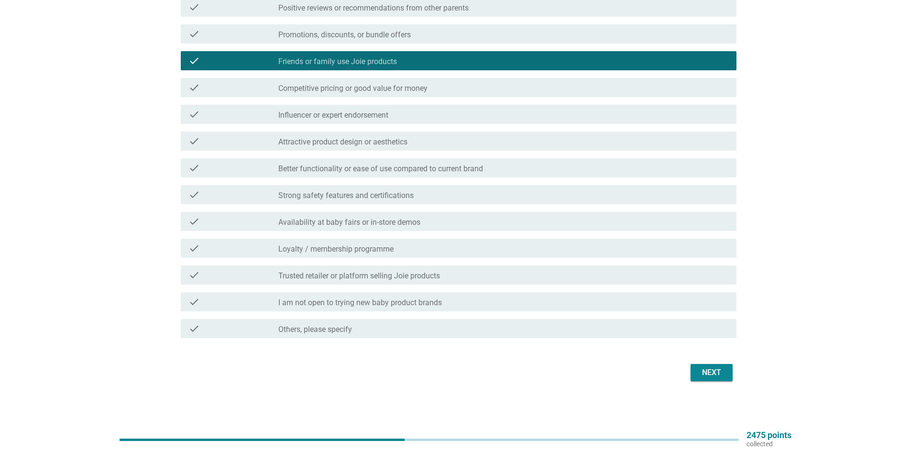
click at [711, 370] on div "Next" at bounding box center [711, 372] width 27 height 11
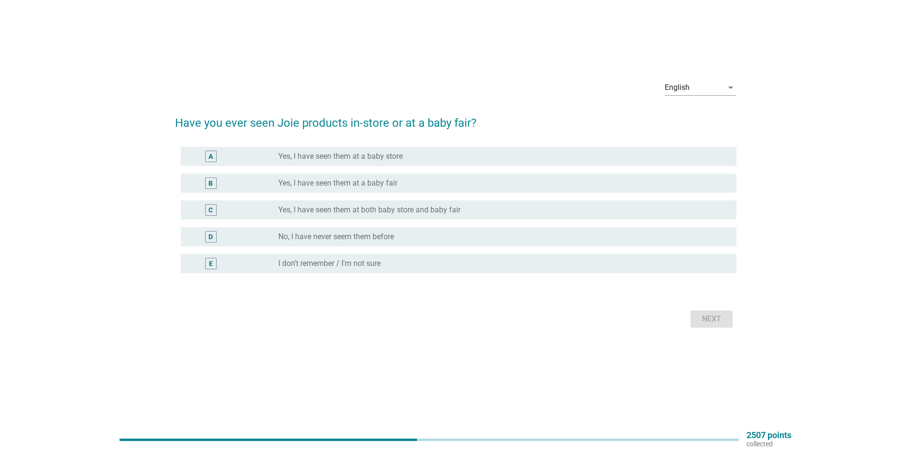
scroll to position [0, 0]
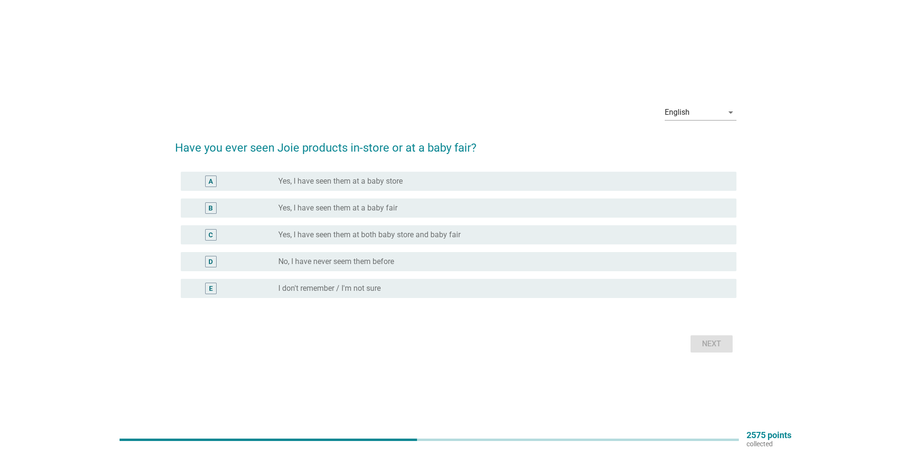
click at [347, 176] on div "radio_button_unchecked Yes, I have seen them at a baby store" at bounding box center [503, 181] width 451 height 11
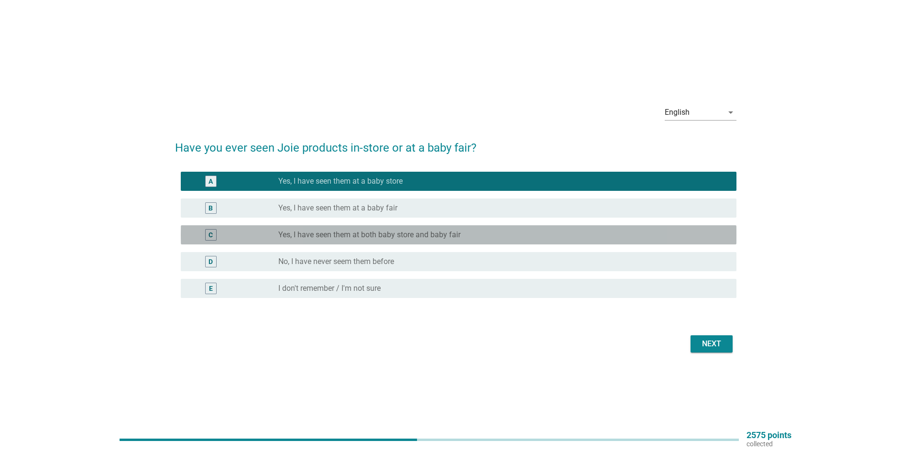
click at [357, 233] on label "Yes, I have seen them at both baby store and baby fair" at bounding box center [369, 235] width 182 height 10
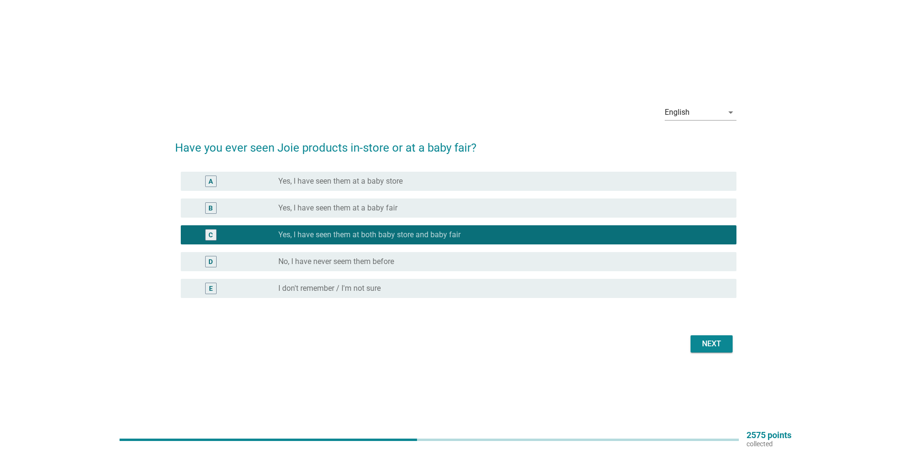
click at [722, 338] on div "Next" at bounding box center [711, 343] width 27 height 11
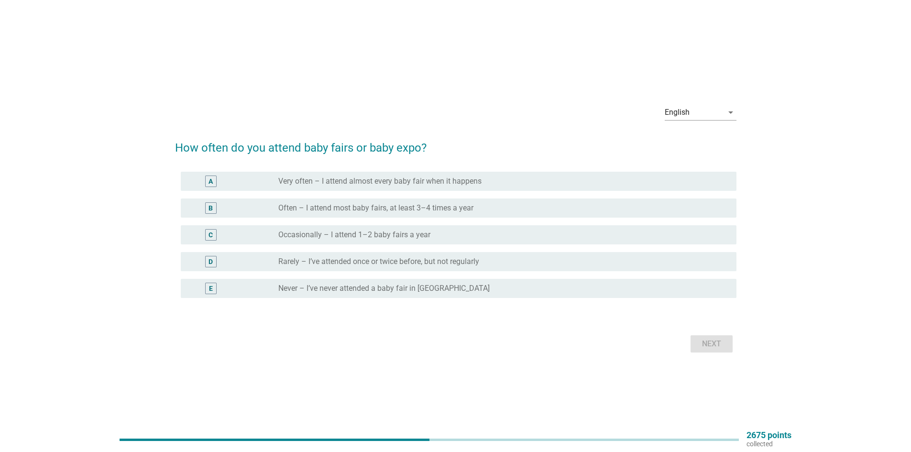
click at [372, 231] on label "Occasionally – I attend 1–2 baby fairs a year" at bounding box center [354, 235] width 152 height 10
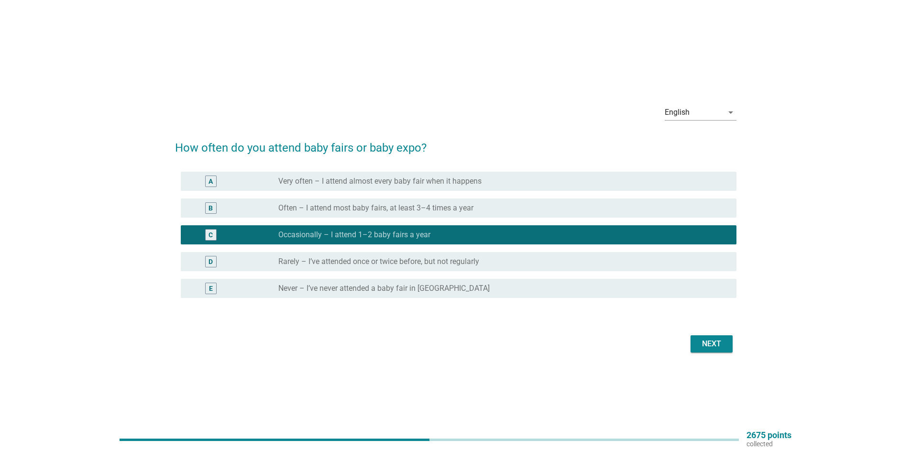
click at [341, 263] on label "Rarely – I’ve attended once or twice before, but not regularly" at bounding box center [378, 262] width 201 height 10
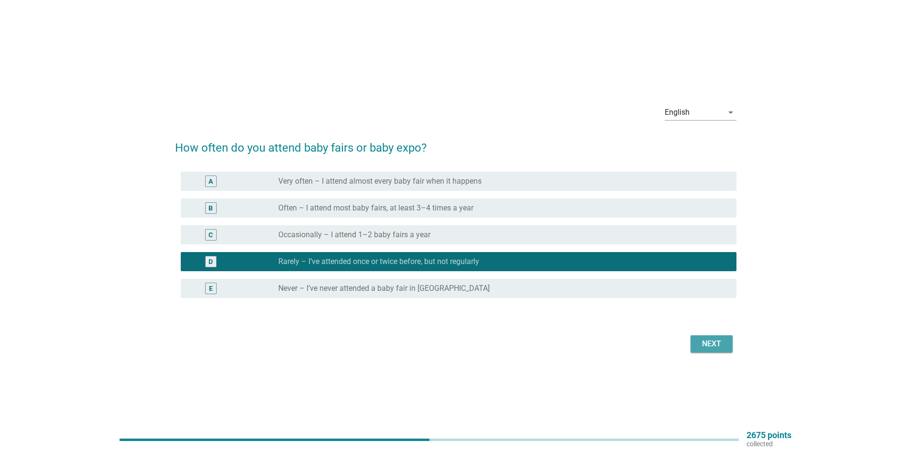
click at [703, 342] on div "Next" at bounding box center [711, 343] width 27 height 11
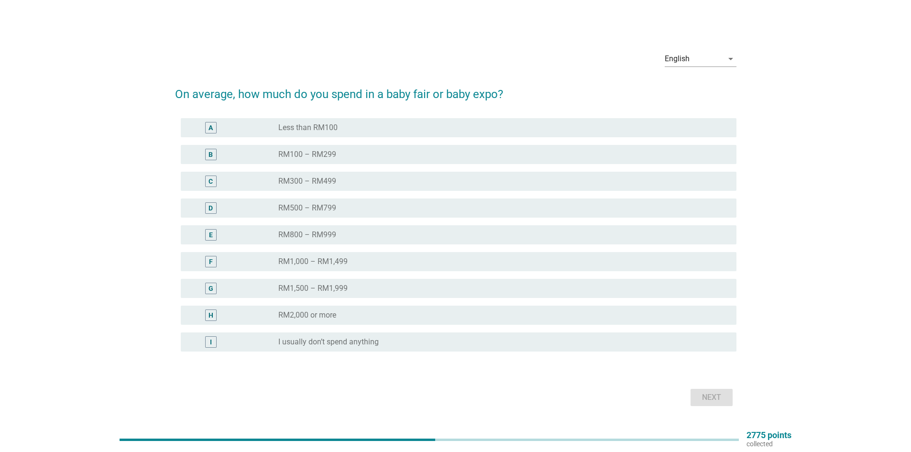
click at [377, 313] on div "radio_button_unchecked RM2,000 or more" at bounding box center [499, 315] width 443 height 10
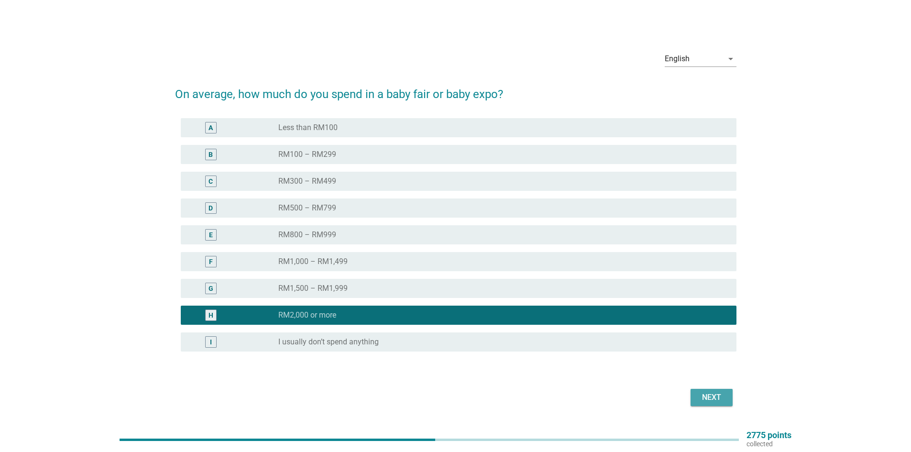
click at [710, 395] on div "Next" at bounding box center [711, 397] width 27 height 11
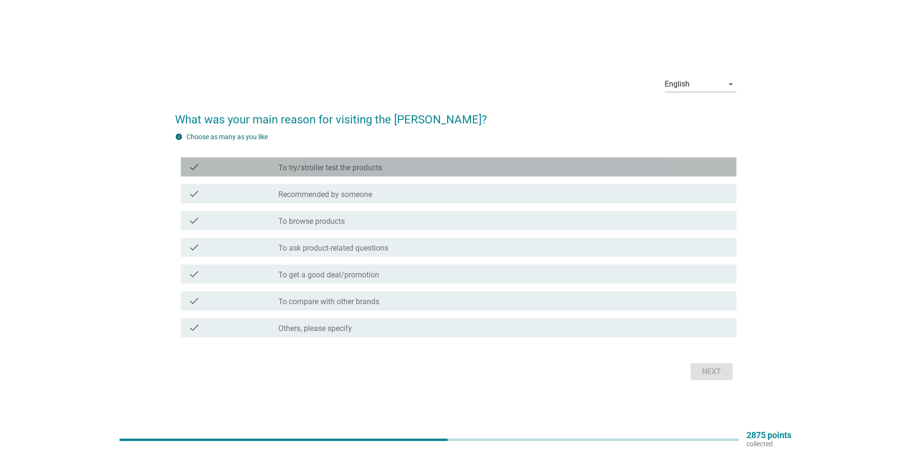
click at [323, 171] on label "To try/stroller test the products" at bounding box center [330, 168] width 104 height 10
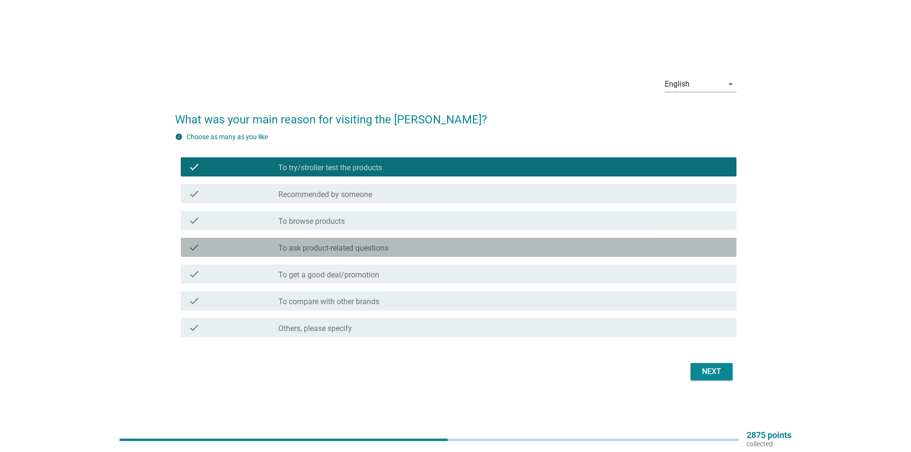
drag, startPoint x: 328, startPoint y: 244, endPoint x: 348, endPoint y: 257, distance: 23.9
click at [329, 244] on label "To ask product-related questions" at bounding box center [333, 248] width 110 height 10
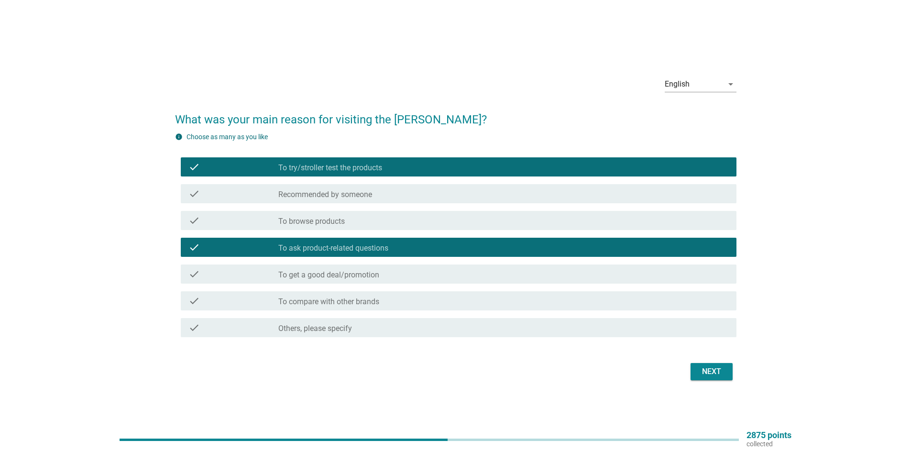
click at [343, 217] on label "To browse products" at bounding box center [311, 222] width 66 height 10
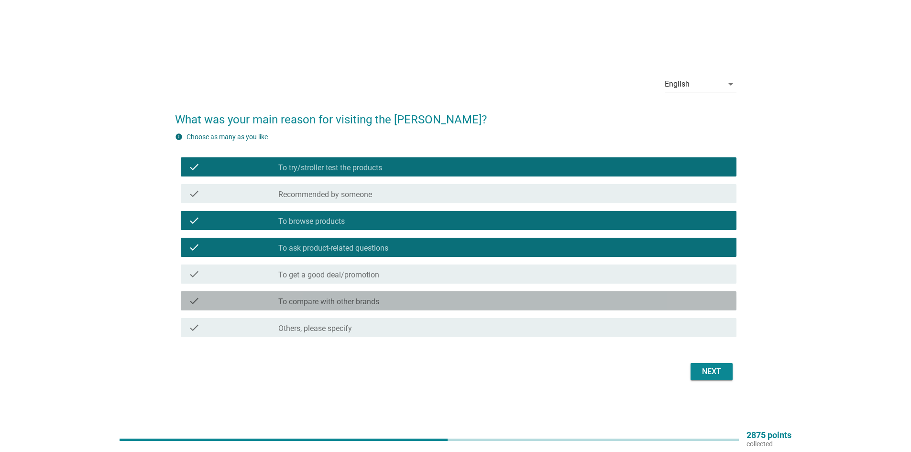
drag, startPoint x: 524, startPoint y: 295, endPoint x: 594, endPoint y: 329, distance: 77.7
click at [525, 295] on div "check_box_outline_blank To compare with other brands" at bounding box center [503, 300] width 451 height 11
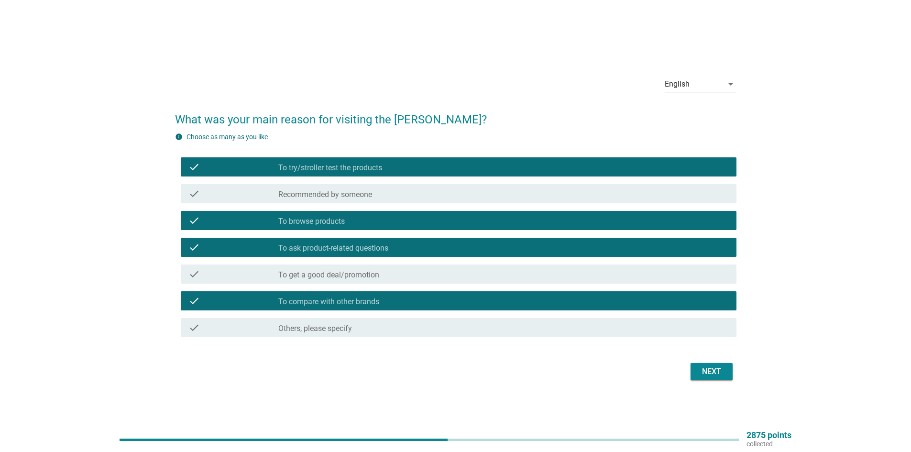
click at [697, 371] on button "Next" at bounding box center [712, 371] width 42 height 17
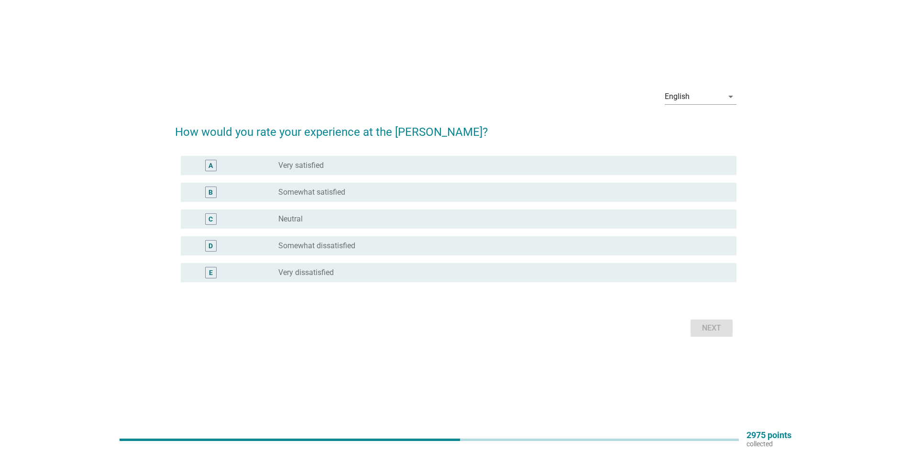
scroll to position [25, 0]
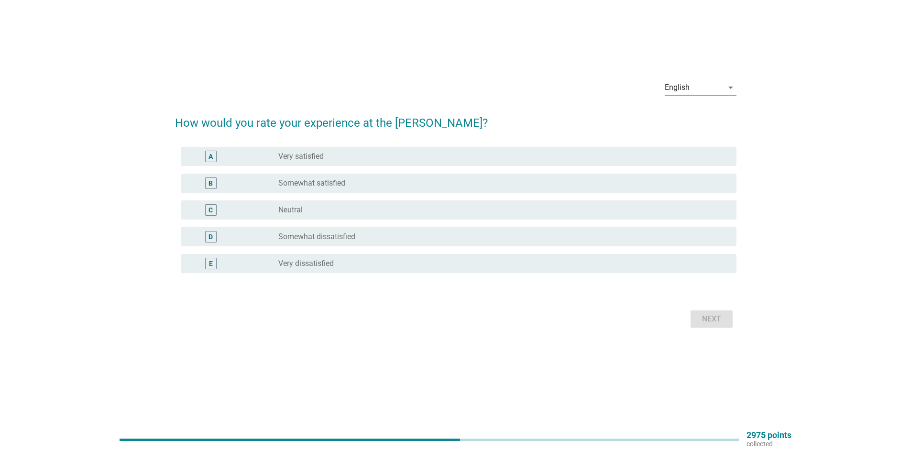
click at [324, 156] on label "Very satisfied" at bounding box center [300, 157] width 45 height 10
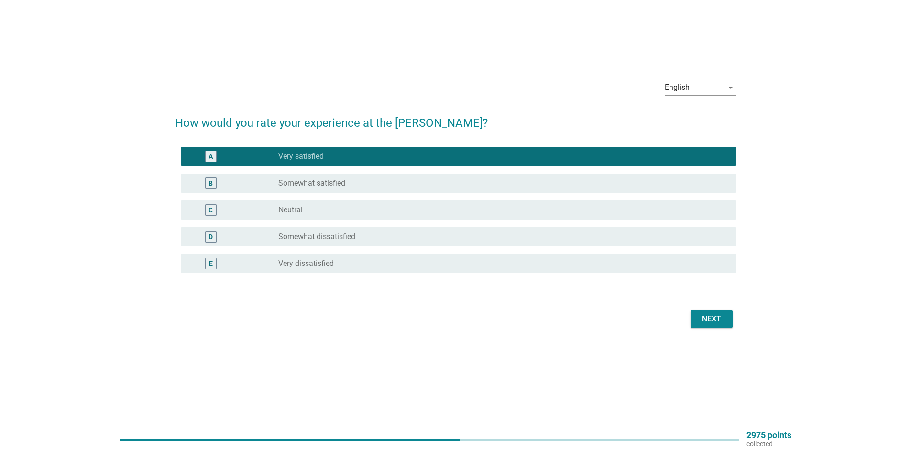
click at [707, 321] on div "Next" at bounding box center [711, 318] width 27 height 11
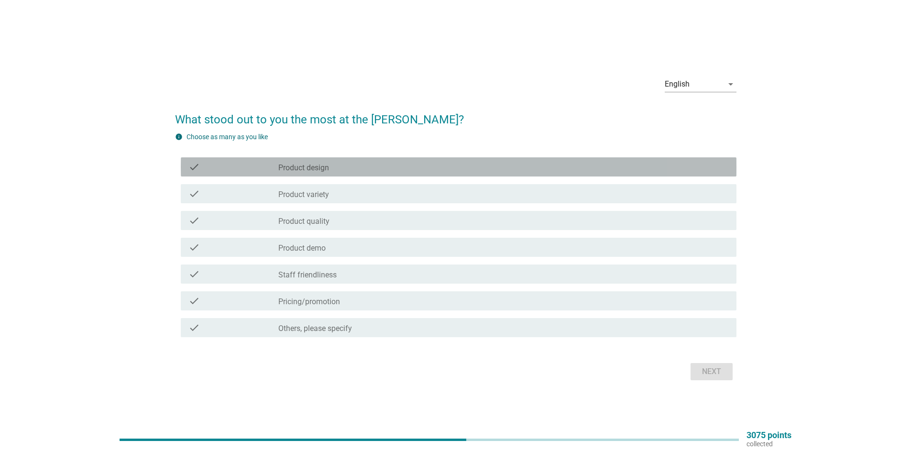
click at [301, 163] on label "Product design" at bounding box center [303, 168] width 51 height 10
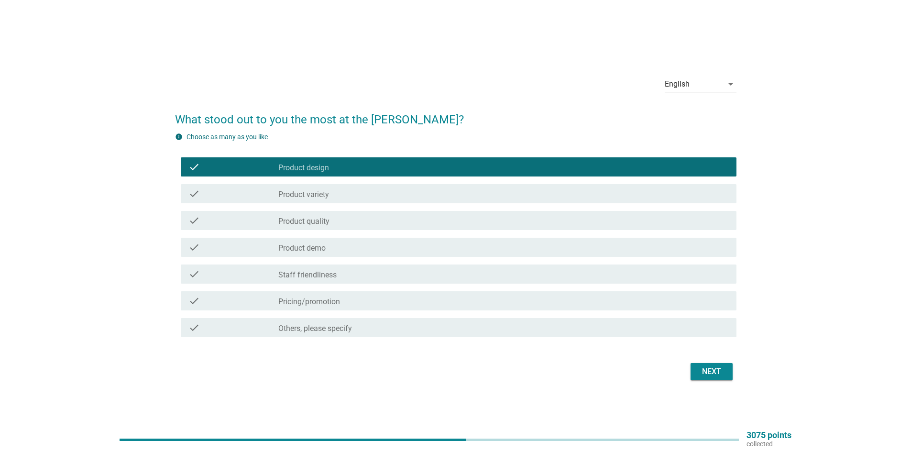
click at [304, 194] on label "Product variety" at bounding box center [303, 195] width 51 height 10
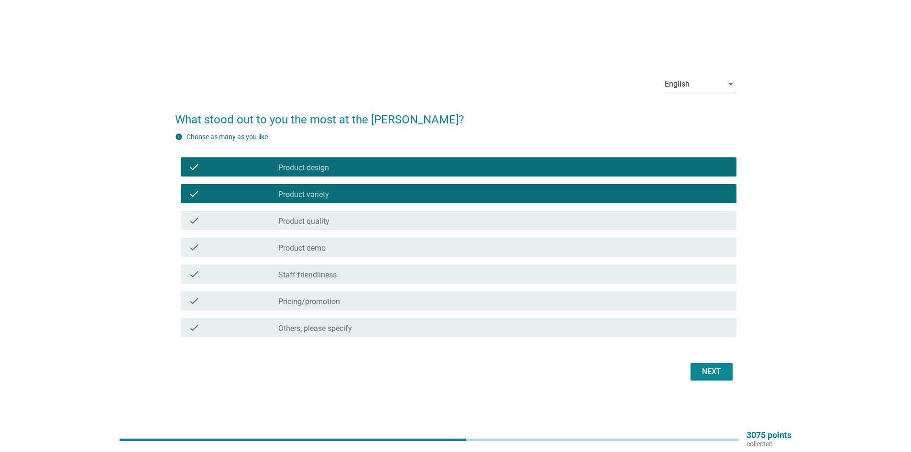
click at [315, 250] on label "Product demo" at bounding box center [301, 248] width 47 height 10
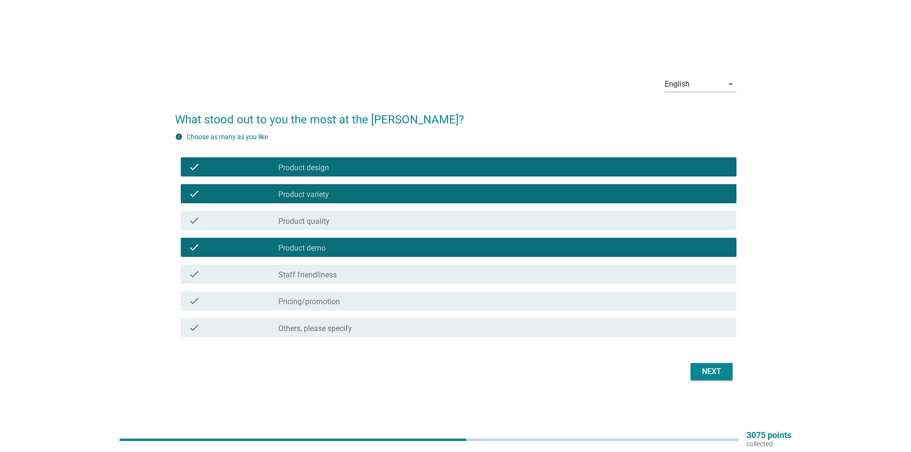
click at [334, 276] on label "Staff friendliness" at bounding box center [307, 275] width 58 height 10
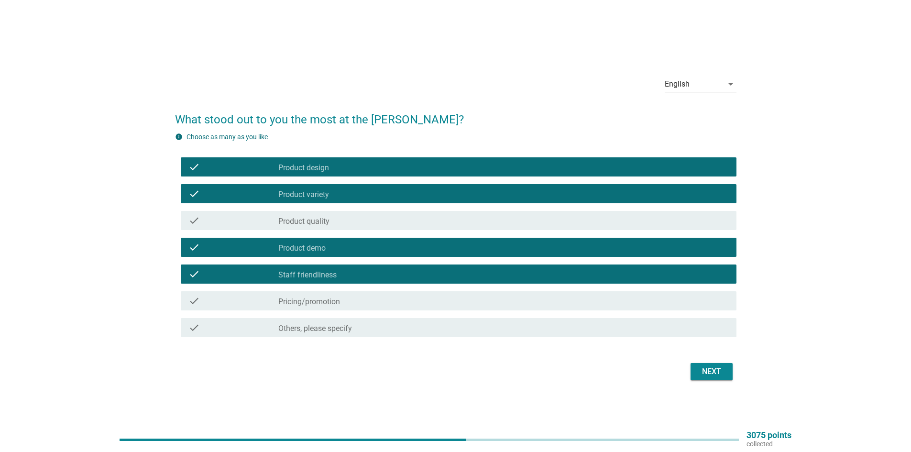
drag, startPoint x: 726, startPoint y: 375, endPoint x: 723, endPoint y: 369, distance: 6.2
click at [726, 374] on button "Next" at bounding box center [712, 371] width 42 height 17
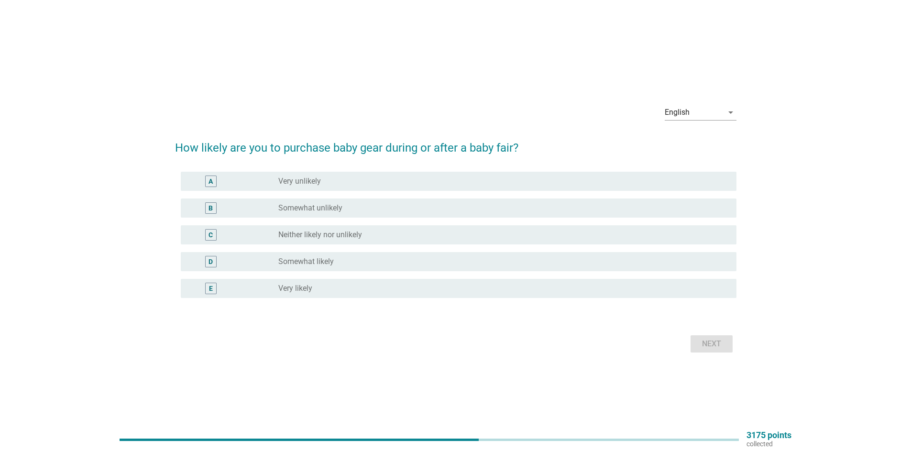
click at [315, 288] on div "radio_button_unchecked Very likely" at bounding box center [499, 289] width 443 height 10
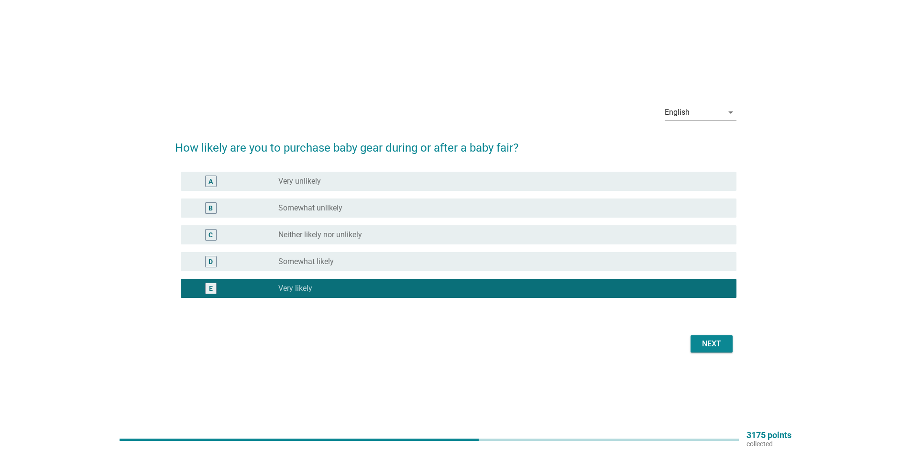
click at [704, 343] on div "Next" at bounding box center [711, 343] width 27 height 11
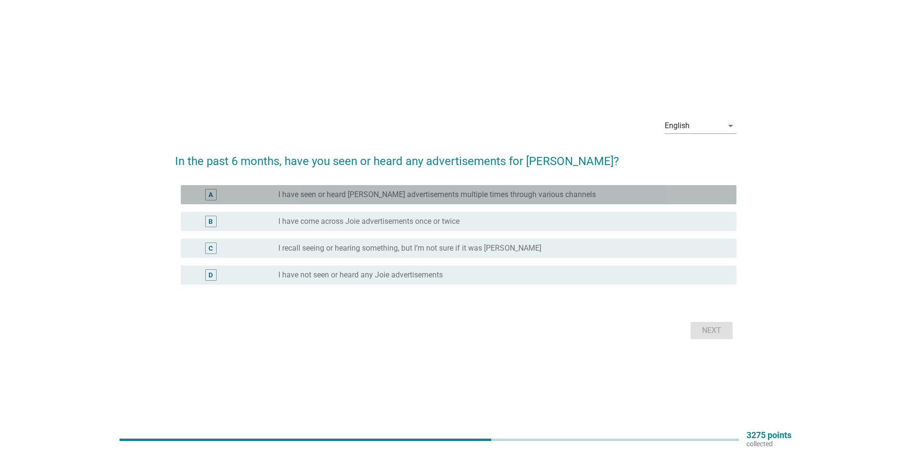
click at [323, 194] on label "I have seen or heard [PERSON_NAME] advertisements multiple times through variou…" at bounding box center [437, 195] width 318 height 10
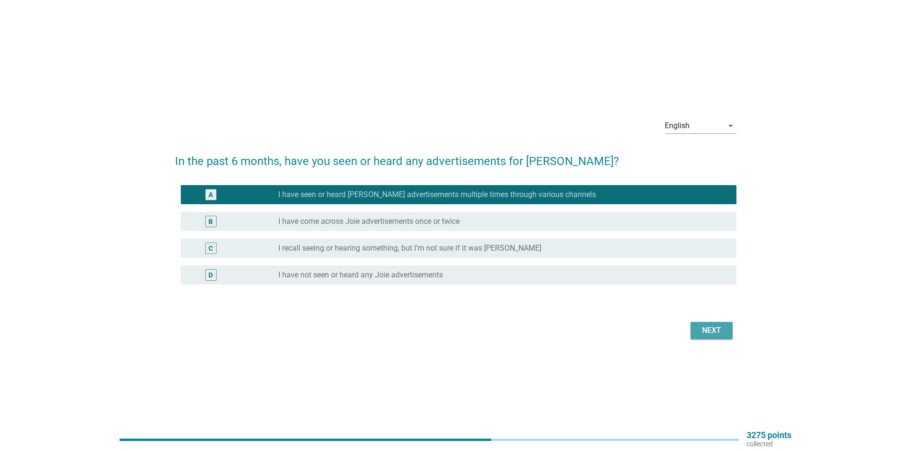
click at [696, 329] on button "Next" at bounding box center [712, 330] width 42 height 17
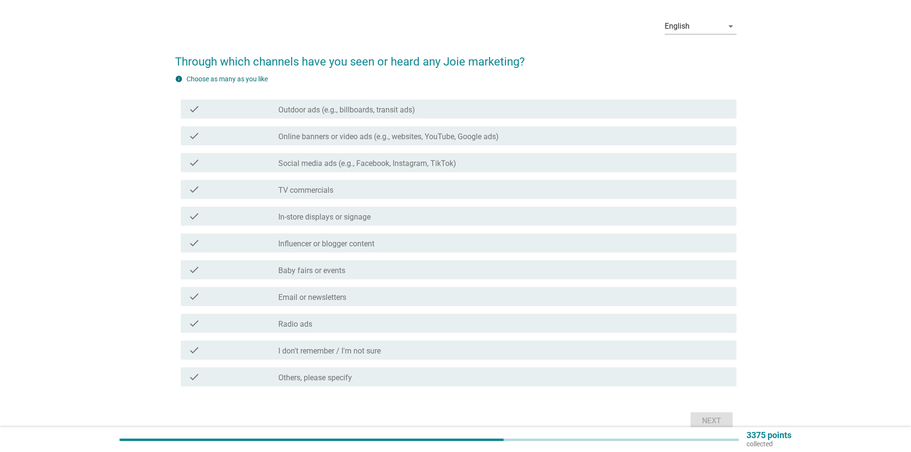
scroll to position [48, 0]
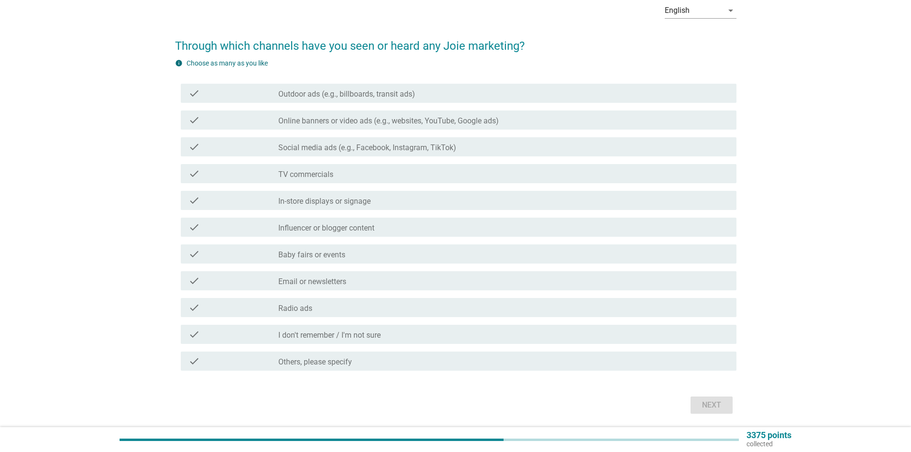
click at [368, 122] on label "Online banners or video ads (e.g., websites, YouTube, Google ads)" at bounding box center [388, 121] width 221 height 10
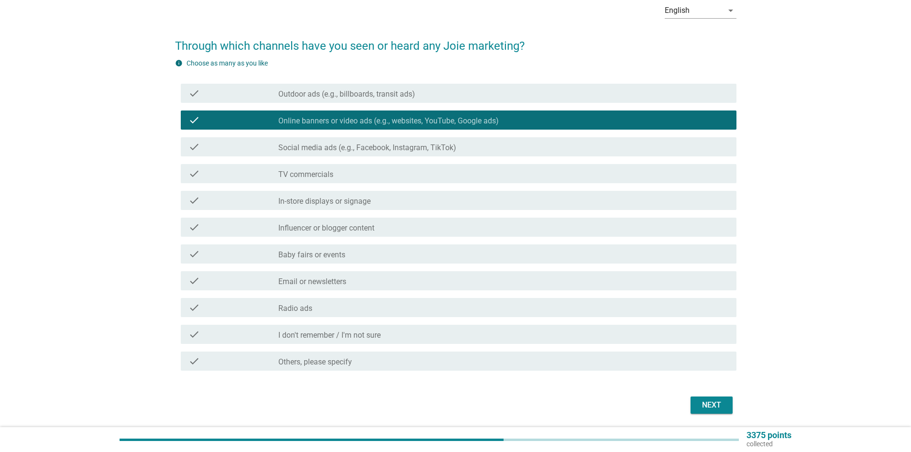
click at [367, 141] on div "check check_box_outline_blank Social media ads (e.g., Facebook, Instagram, TikT…" at bounding box center [459, 146] width 556 height 19
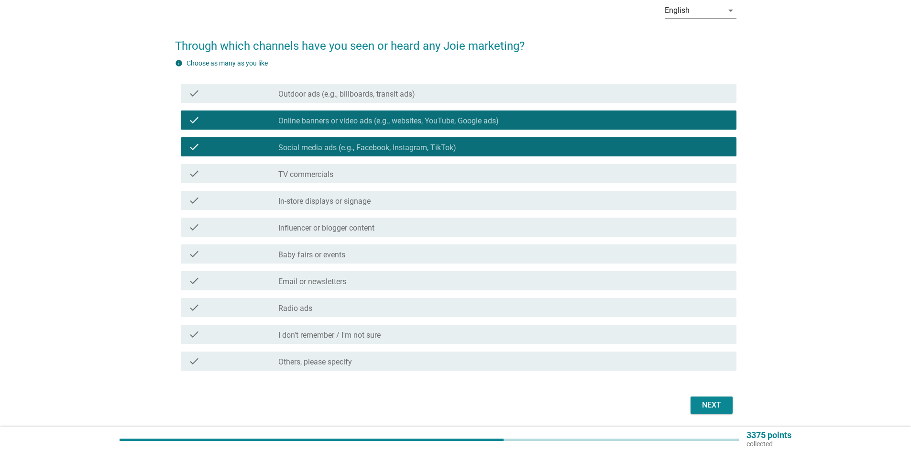
click at [361, 224] on label "Influencer or blogger content" at bounding box center [326, 228] width 96 height 10
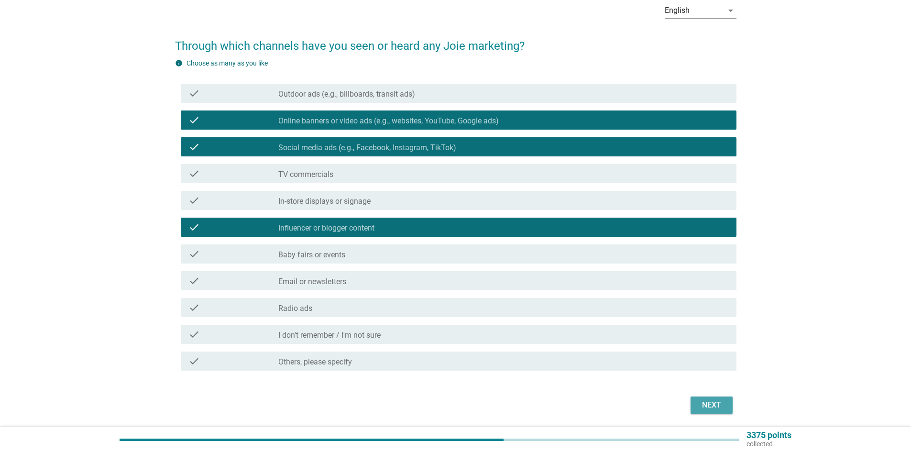
click at [709, 408] on div "Next" at bounding box center [711, 404] width 27 height 11
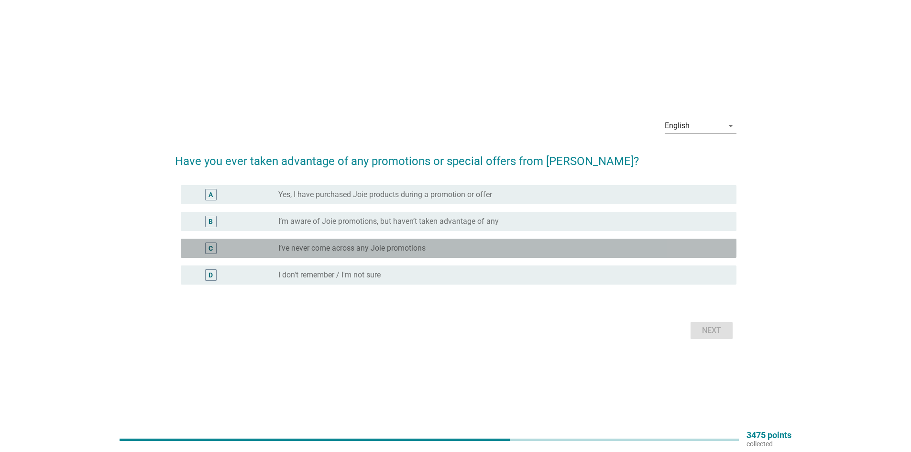
click at [333, 245] on label "I’ve never come across any Joie promotions" at bounding box center [351, 248] width 147 height 10
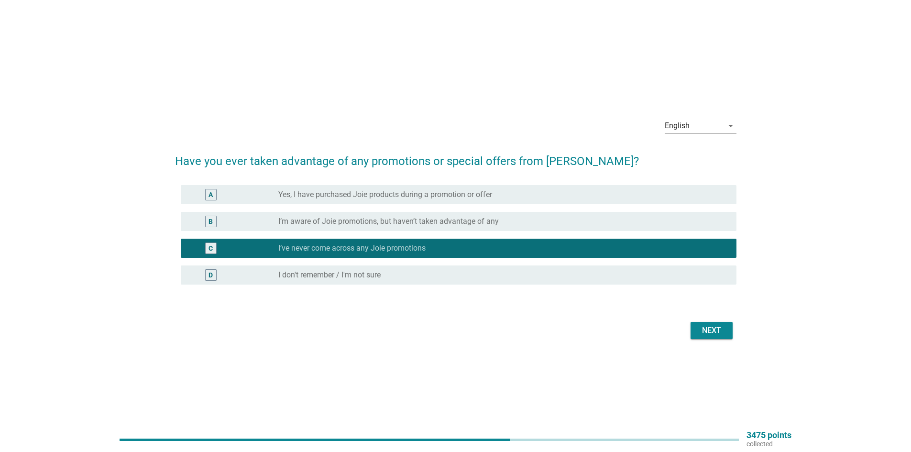
click at [412, 227] on div "B radio_button_unchecked I’m aware of Joie promotions, but haven’t taken advant…" at bounding box center [459, 221] width 556 height 19
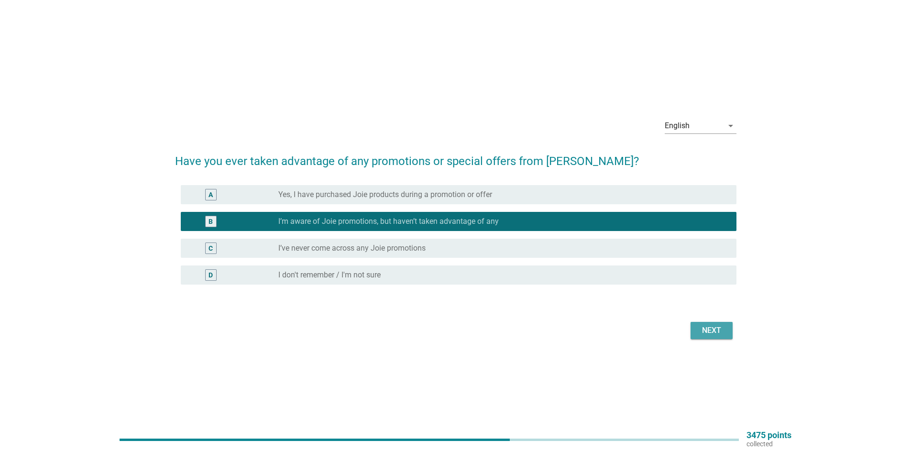
click at [707, 331] on div "Next" at bounding box center [711, 330] width 27 height 11
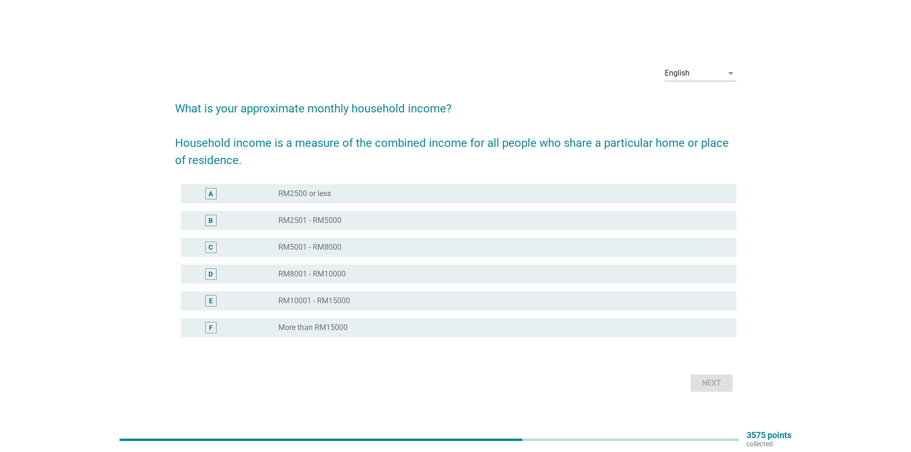
click at [321, 243] on label "RM5001 - RM8000" at bounding box center [309, 248] width 63 height 10
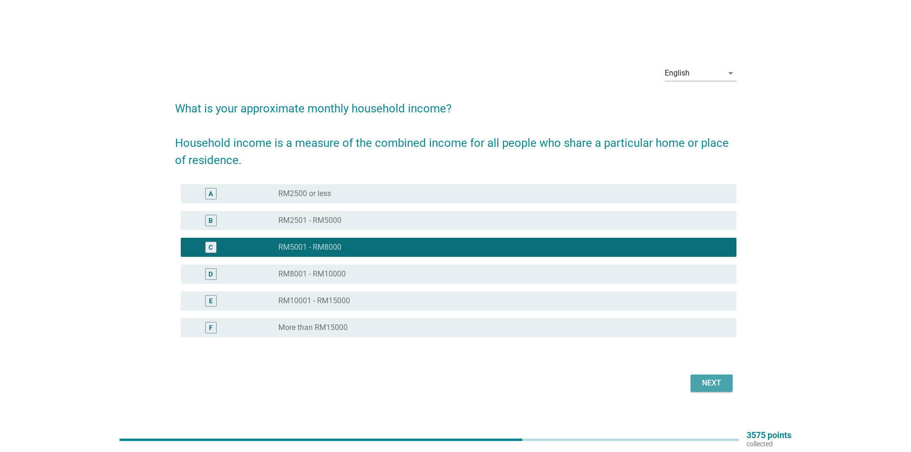
click at [707, 383] on div "Next" at bounding box center [711, 382] width 27 height 11
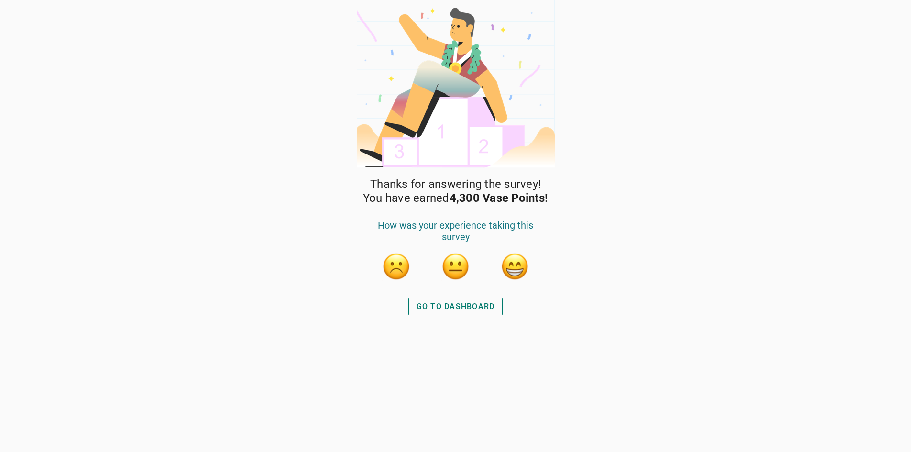
click at [459, 310] on div "GO TO DASHBOARD" at bounding box center [456, 306] width 78 height 11
